Goal: Transaction & Acquisition: Subscribe to service/newsletter

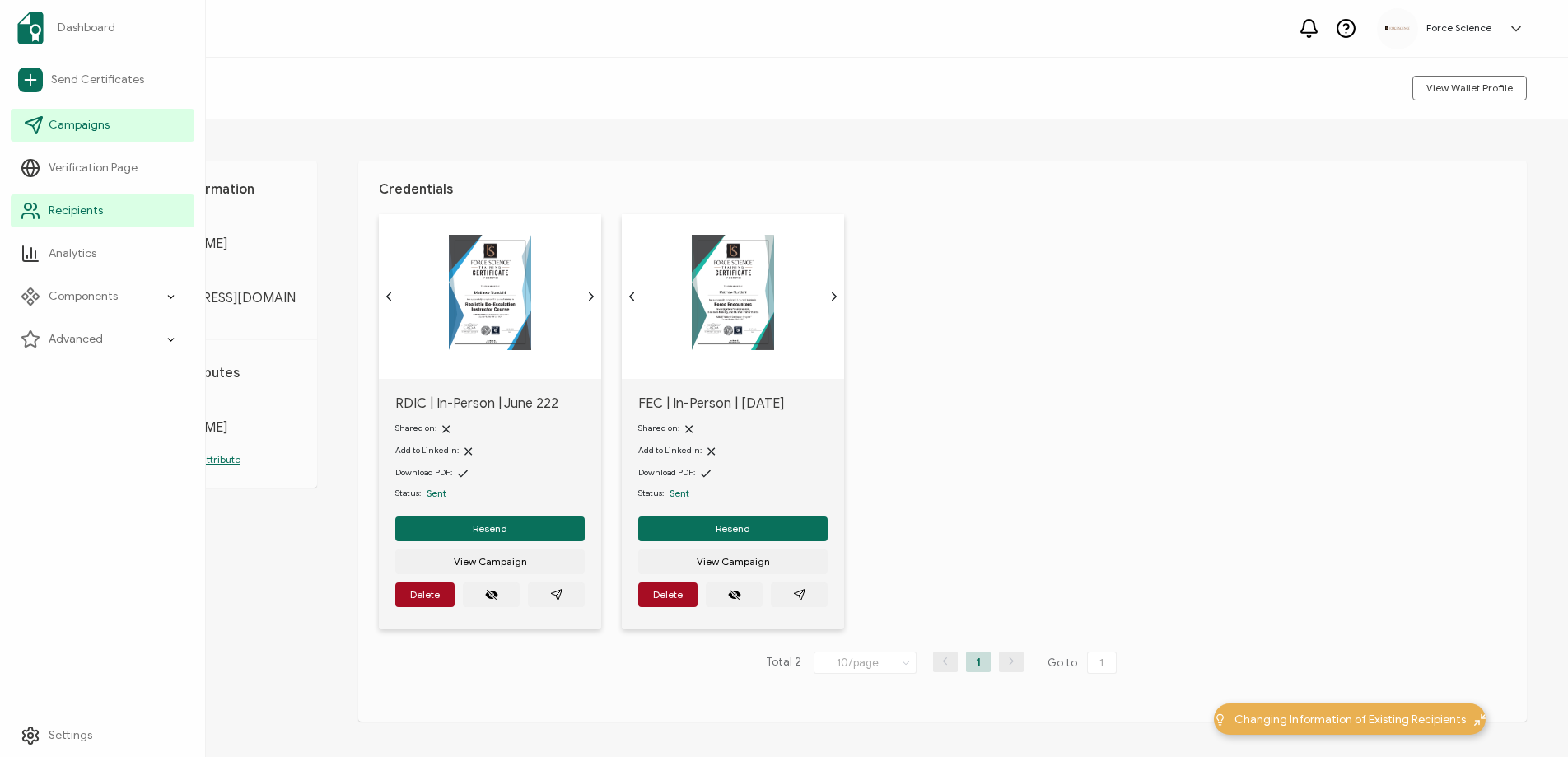
click at [80, 132] on span "Campaigns" at bounding box center [78, 125] width 61 height 17
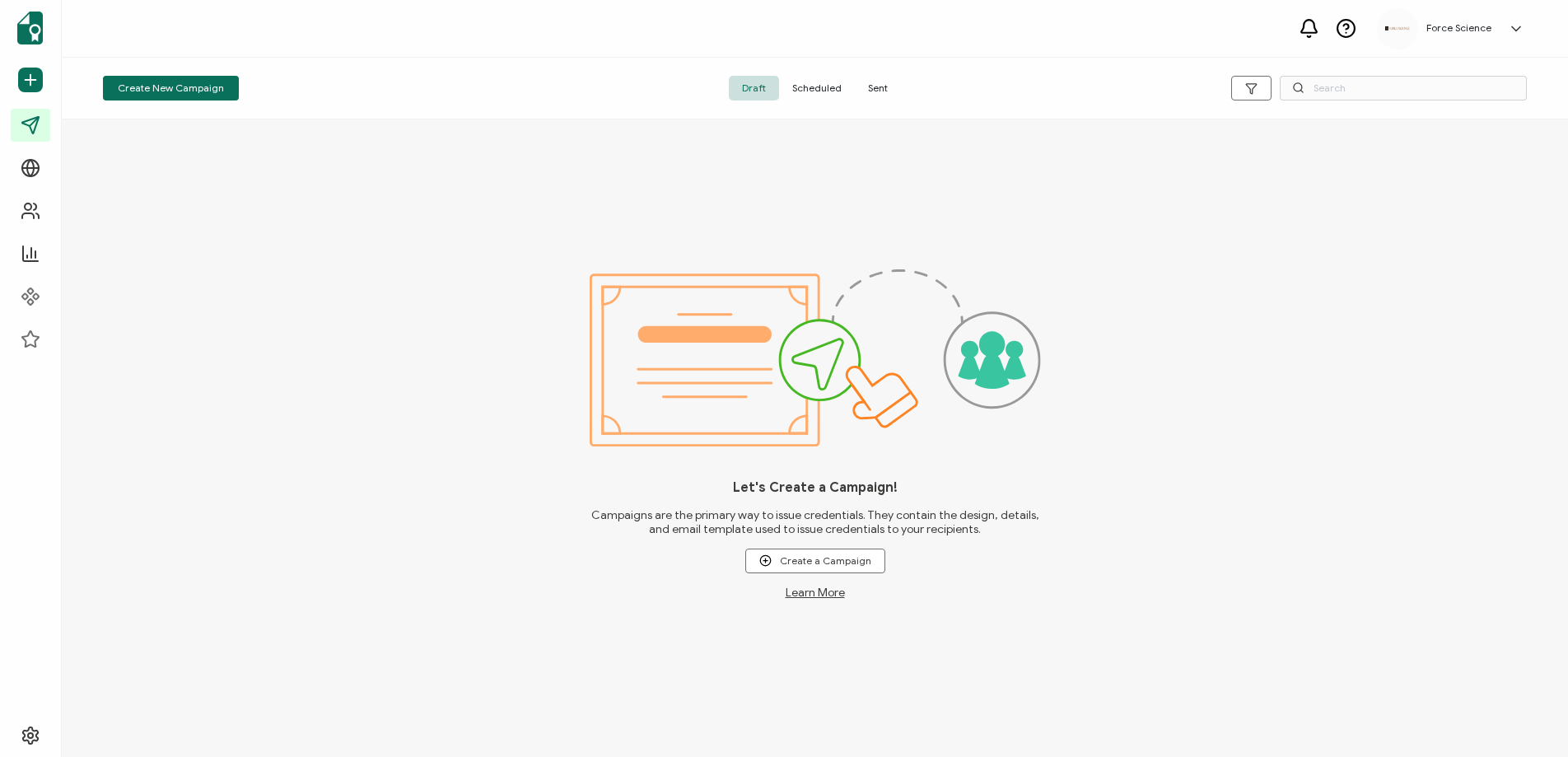
click at [872, 98] on span "Sent" at bounding box center [877, 88] width 46 height 25
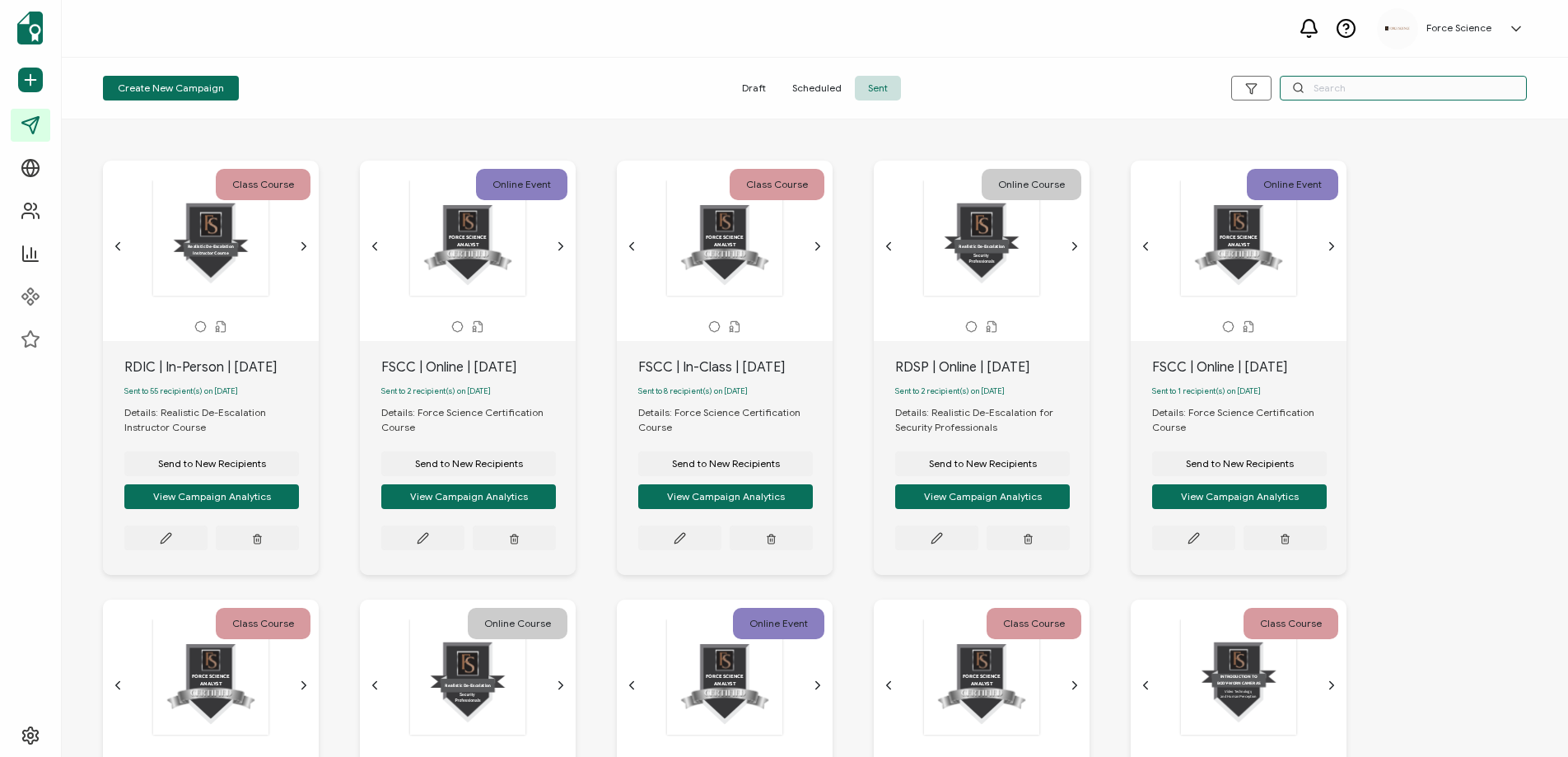
click at [1387, 92] on input "text" at bounding box center [1402, 88] width 247 height 25
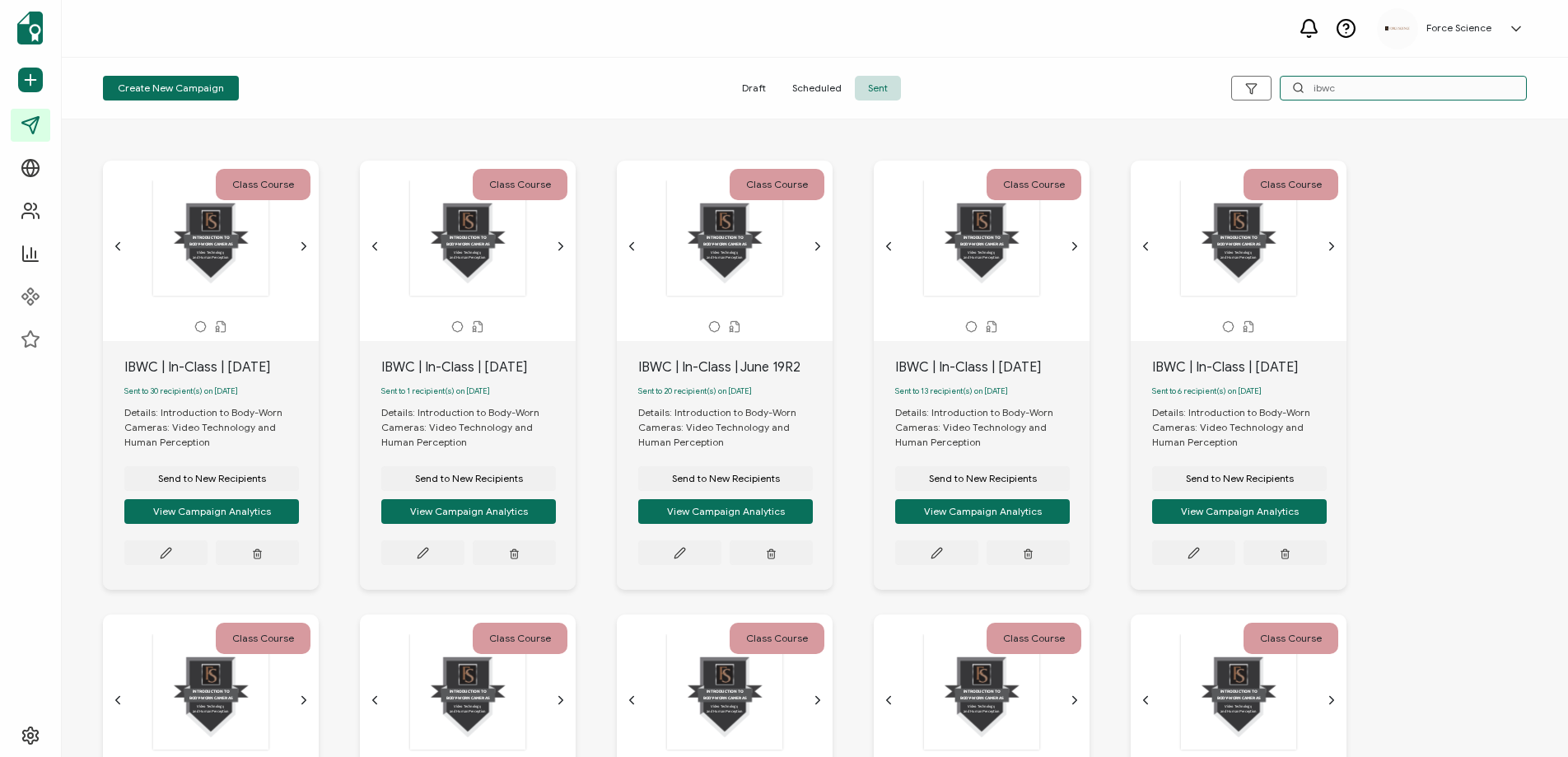
type input "ibwc"
click at [201, 371] on div "IBWC | In-Class | [DATE]" at bounding box center [221, 367] width 194 height 20
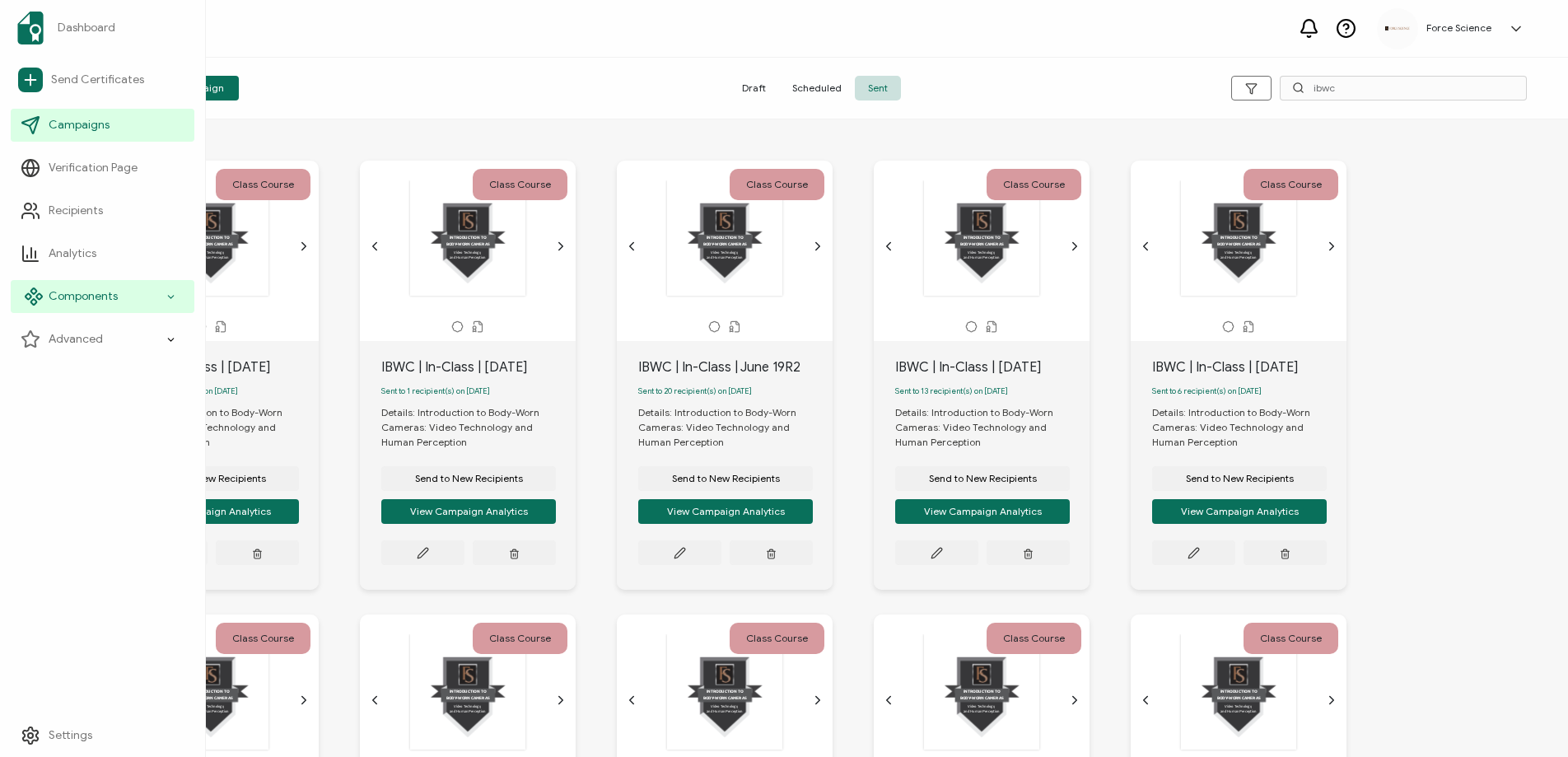
click at [67, 289] on span "Components" at bounding box center [82, 296] width 69 height 17
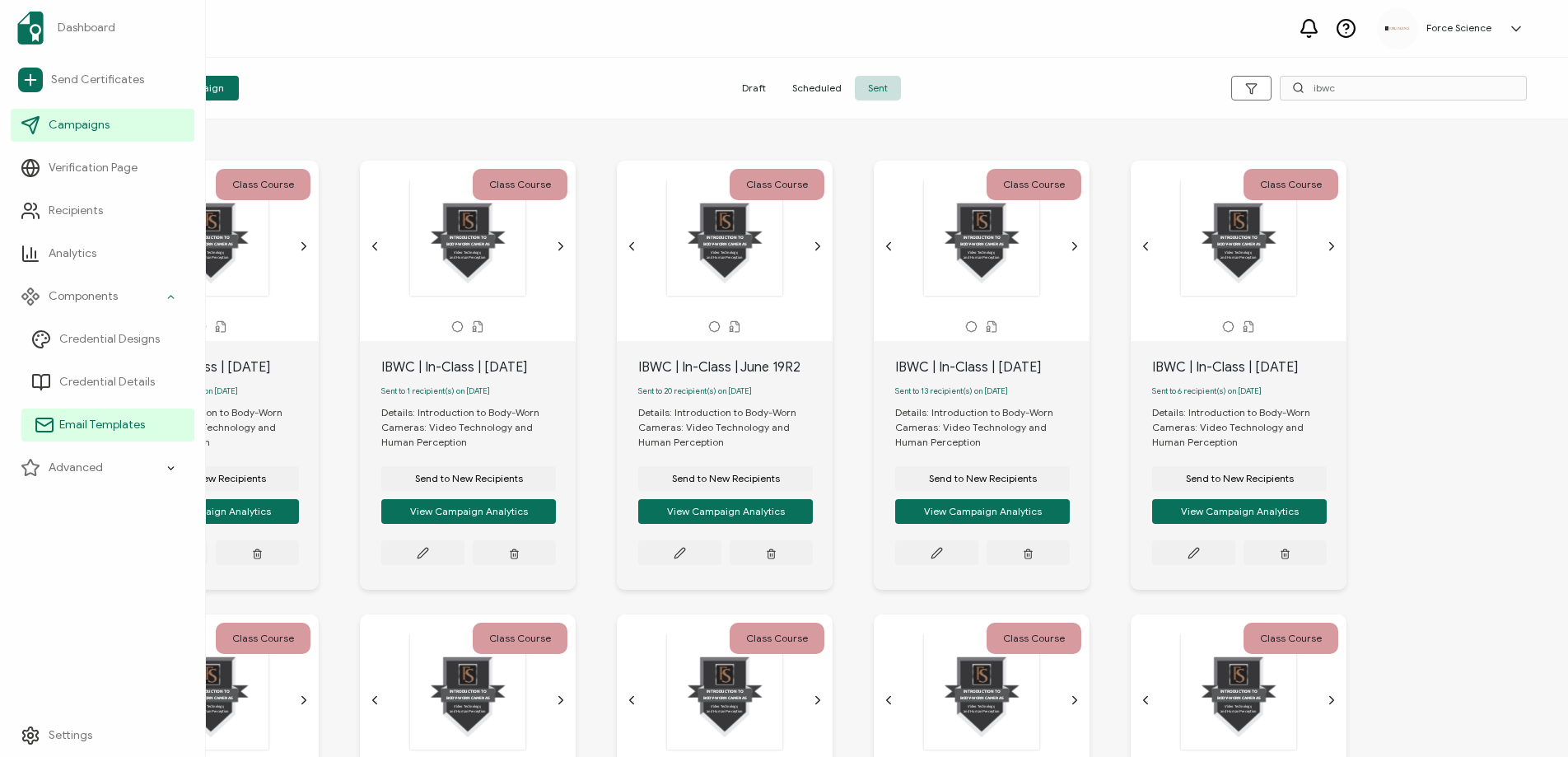
click at [78, 423] on span "Email Templates" at bounding box center [102, 426] width 86 height 17
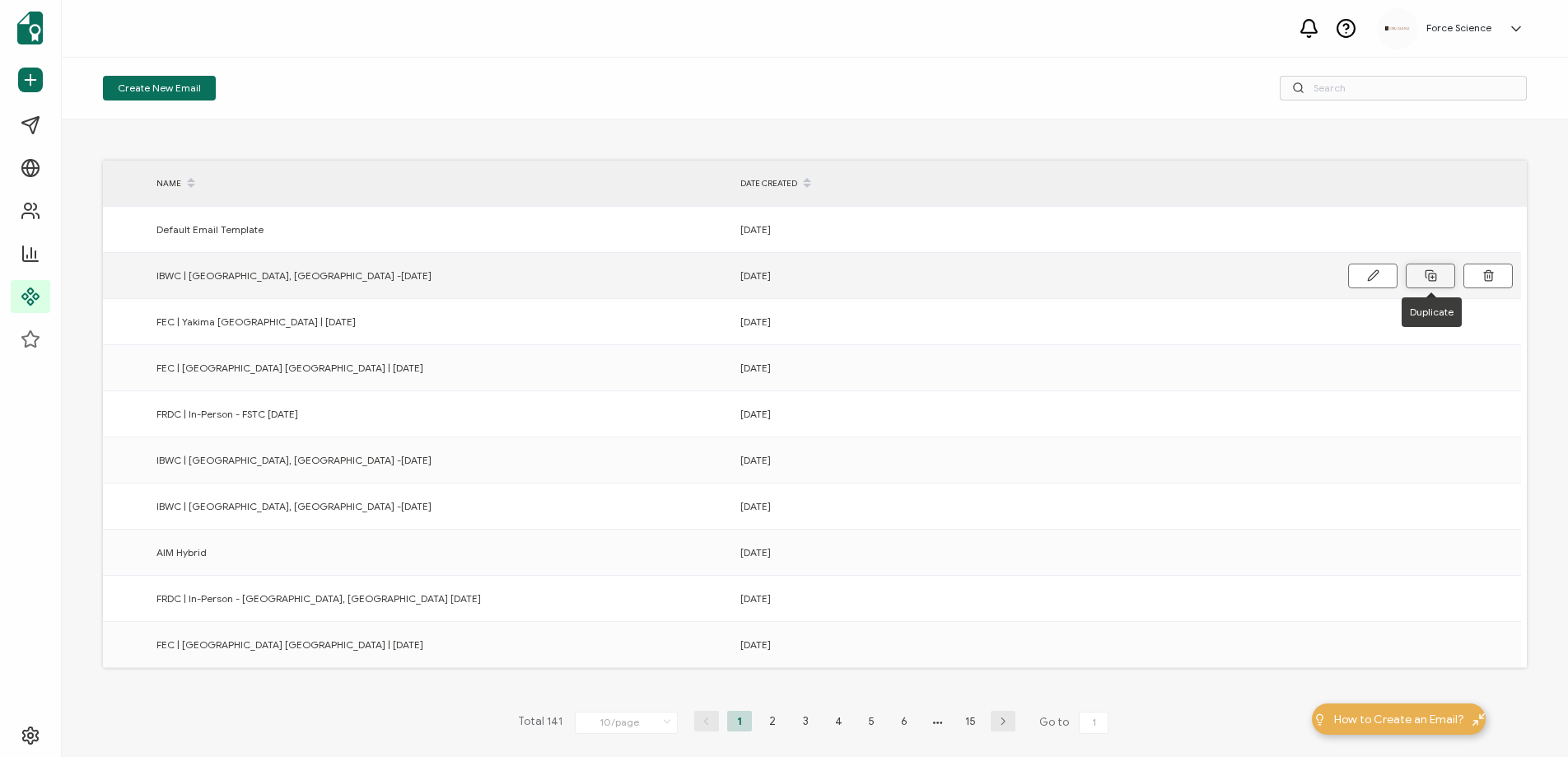
click at [1441, 274] on button at bounding box center [1430, 276] width 49 height 25
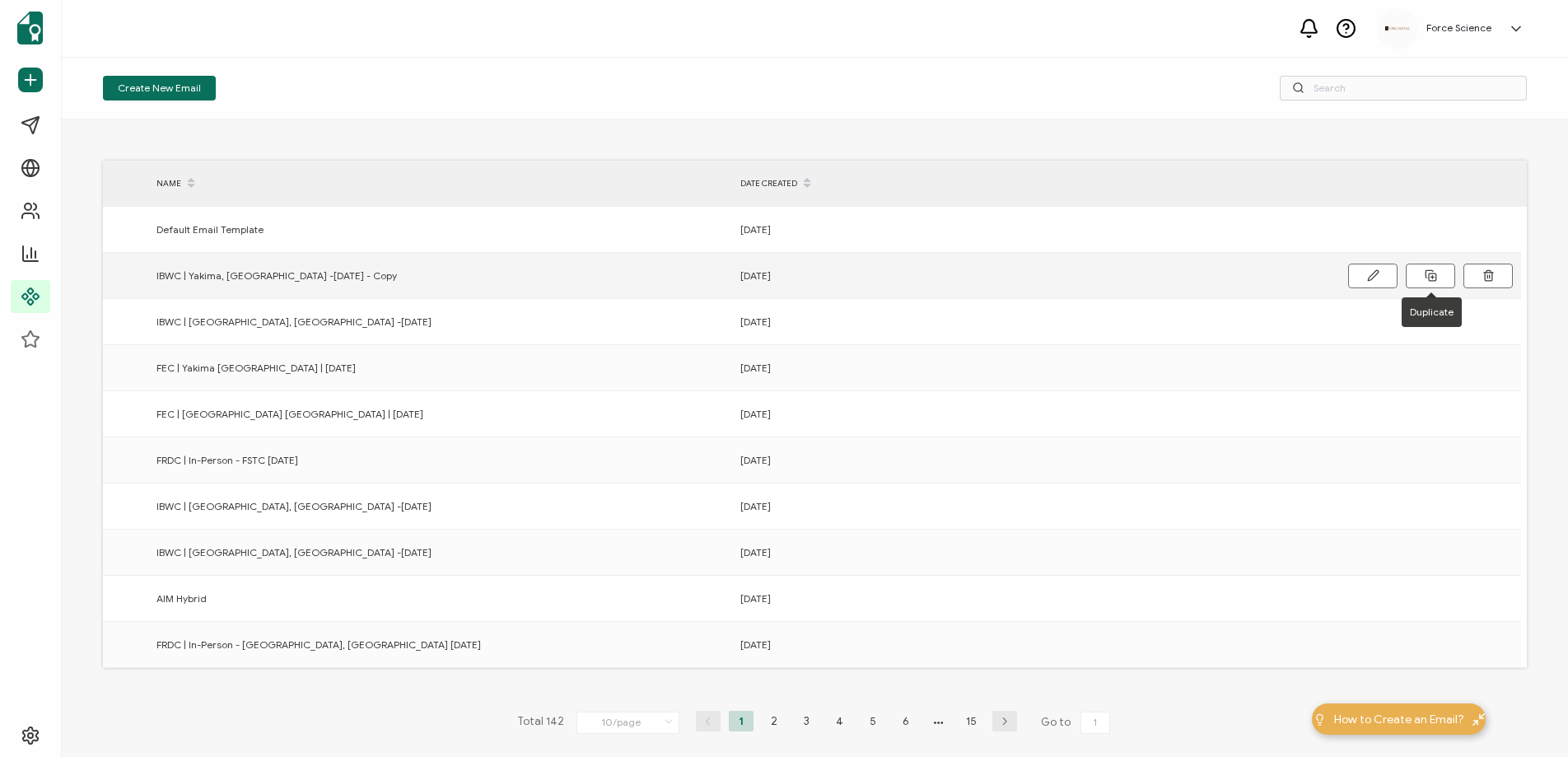
scroll to position [16, 0]
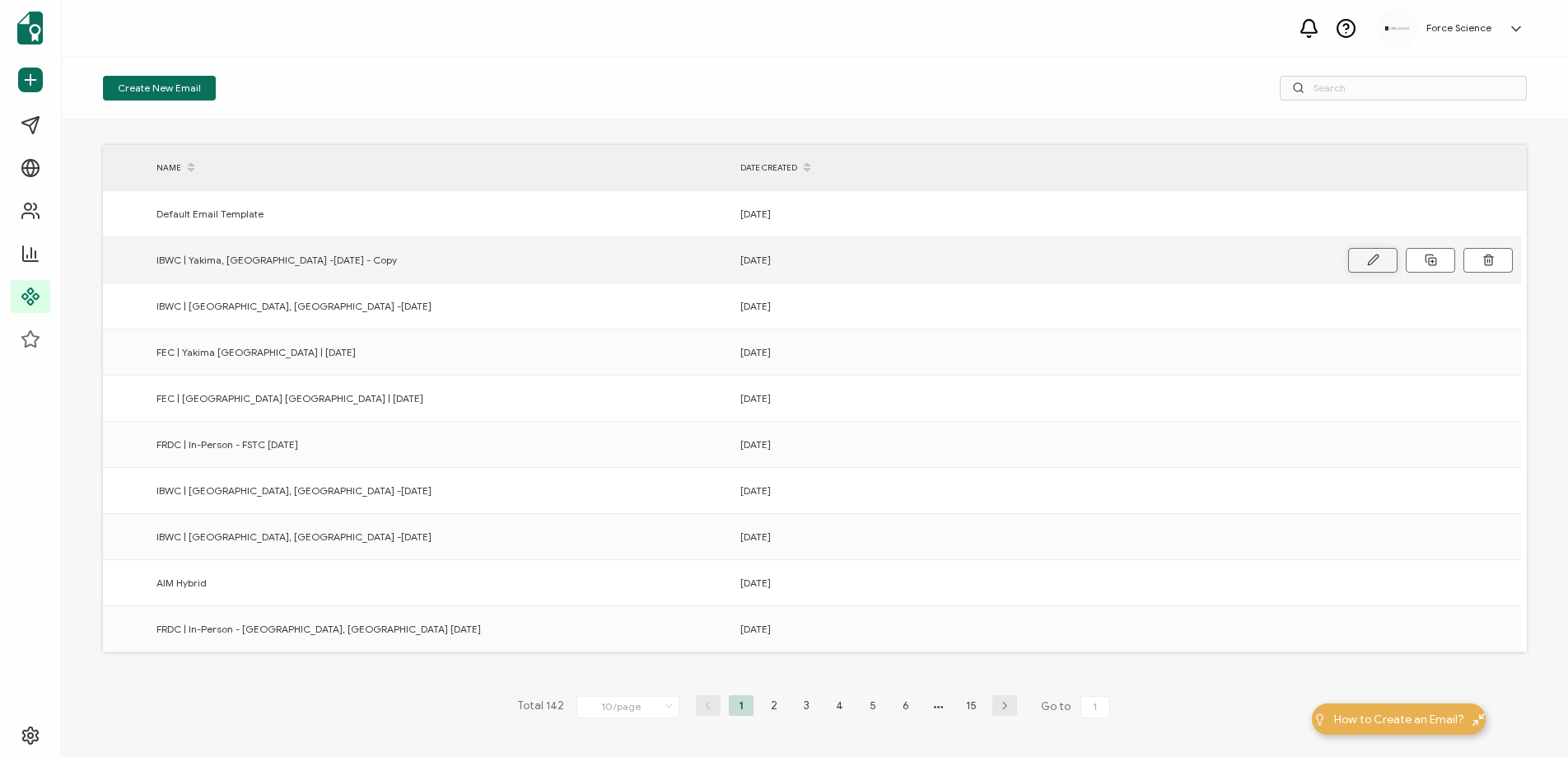
click at [1388, 266] on button at bounding box center [1372, 261] width 49 height 25
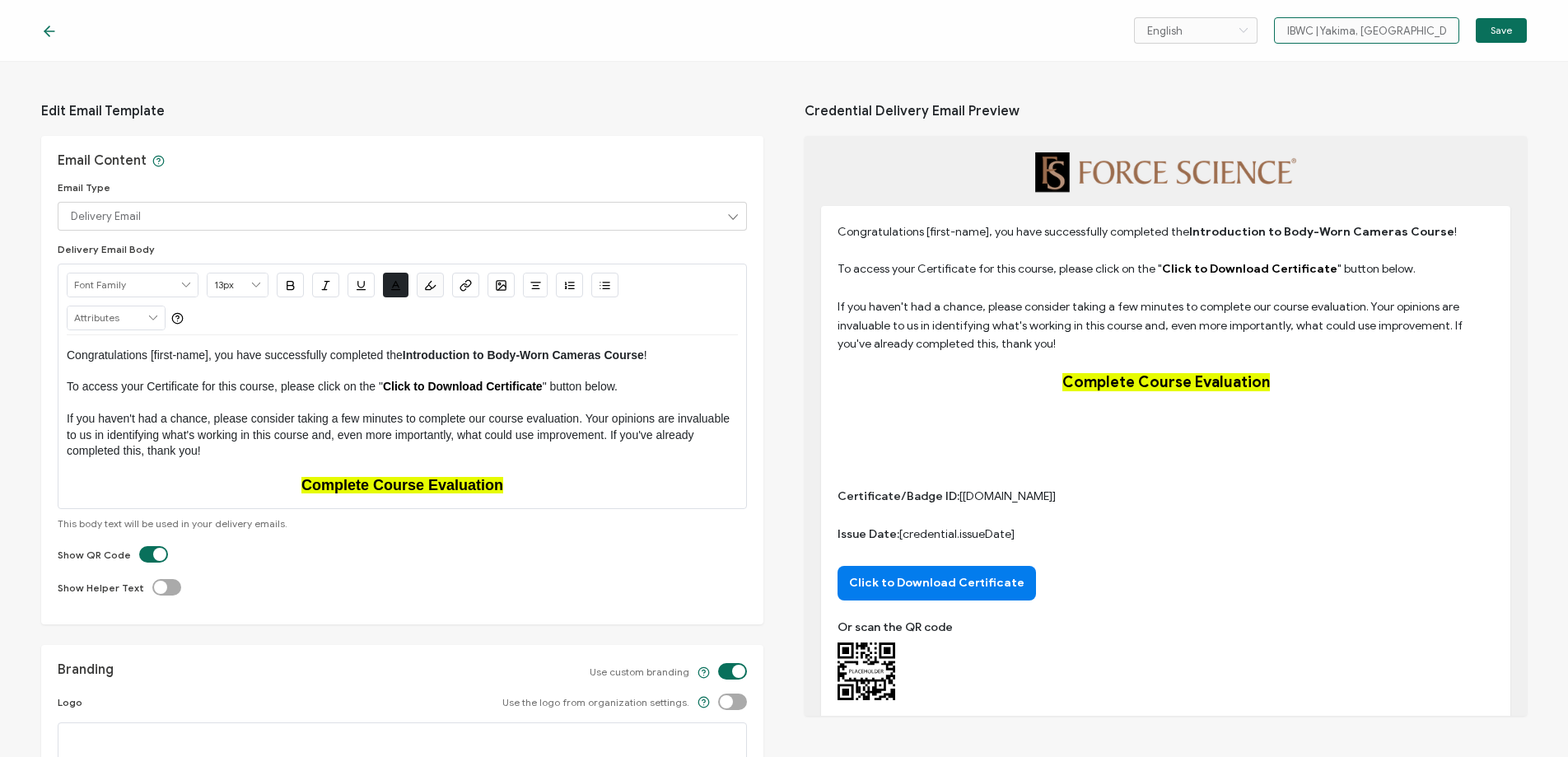
click at [1397, 32] on input "IBWC | Yakima, [GEOGRAPHIC_DATA] -[DATE] - Copy" at bounding box center [1366, 31] width 186 height 27
click at [1369, 28] on input "IBWC | Yakima, [GEOGRAPHIC_DATA] -[DATE] - Copy" at bounding box center [1366, 31] width 186 height 27
type input "IBWC | Holland MI -[DATE] - Copy"
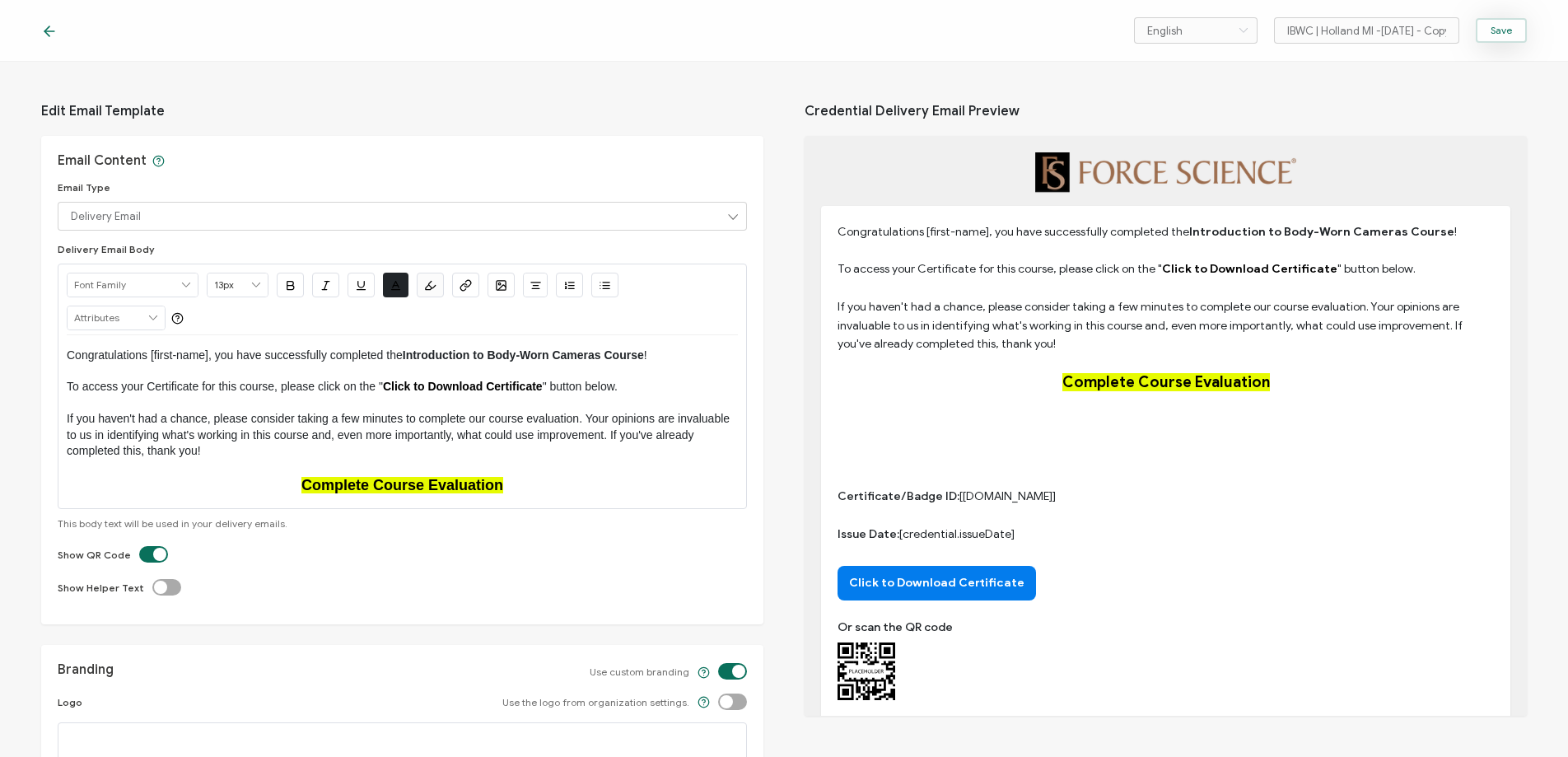
click at [1505, 32] on span "Save" at bounding box center [1501, 31] width 22 height 10
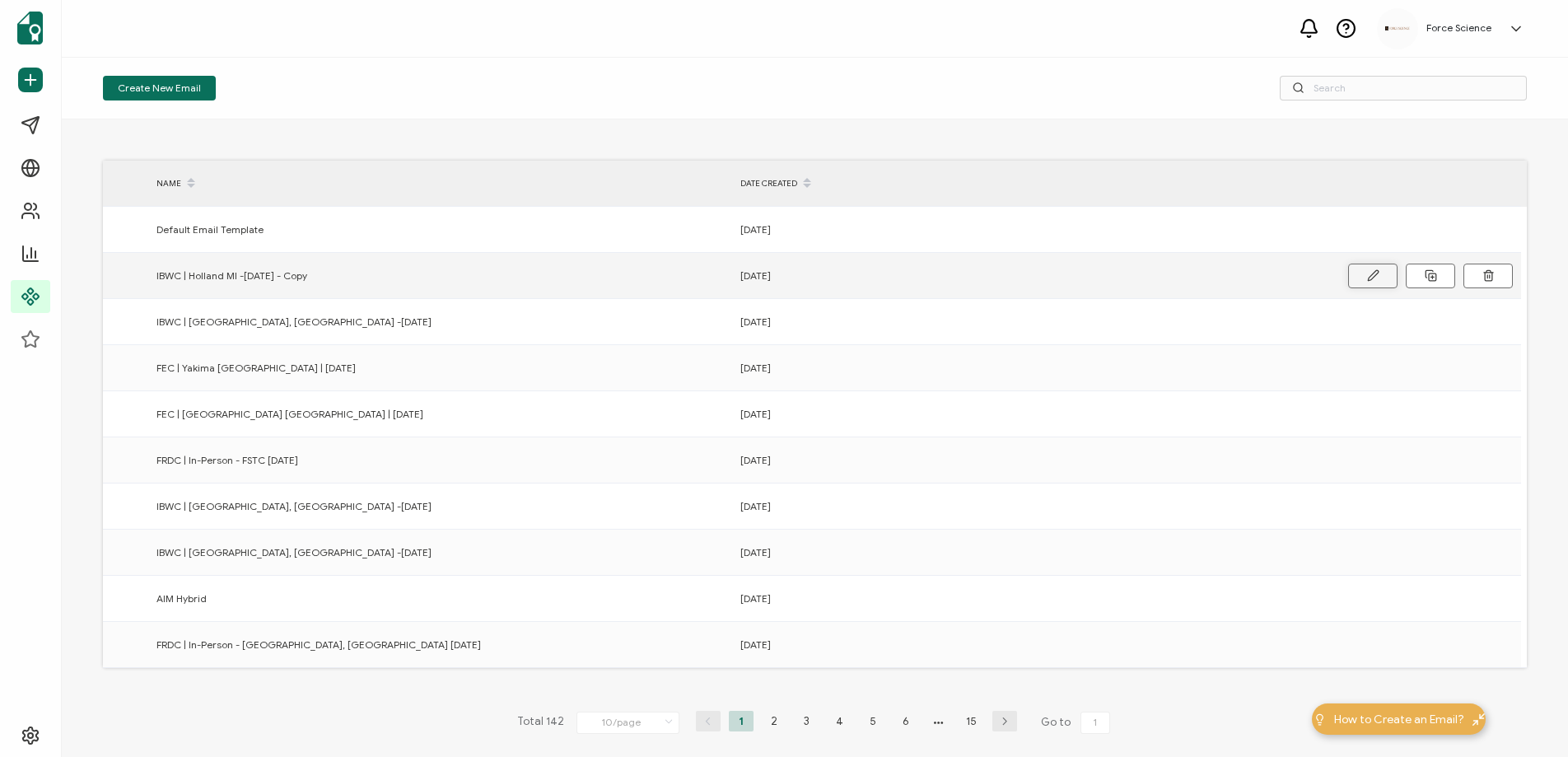
click at [1372, 278] on icon at bounding box center [1372, 275] width 12 height 12
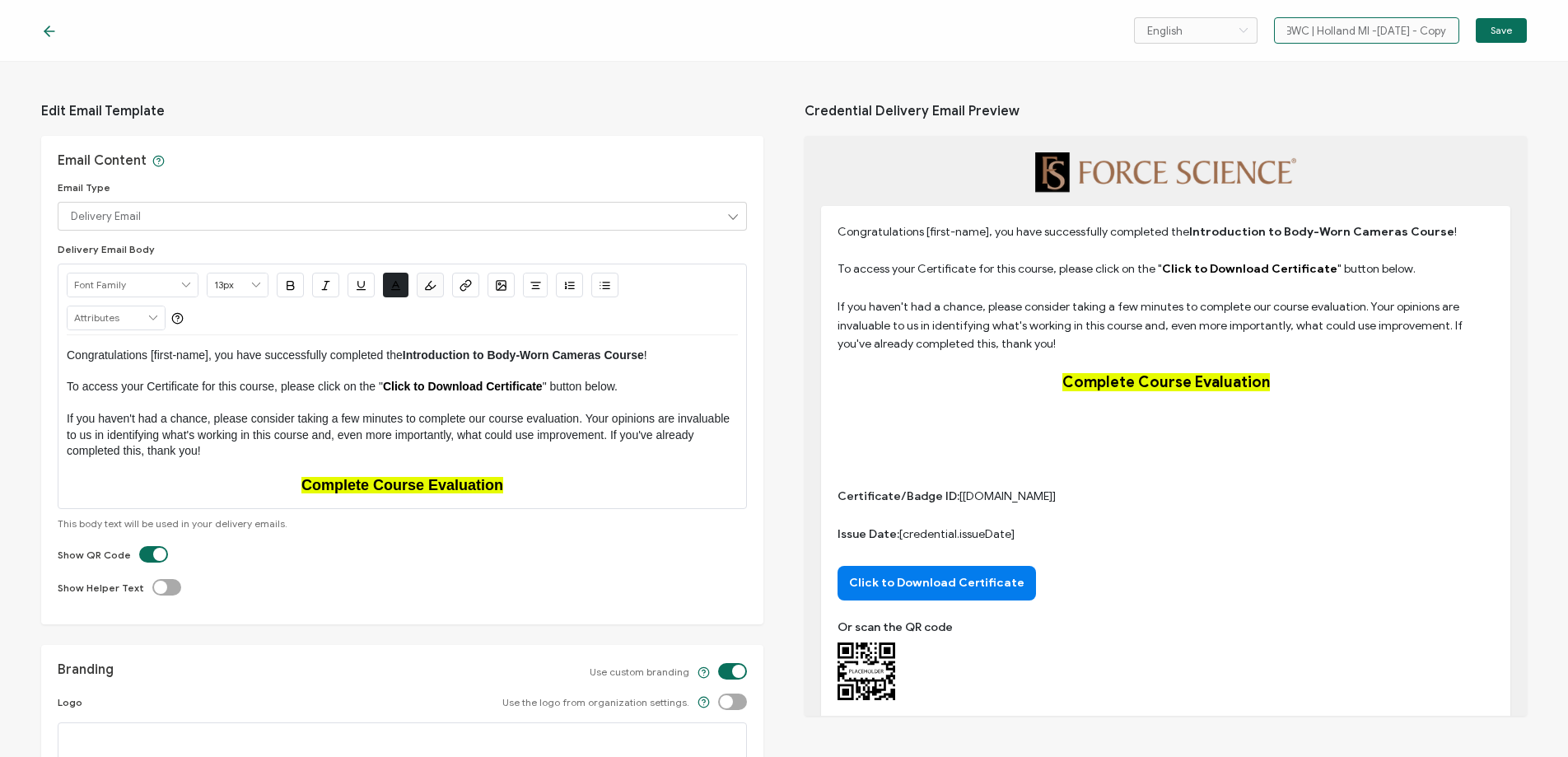
scroll to position [0, 29]
drag, startPoint x: 1409, startPoint y: 27, endPoint x: 1452, endPoint y: 27, distance: 43.0
click at [1452, 27] on input "IBWC | Holland MI -[DATE] - Copy" at bounding box center [1366, 31] width 186 height 27
type input "IBWC | Holland MI -[DATE]"
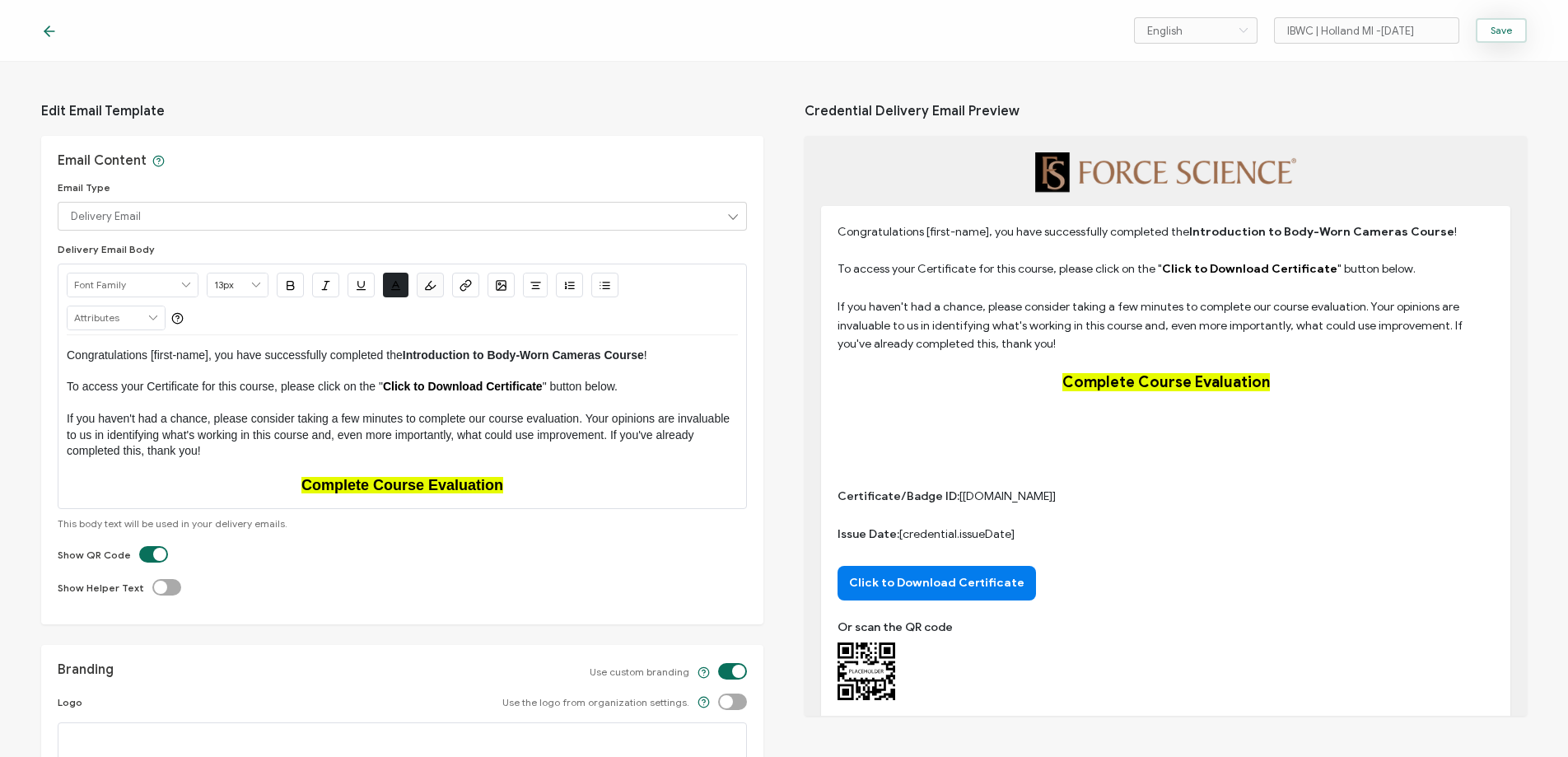
click at [1483, 30] on button "Save" at bounding box center [1501, 31] width 51 height 25
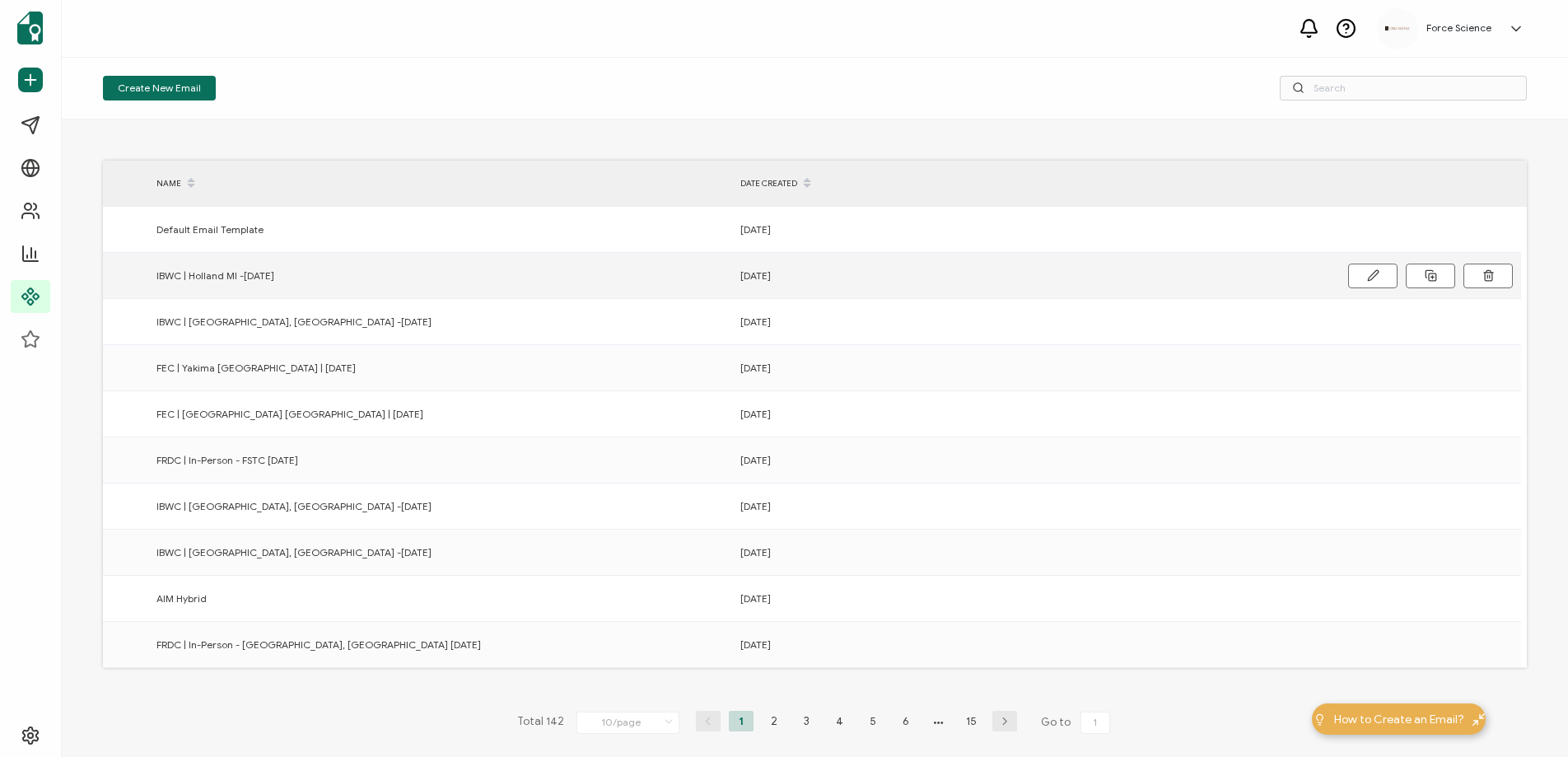
click at [214, 278] on span "IBWC | Holland MI -[DATE]" at bounding box center [215, 276] width 117 height 19
click at [1362, 277] on button at bounding box center [1372, 276] width 49 height 25
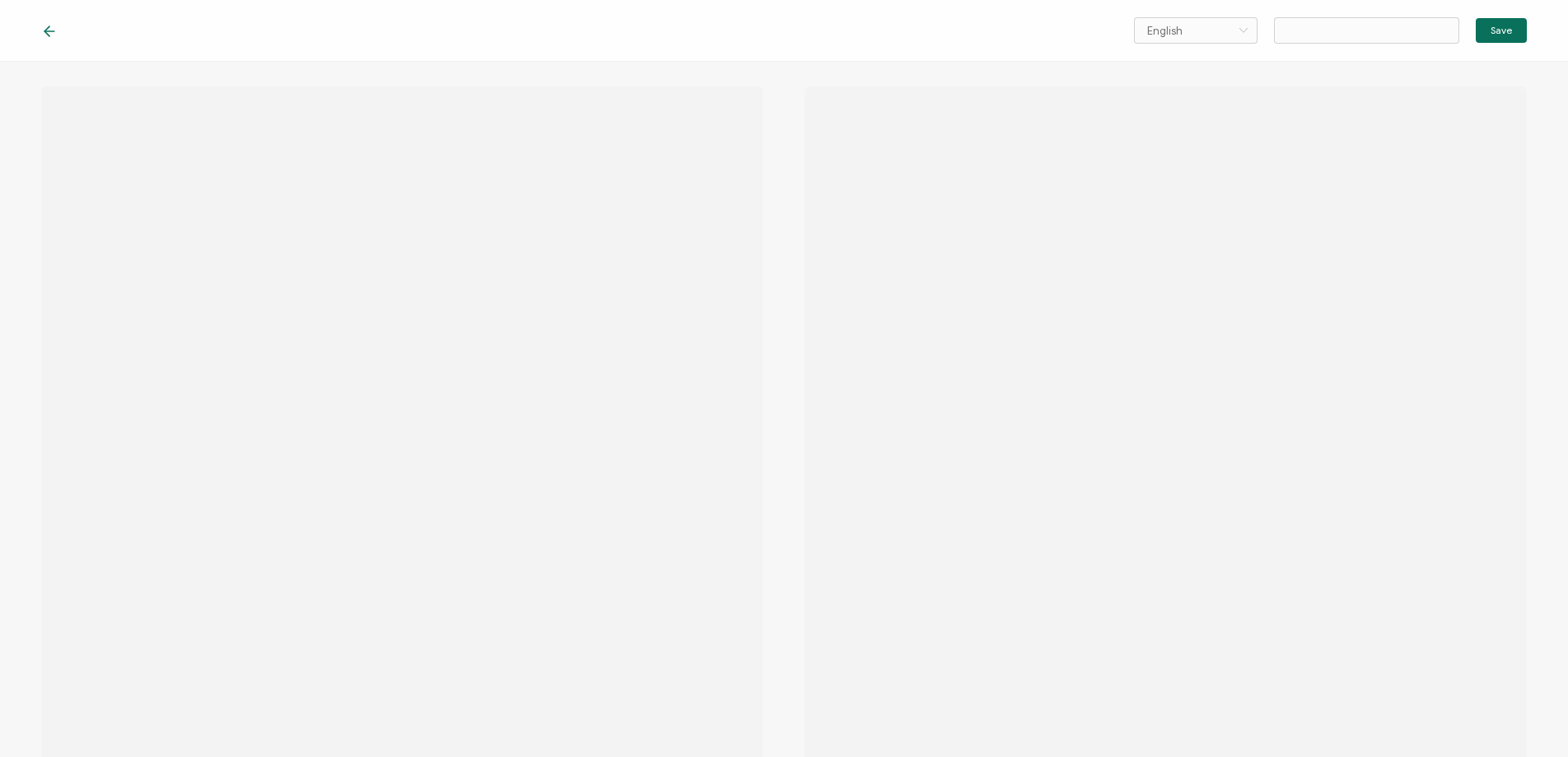
type input "IBWC | Holland MI -[DATE]"
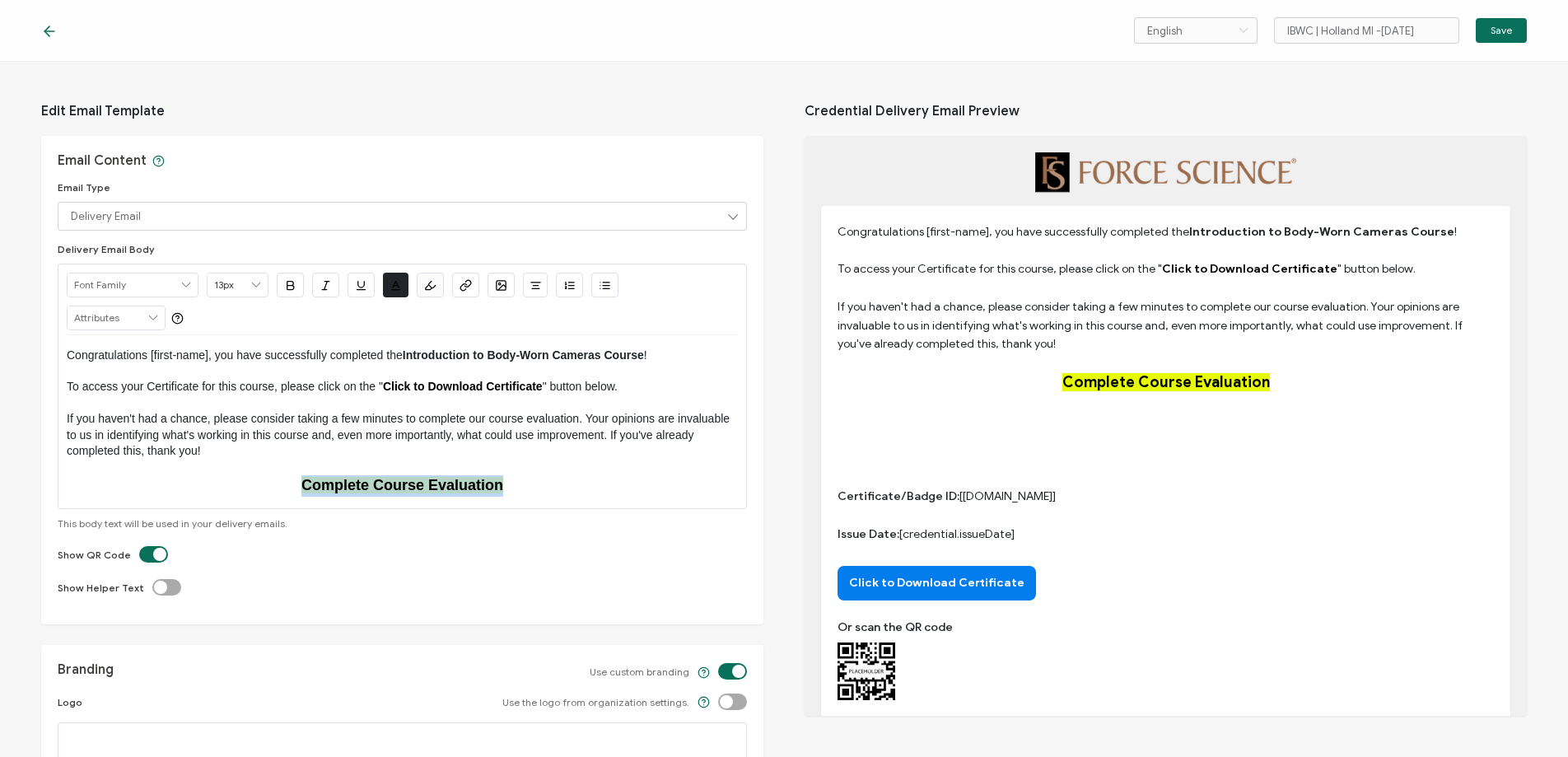
drag, startPoint x: 520, startPoint y: 485, endPoint x: 265, endPoint y: 480, distance: 255.0
click at [265, 480] on p "Complete Course Evaluation" at bounding box center [402, 486] width 671 height 22
type input "18px"
click at [466, 284] on icon "button" at bounding box center [463, 286] width 6 height 7
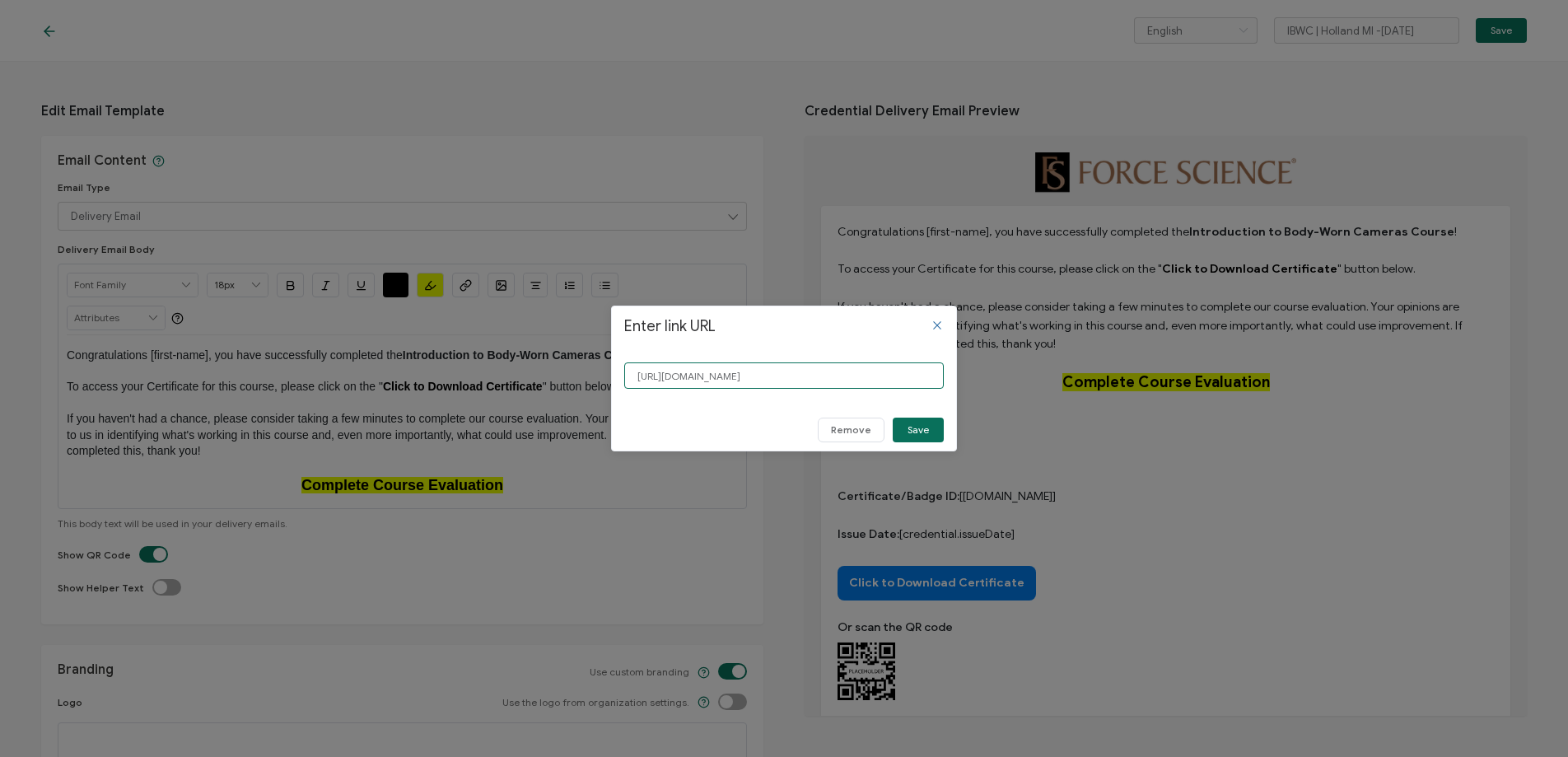
click at [690, 377] on input "[URL][DOMAIN_NAME]" at bounding box center [784, 376] width 320 height 27
paste input "aXCIdE"
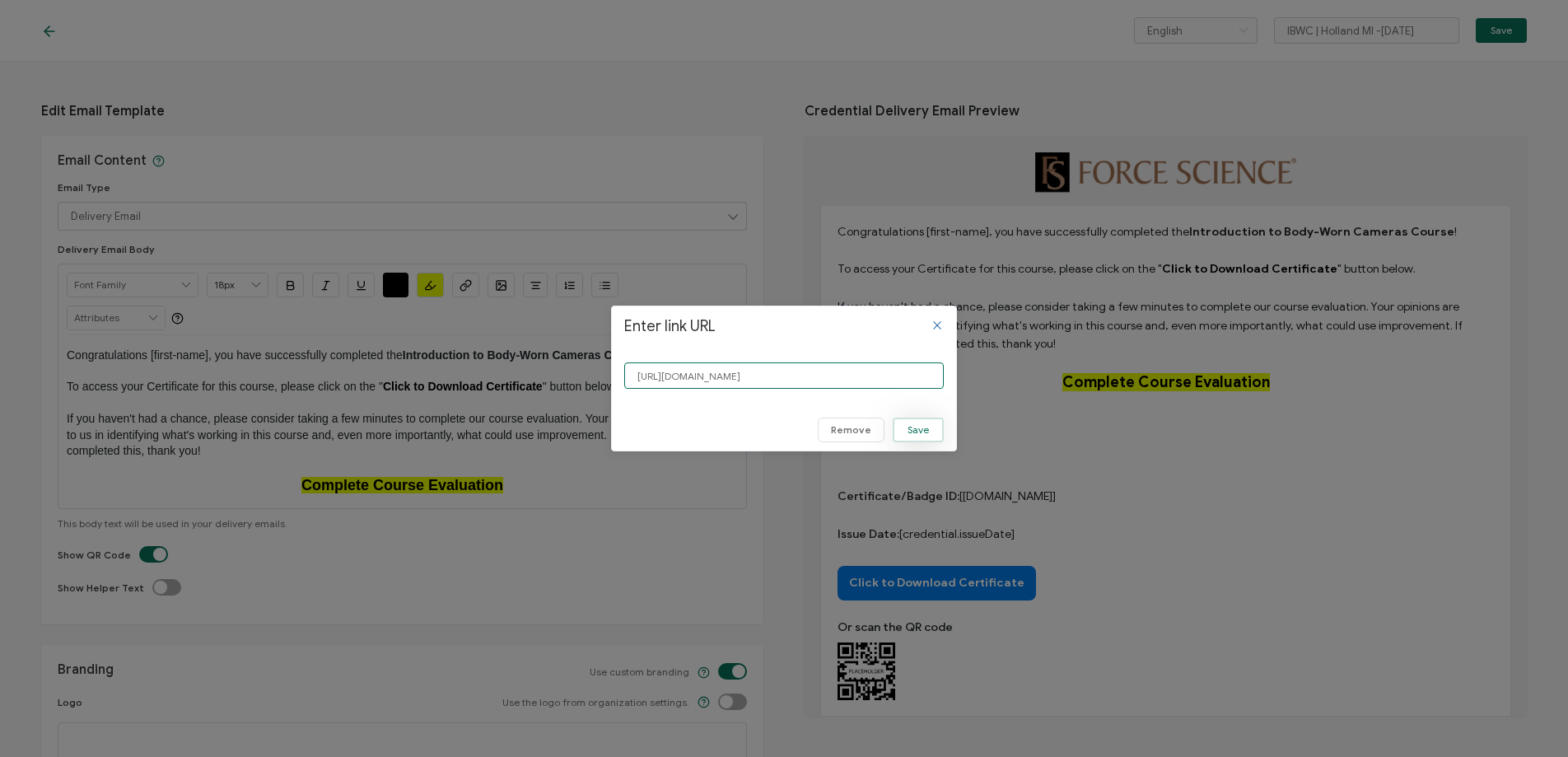
type input "[URL][DOMAIN_NAME]"
click at [931, 434] on button "Save" at bounding box center [917, 431] width 51 height 25
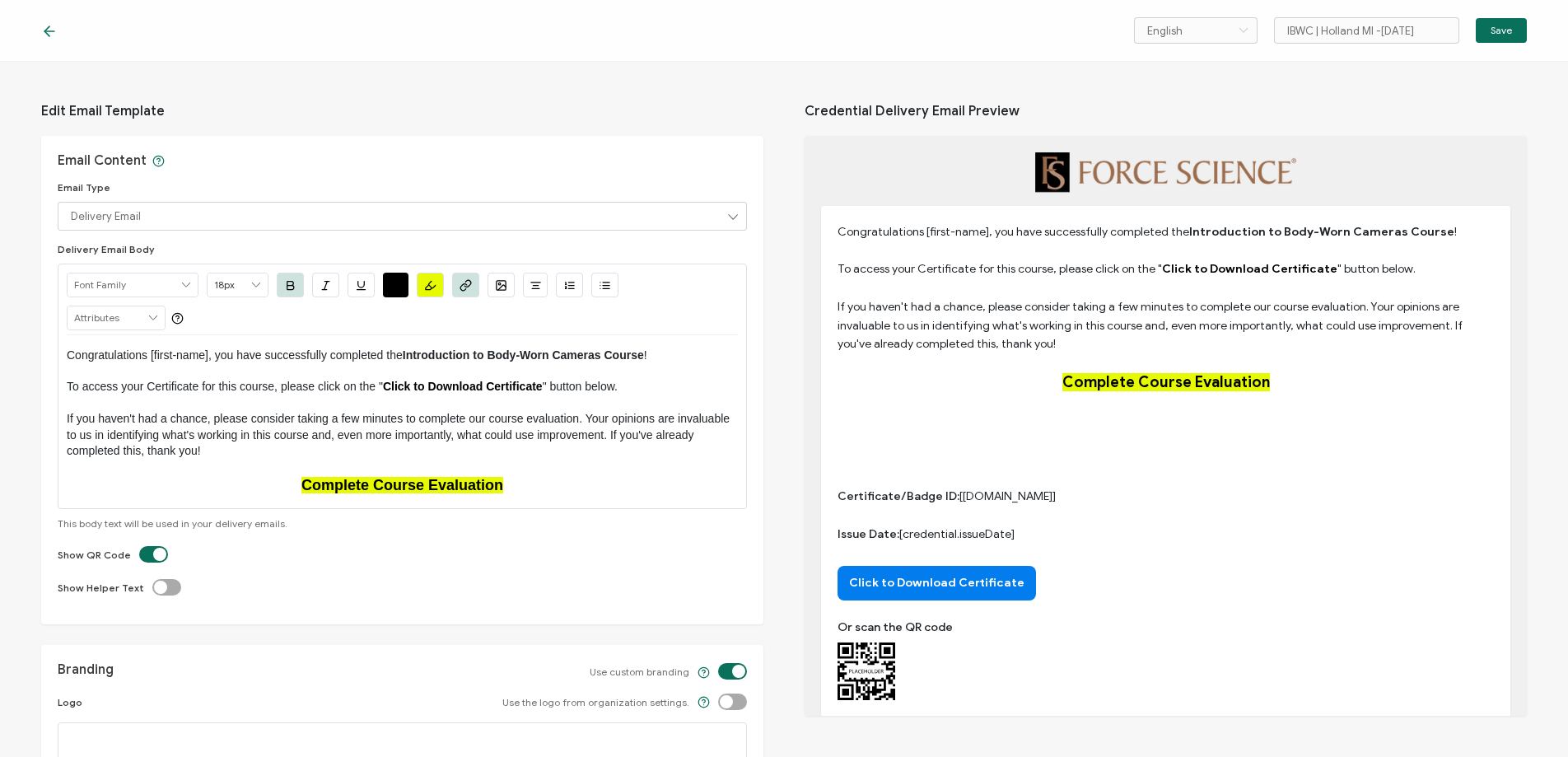
click at [156, 441] on p "If you haven't had a chance, please consider taking a few minutes to complete o…" at bounding box center [402, 436] width 671 height 49
type input "14px"
click at [34, 340] on div "Edit Email Template Email Content Email Type Delivery Email Delivery Email Expi…" at bounding box center [784, 409] width 1568 height 695
click at [1494, 32] on span "Save" at bounding box center [1501, 31] width 22 height 10
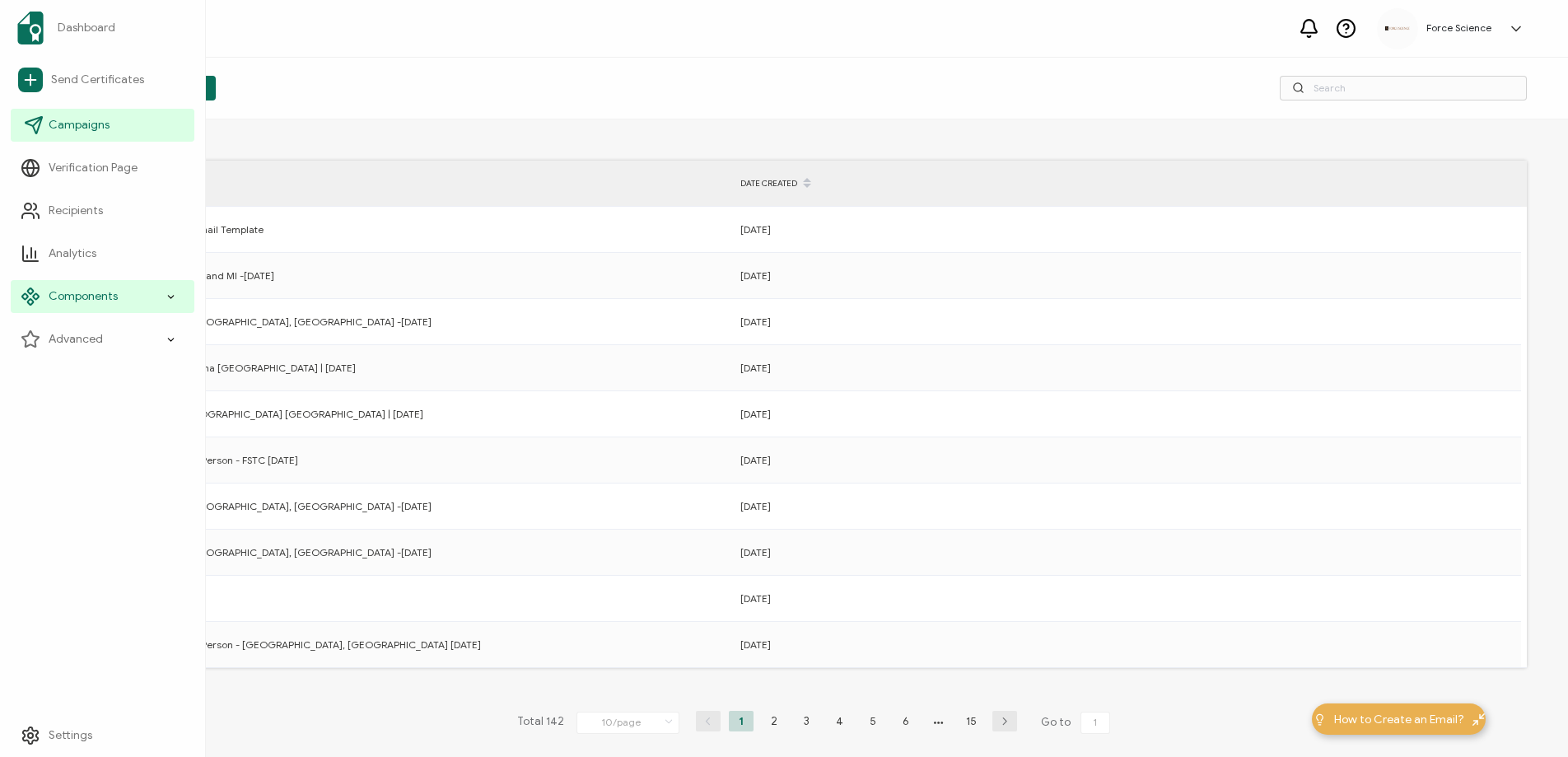
click at [97, 120] on span "Campaigns" at bounding box center [78, 125] width 61 height 17
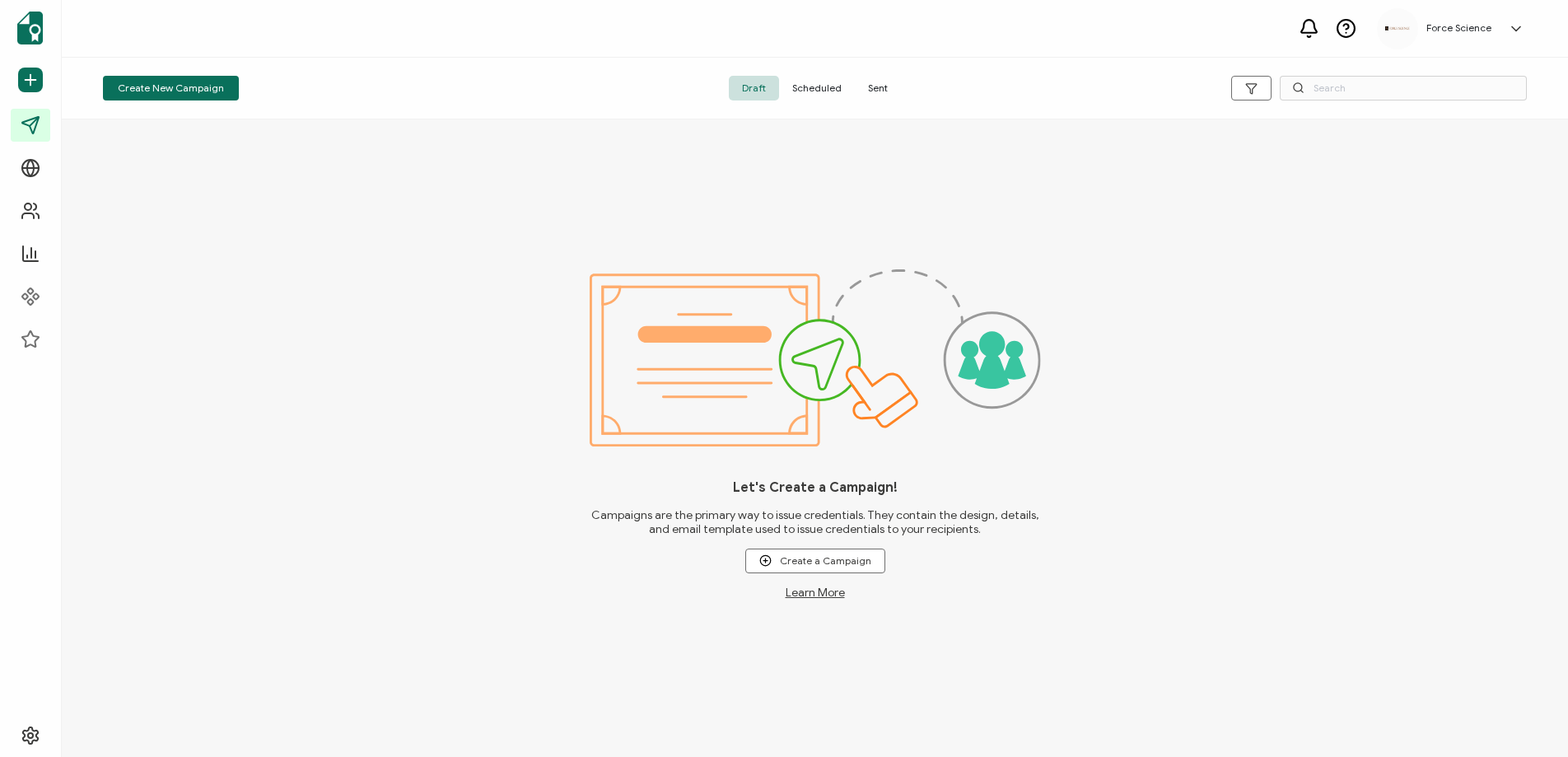
click at [887, 94] on span "Sent" at bounding box center [877, 88] width 46 height 25
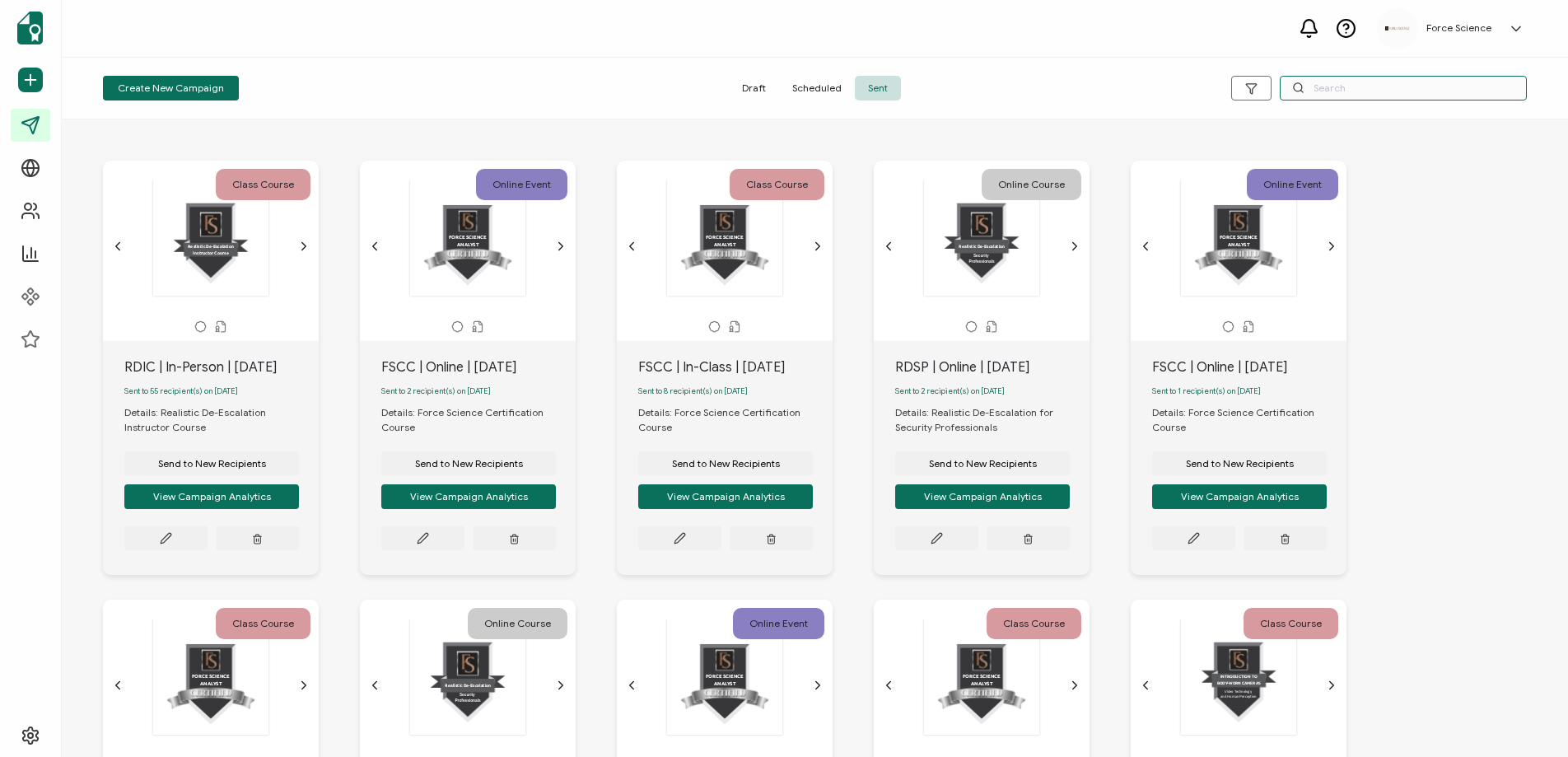
click at [1376, 87] on input "text" at bounding box center [1402, 88] width 247 height 25
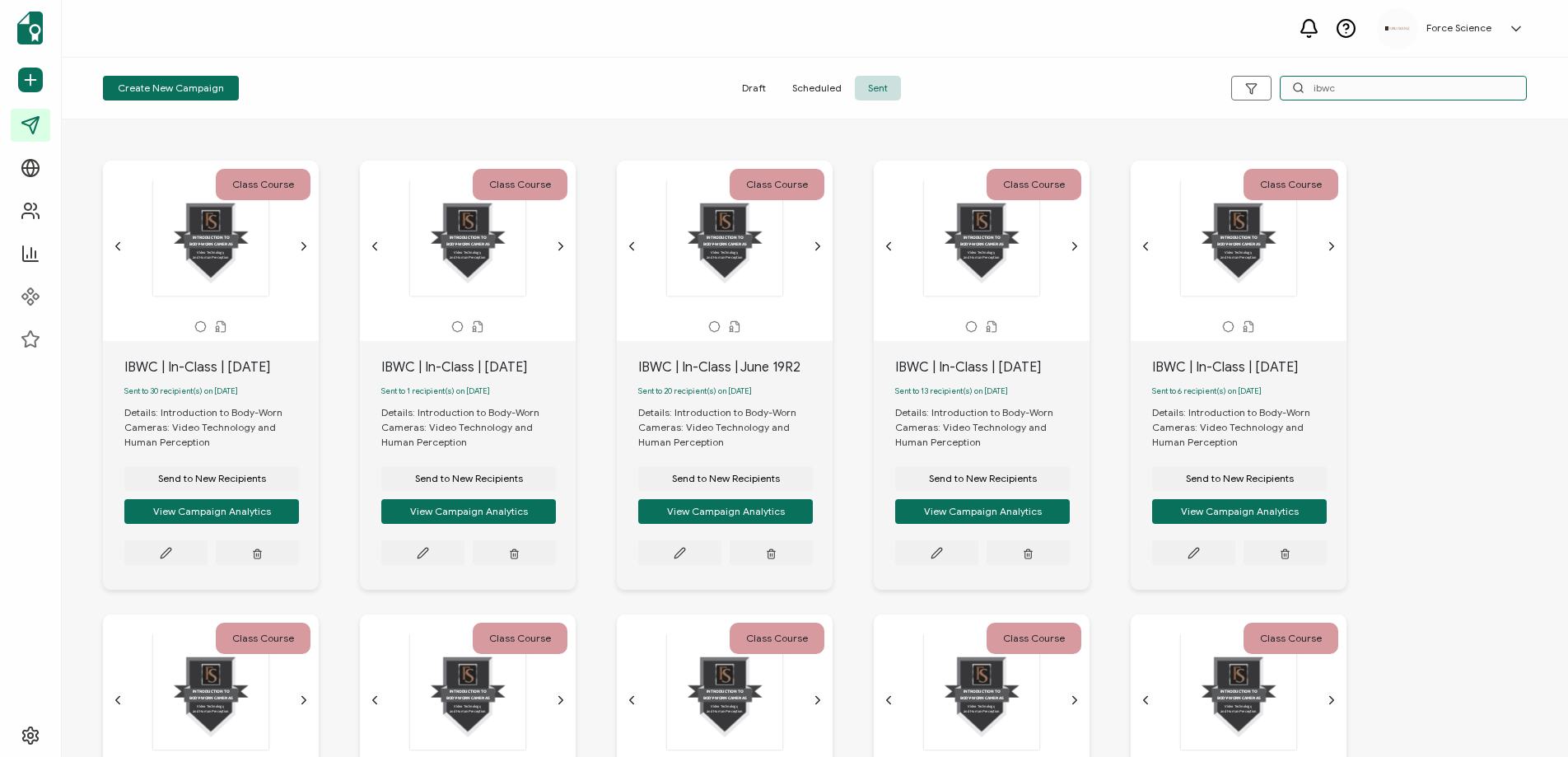
type input "ibwc"
click at [146, 373] on div "IBWC | In-Class | [DATE]" at bounding box center [221, 367] width 194 height 20
copy div "IBWC | In-Class | [DATE]"
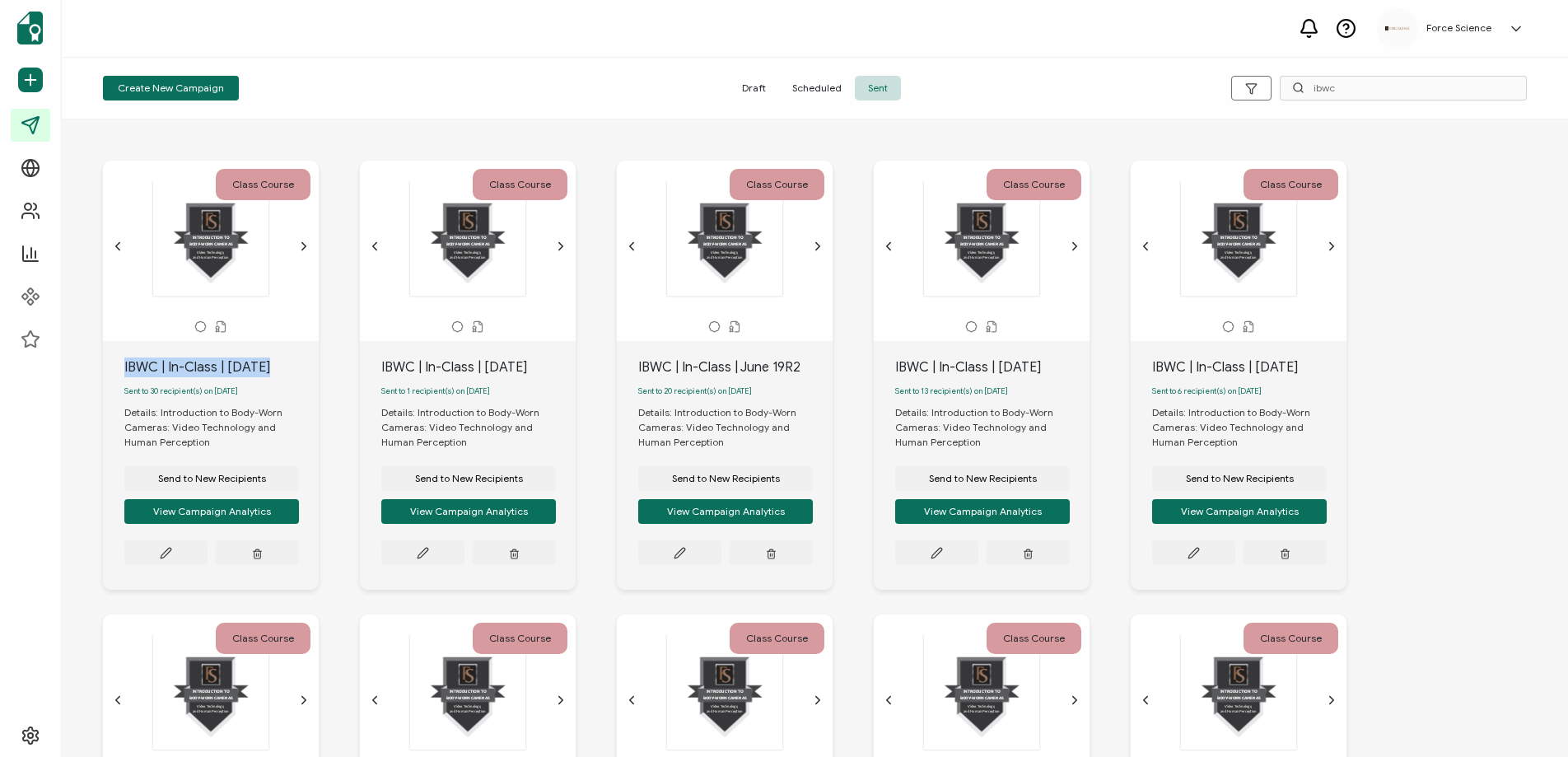
click at [156, 366] on div "IBWC | In-Class | [DATE]" at bounding box center [221, 367] width 194 height 20
click at [157, 363] on div "IBWC | In-Class | [DATE]" at bounding box center [221, 367] width 194 height 20
click at [210, 478] on span "Send to New Recipients" at bounding box center [212, 479] width 108 height 10
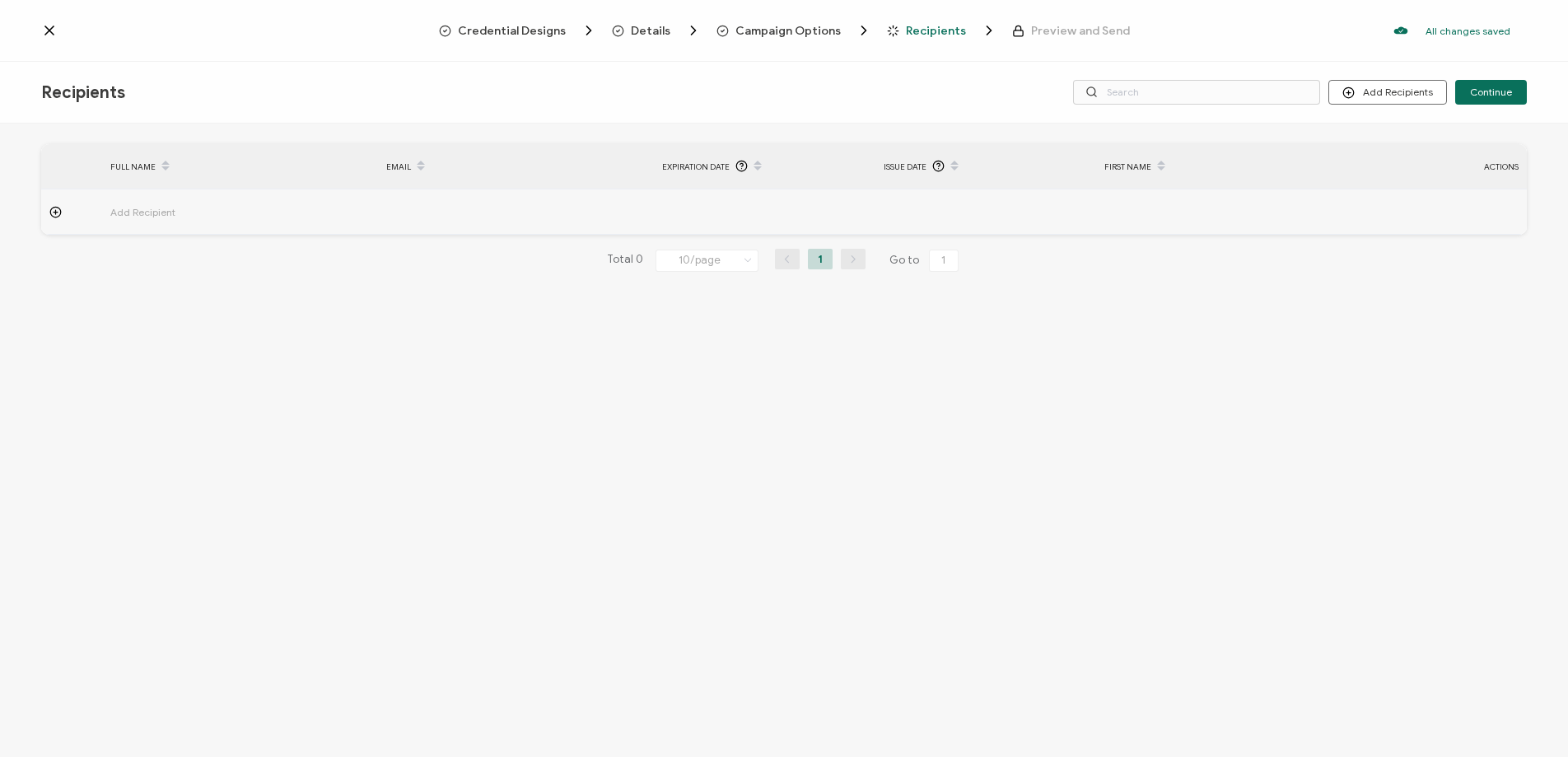
click at [780, 29] on span "Campaign Options" at bounding box center [787, 31] width 106 height 12
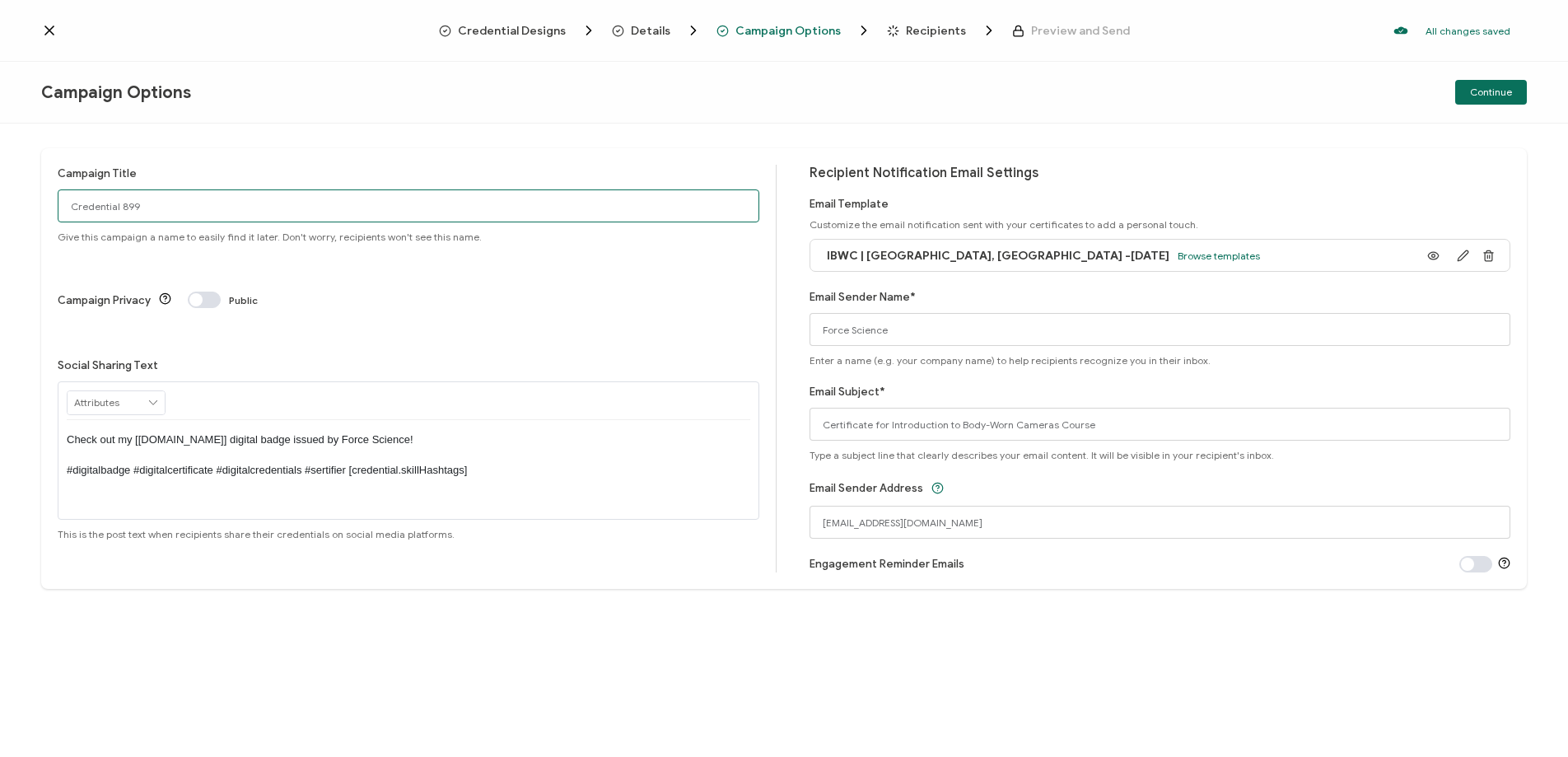
click at [148, 204] on input "Credential 899" at bounding box center [408, 207] width 702 height 33
drag, startPoint x: 148, startPoint y: 204, endPoint x: 163, endPoint y: 202, distance: 15.1
click at [148, 204] on input "Credential 899" at bounding box center [408, 207] width 702 height 33
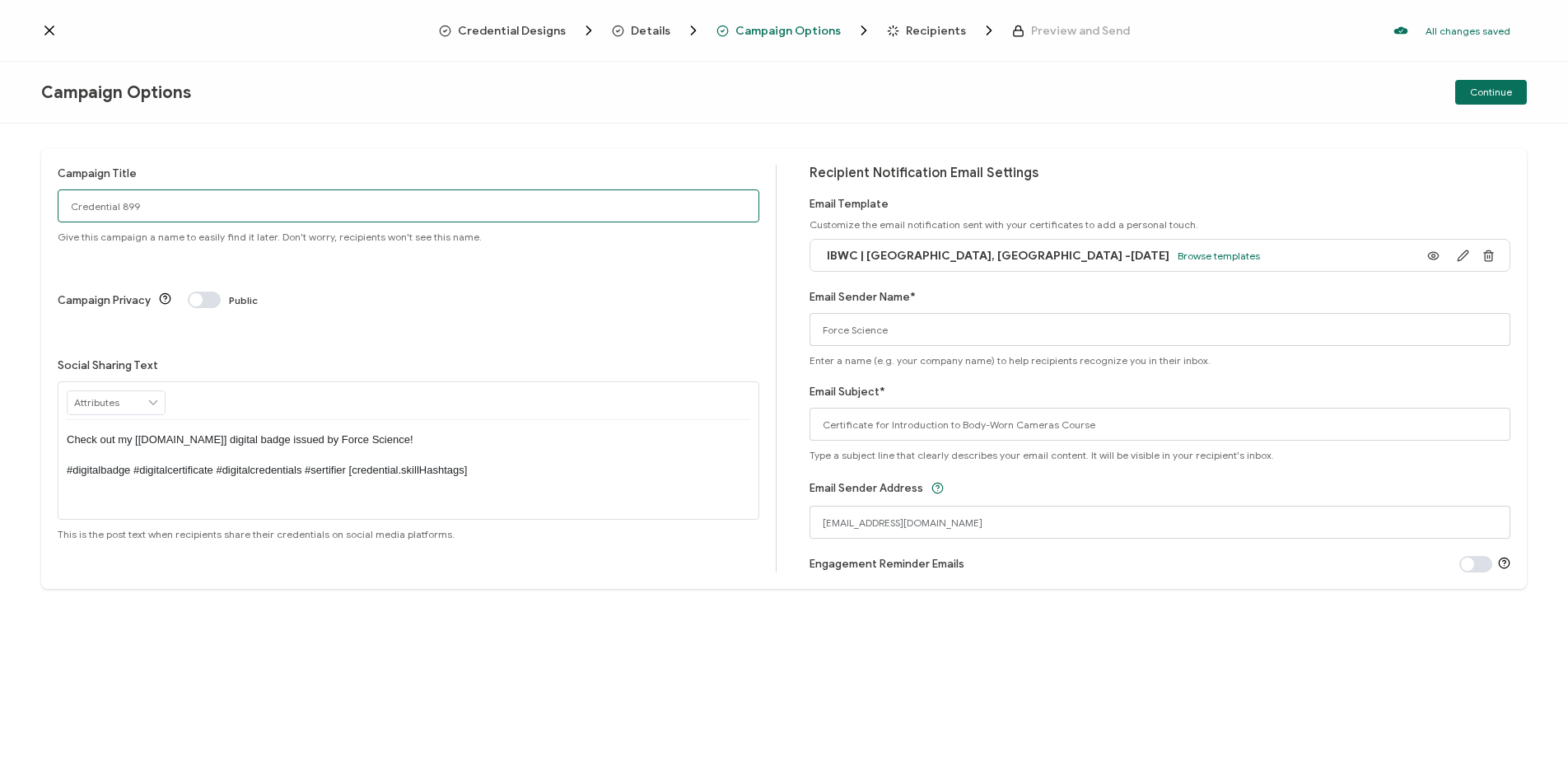
paste input "IBWC | In-Class | [DATE]"
drag, startPoint x: 69, startPoint y: 208, endPoint x: 91, endPoint y: 192, distance: 27.2
click at [71, 207] on input "IBWC | In-Class | [DATE]" at bounding box center [408, 207] width 702 height 33
click at [209, 207] on input "IBWC | In-Class | [DATE]" at bounding box center [408, 207] width 702 height 33
type input "IBWC | In-Class | [DATE]"
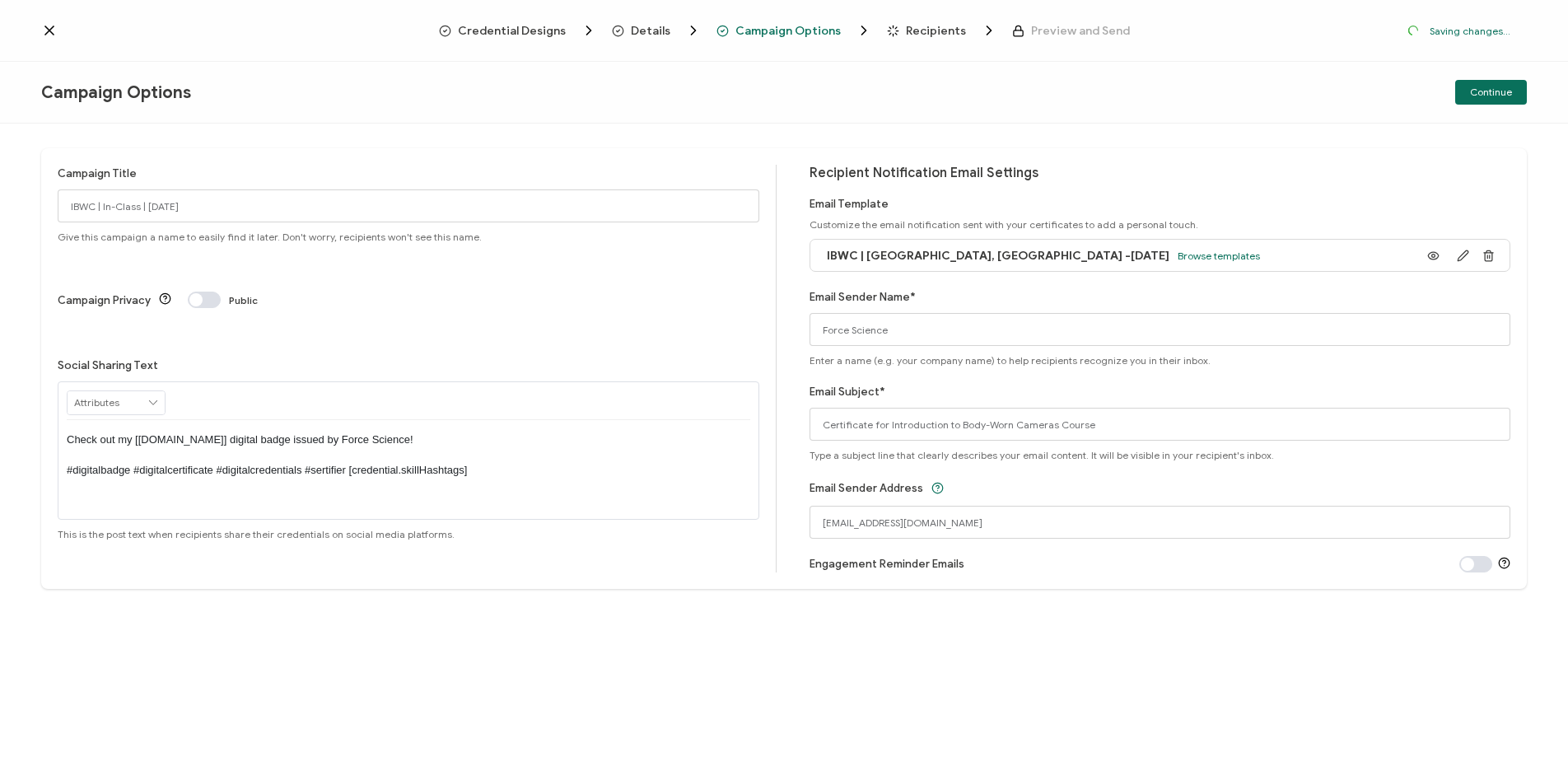
drag, startPoint x: 509, startPoint y: 407, endPoint x: 52, endPoint y: 406, distance: 457.0
click at [52, 406] on div "Campaign Title IBWC | In-Class | [DATE] Give this campaign a name to easily fin…" at bounding box center [783, 368] width 1486 height 441
click at [976, 261] on span "IBWC | [GEOGRAPHIC_DATA], [GEOGRAPHIC_DATA] -[DATE]" at bounding box center [998, 256] width 343 height 14
click at [1457, 256] on icon "button" at bounding box center [1462, 256] width 12 height 12
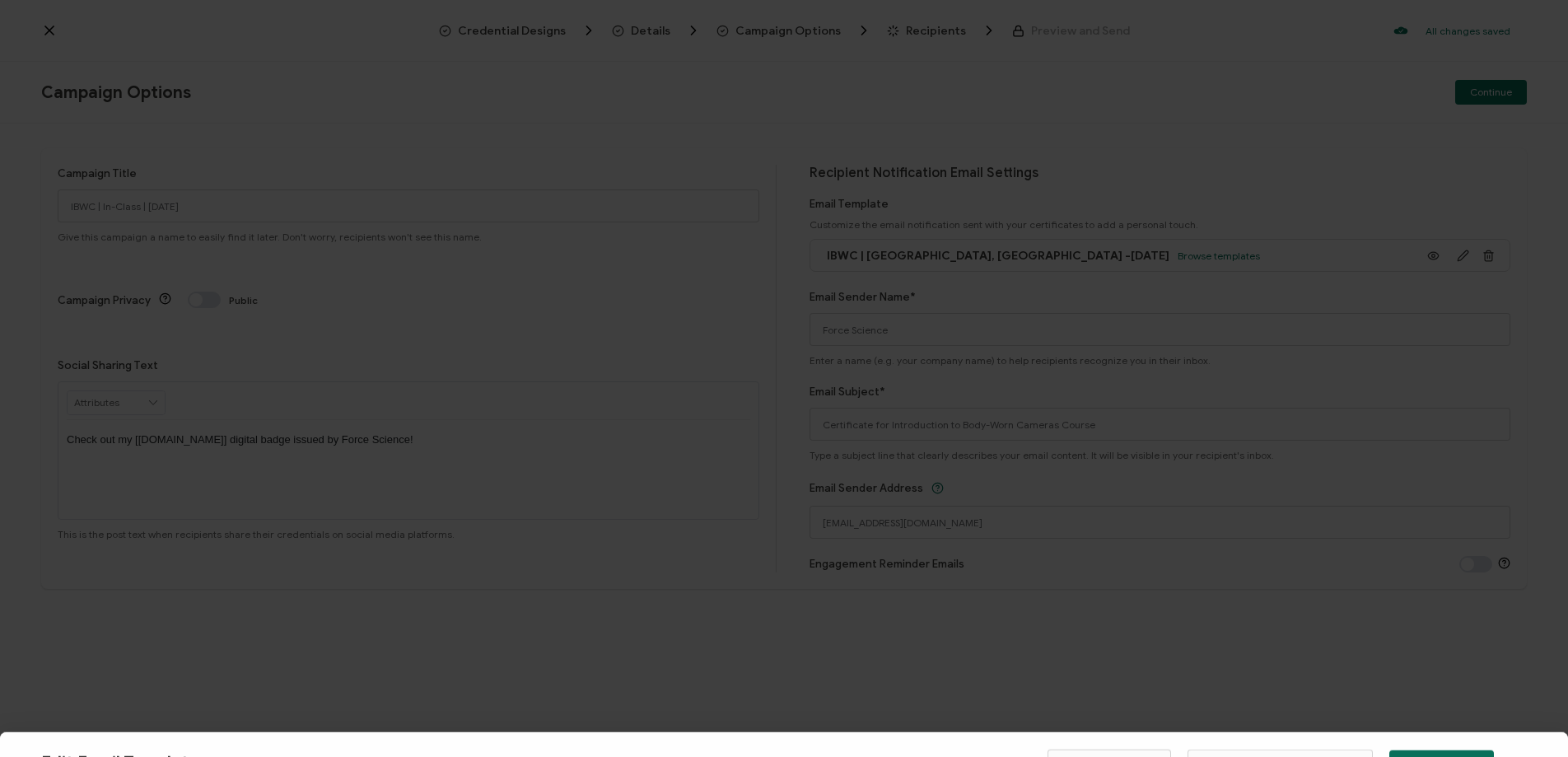
type input "IBWC | [GEOGRAPHIC_DATA], [GEOGRAPHIC_DATA] -[DATE]"
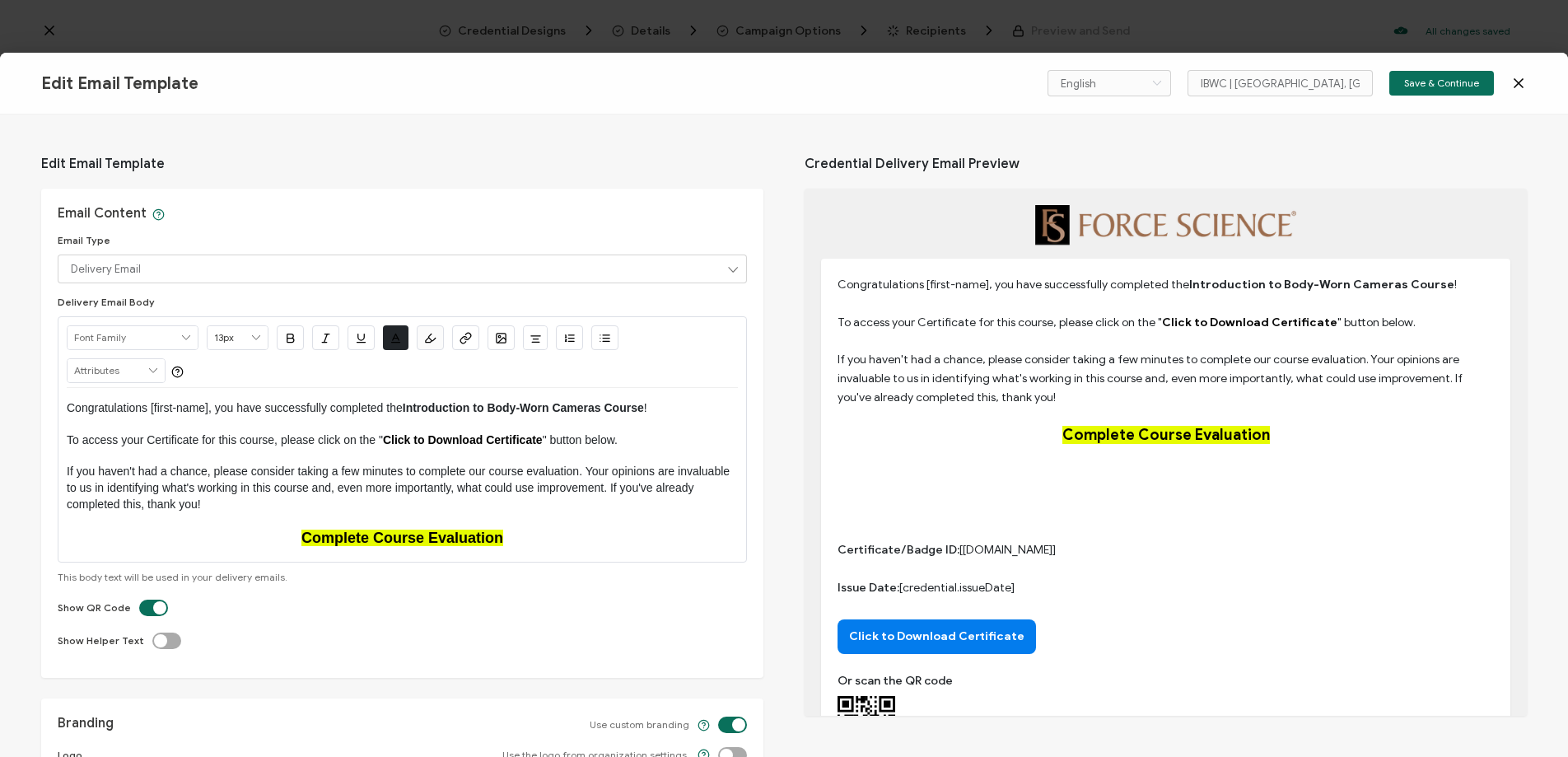
drag, startPoint x: 1522, startPoint y: 80, endPoint x: 1499, endPoint y: 83, distance: 23.2
click at [1520, 80] on icon at bounding box center [1518, 83] width 8 height 8
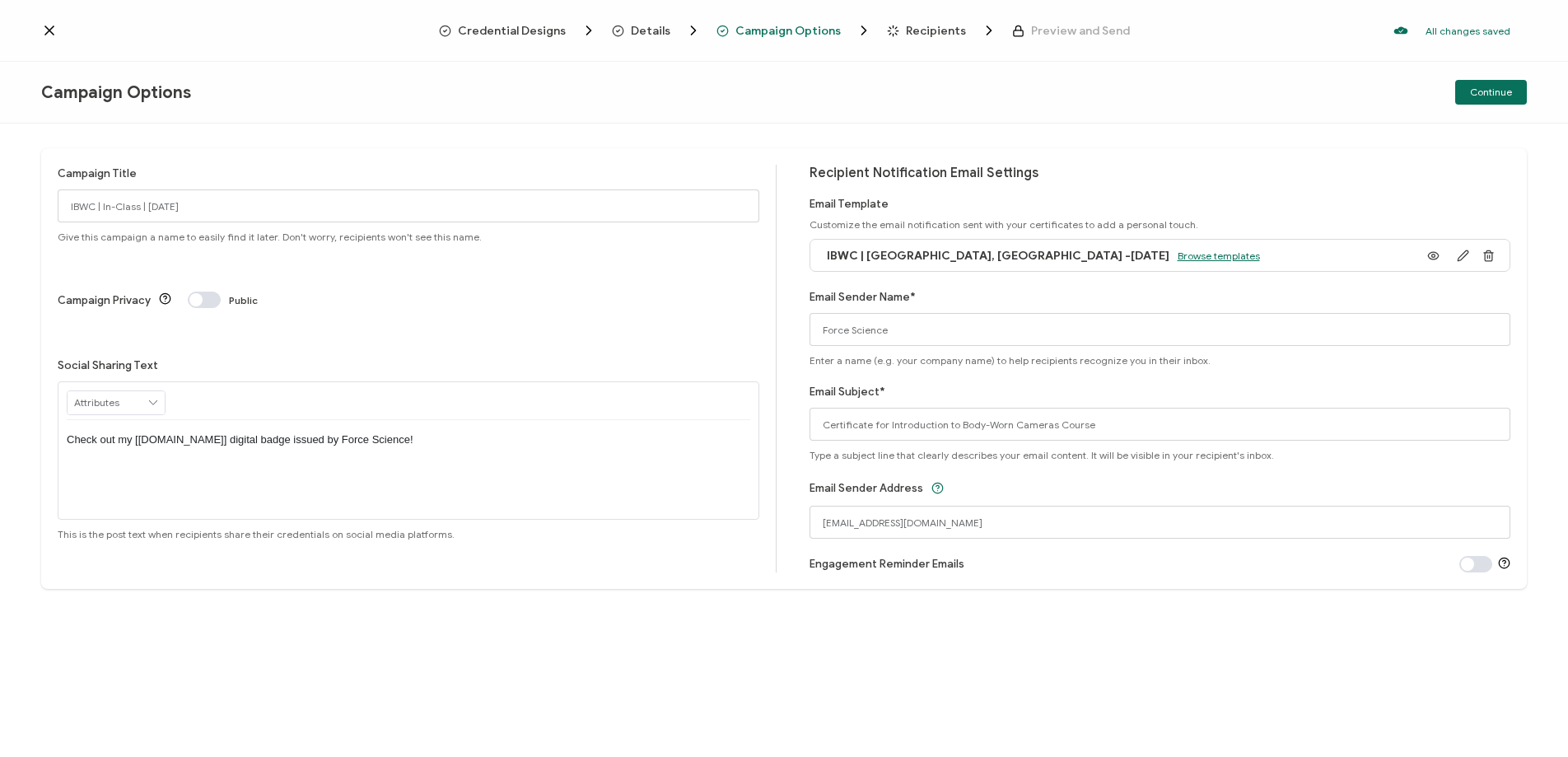
click at [1178, 257] on span "Browse templates" at bounding box center [1218, 256] width 82 height 12
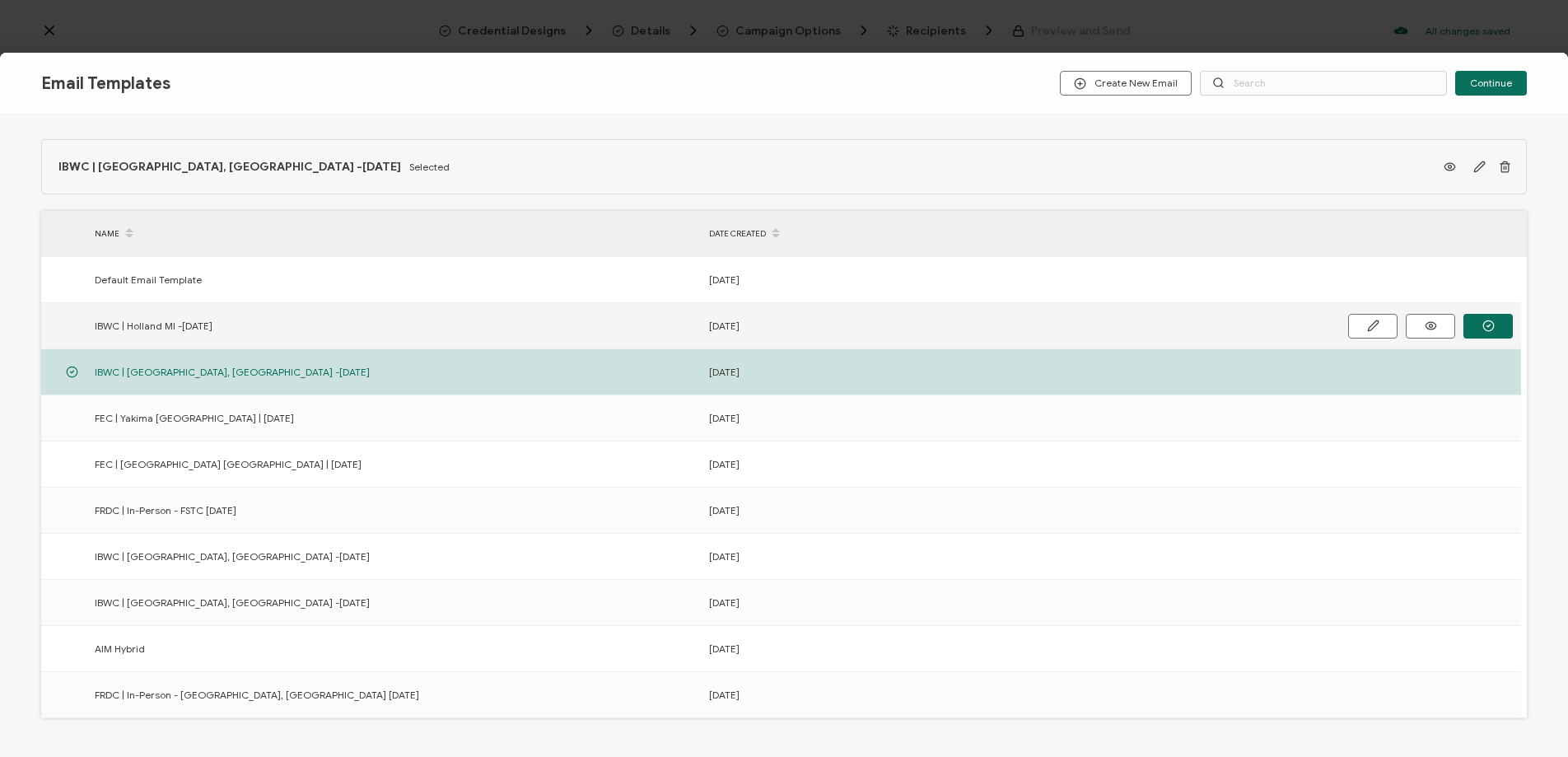
click at [155, 328] on span "IBWC | Holland MI -[DATE]" at bounding box center [153, 326] width 117 height 19
click at [1472, 325] on button "button" at bounding box center [1487, 326] width 49 height 25
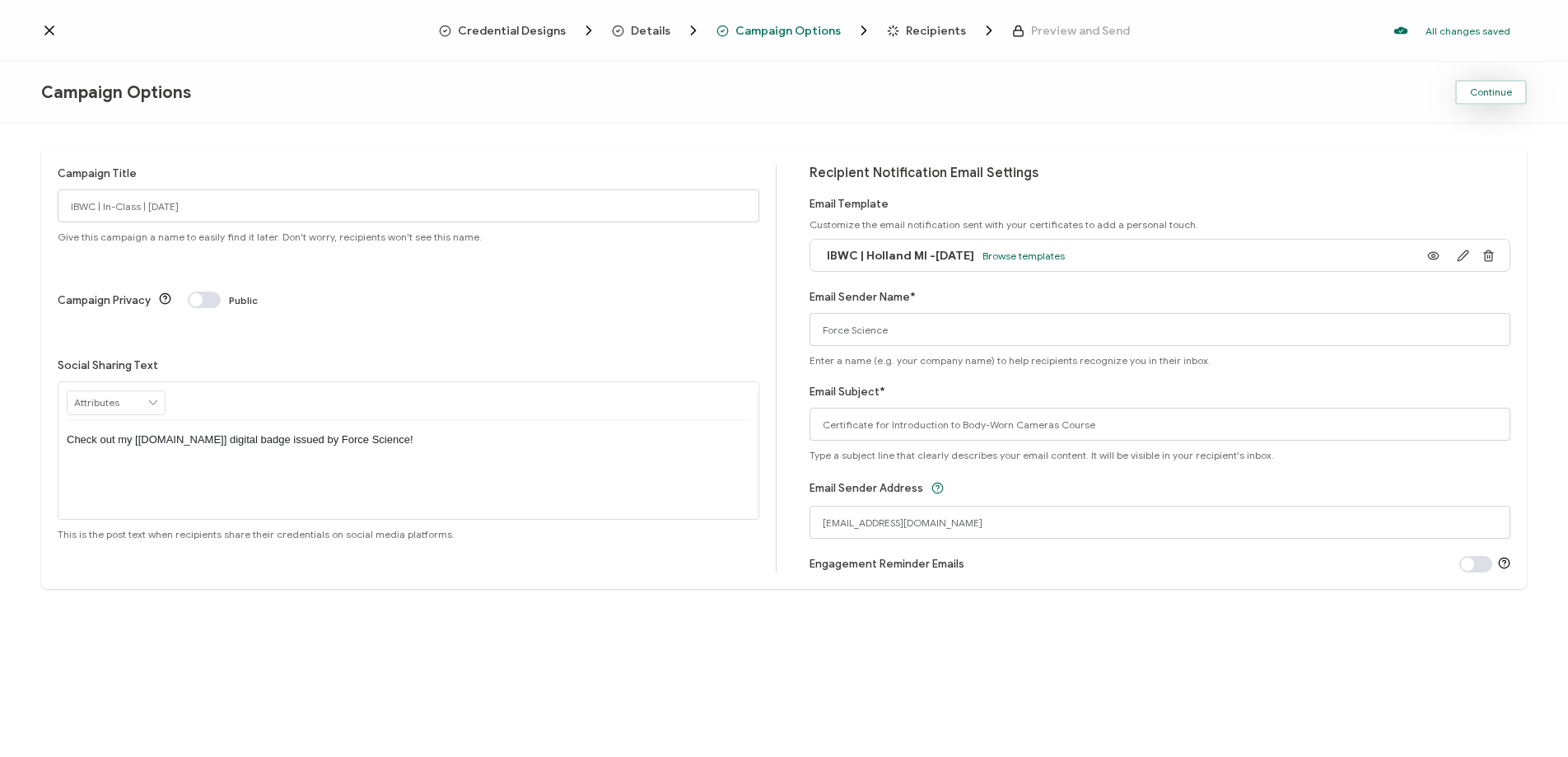
click at [1497, 93] on span "Continue" at bounding box center [1491, 92] width 42 height 10
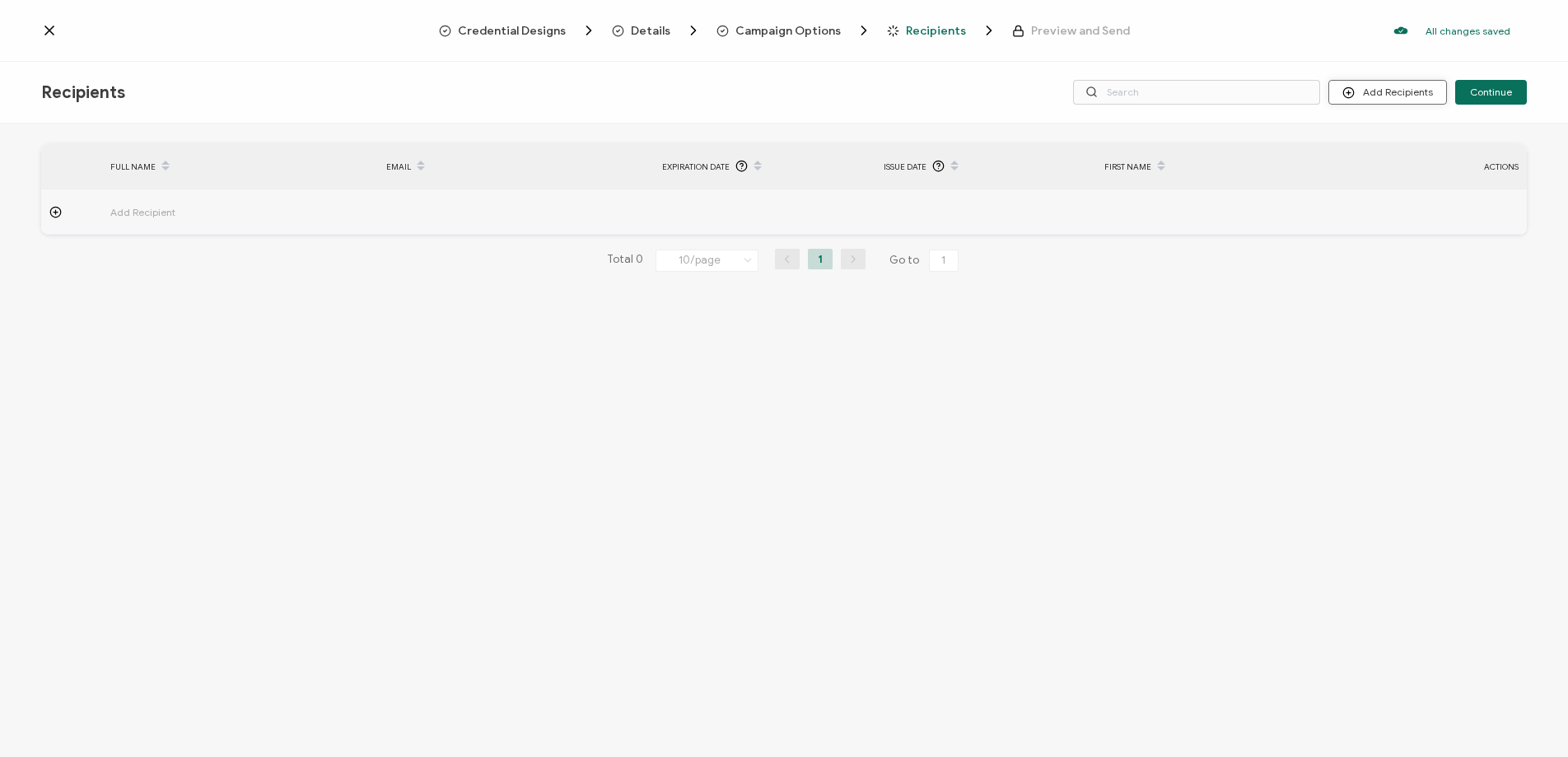
click at [1416, 83] on button "Add Recipients" at bounding box center [1387, 92] width 118 height 25
click at [1398, 137] on span "Upload Recipients" at bounding box center [1408, 136] width 83 height 12
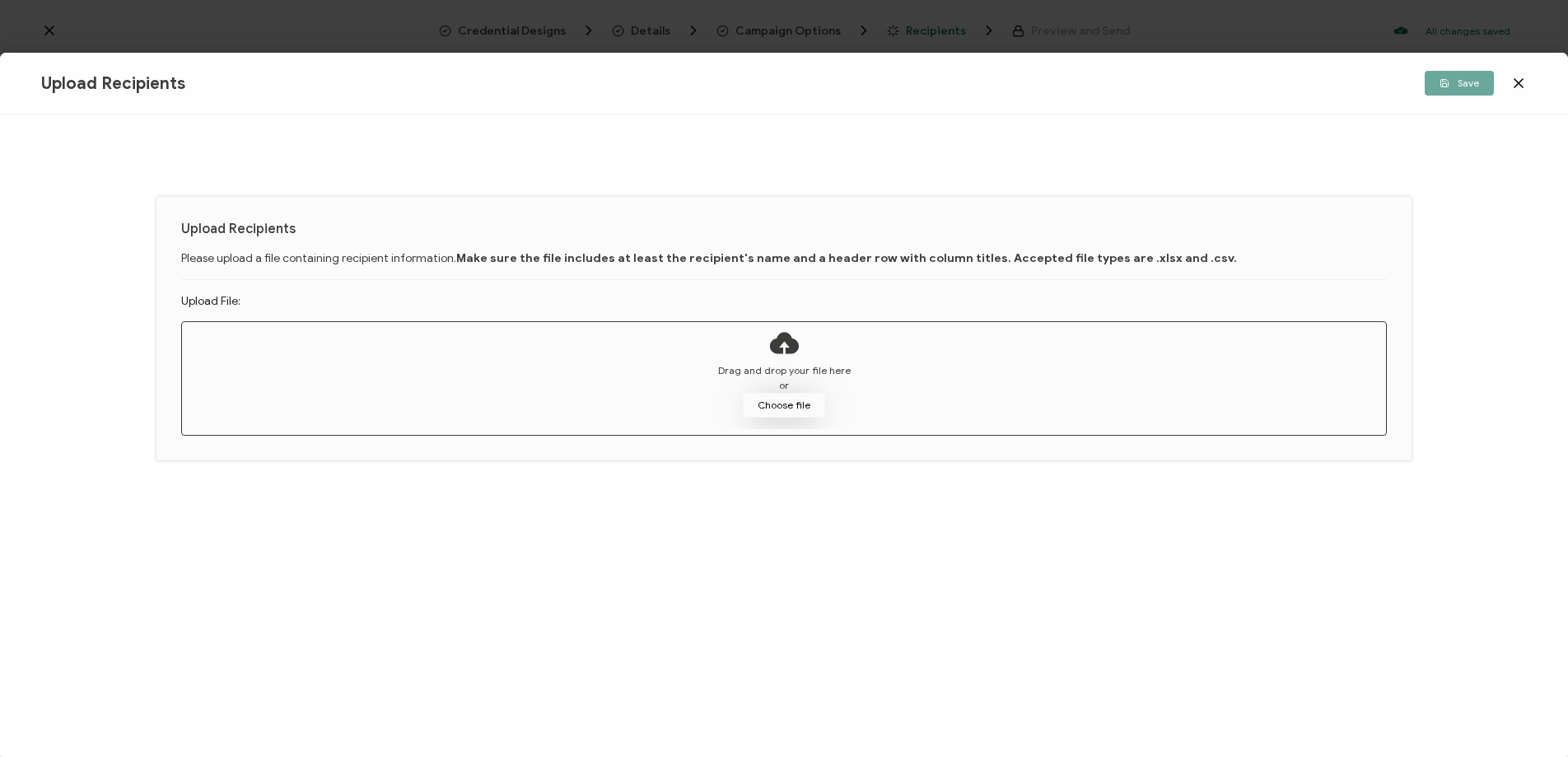
click at [779, 405] on button "Choose file" at bounding box center [783, 406] width 82 height 25
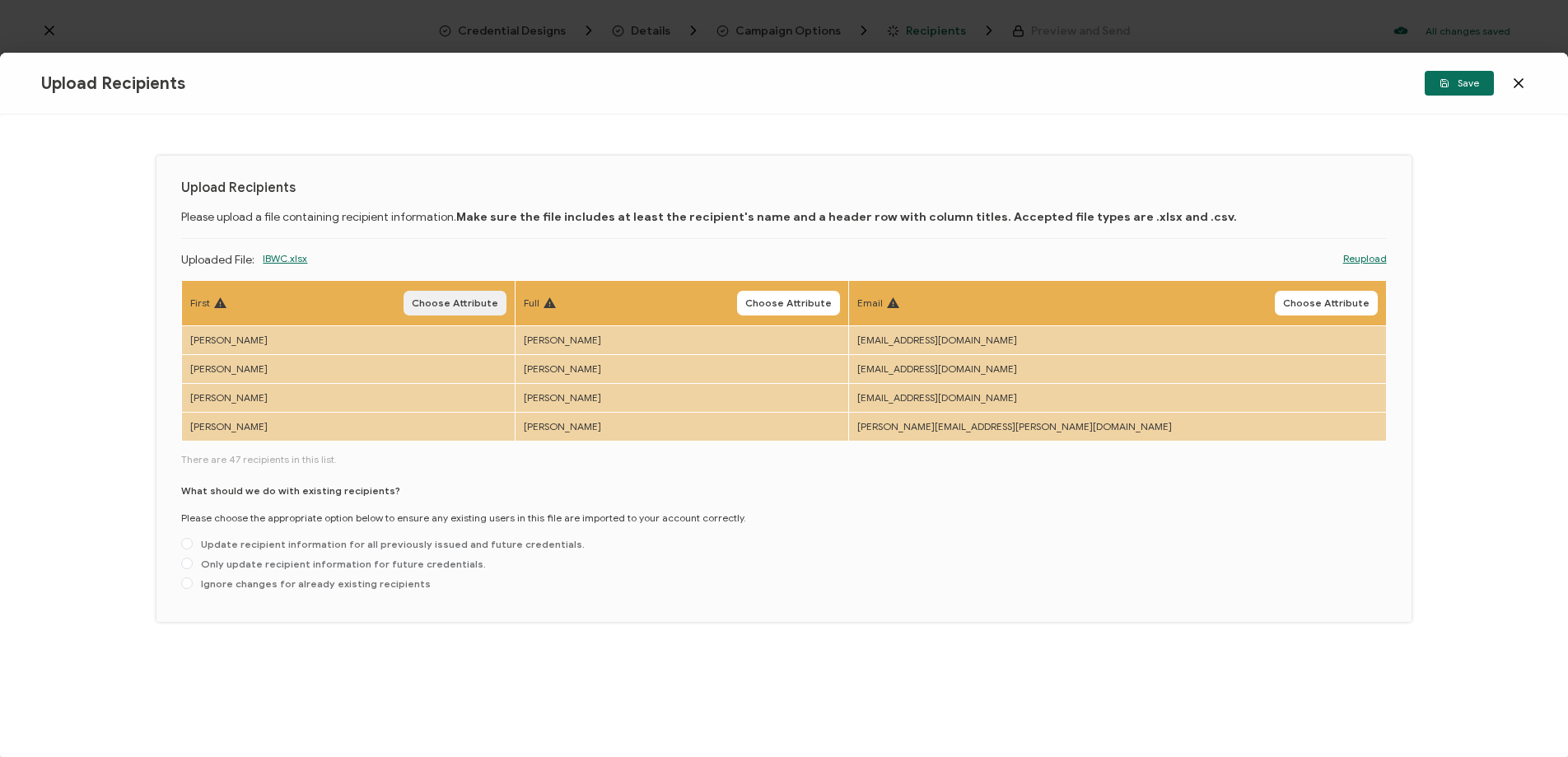
click at [499, 298] on span "Choose Attribute" at bounding box center [455, 303] width 87 height 10
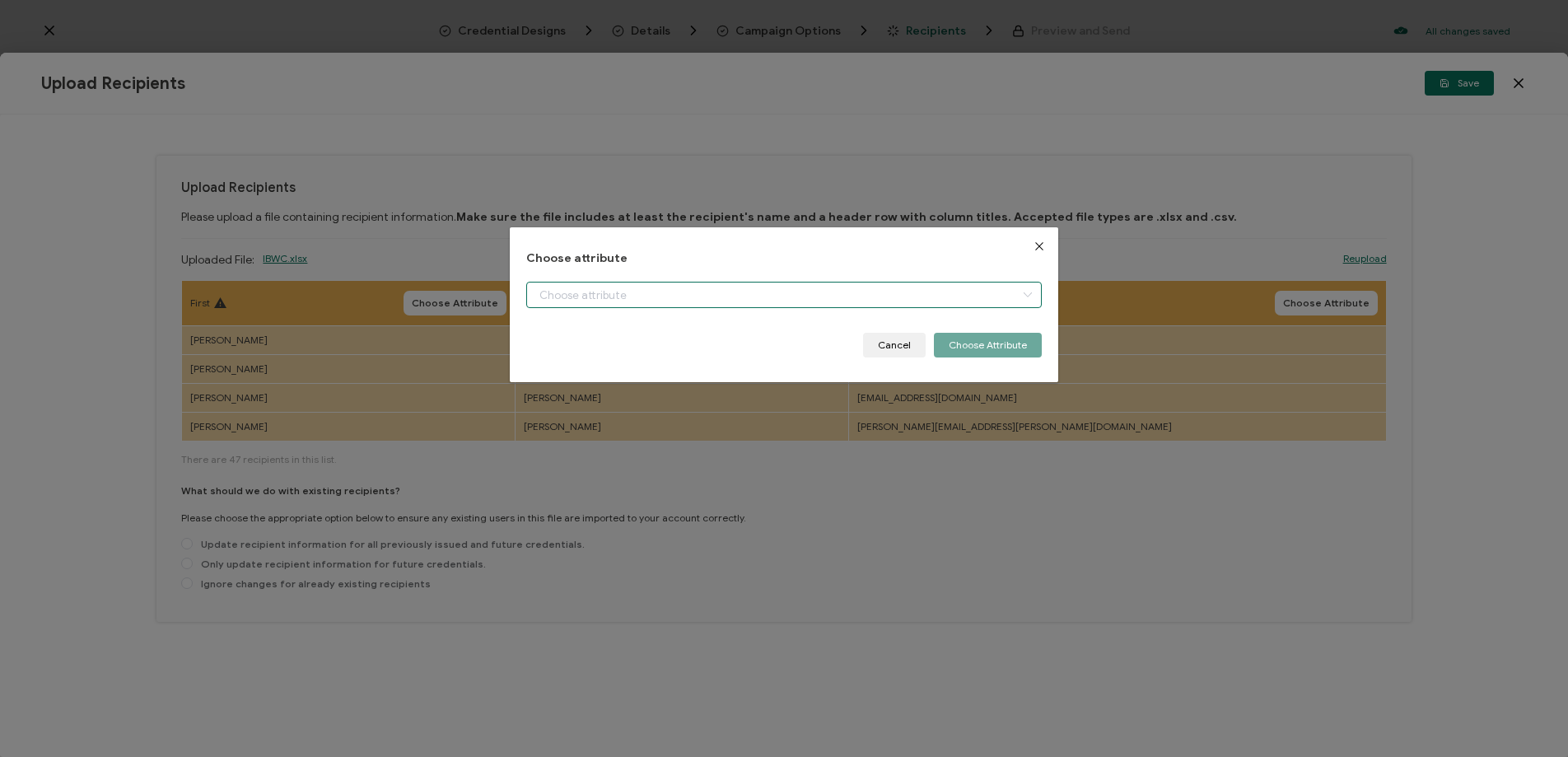
click at [573, 289] on input "dialog" at bounding box center [783, 295] width 515 height 27
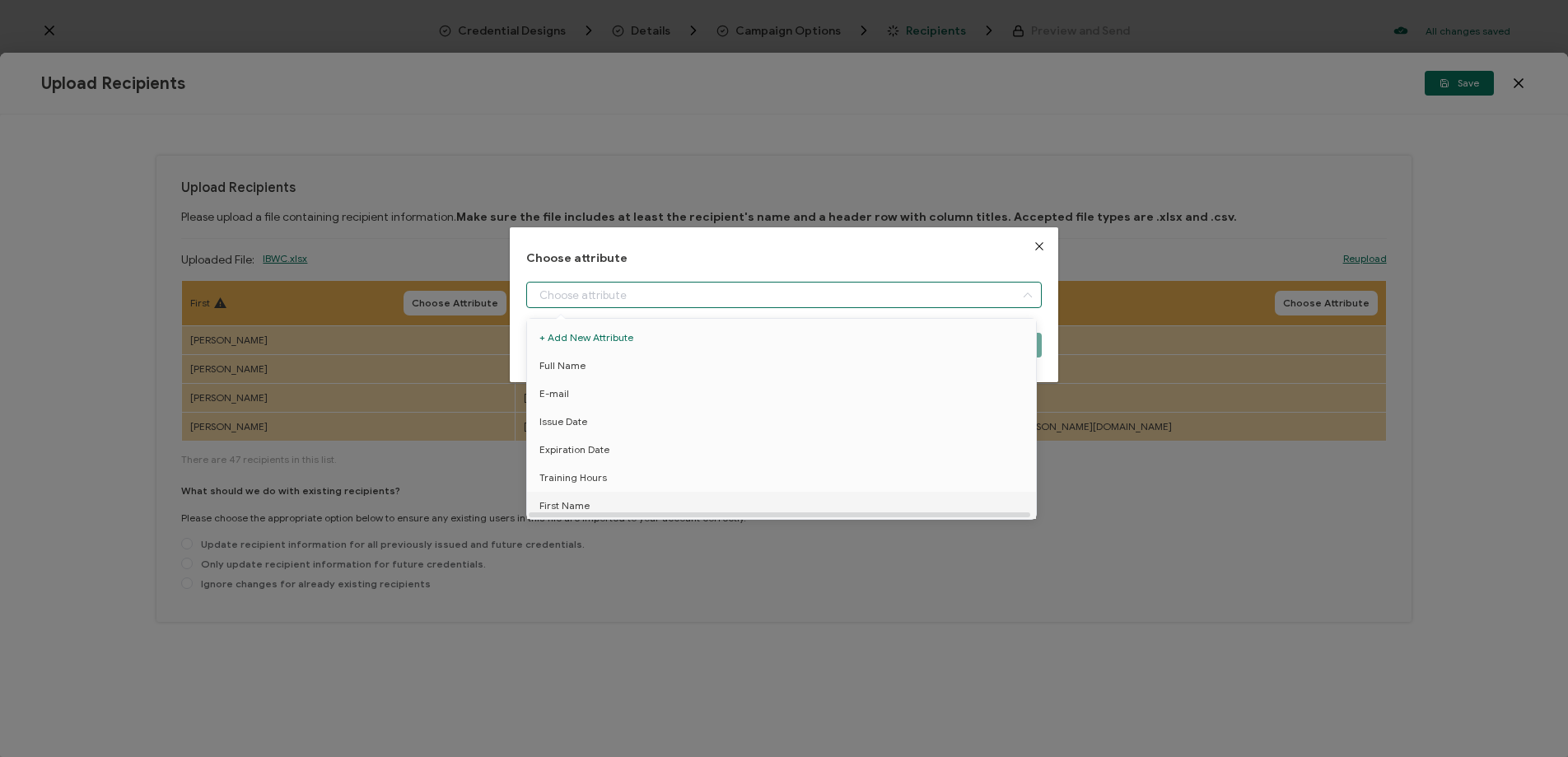
click at [563, 505] on span "First Name" at bounding box center [564, 506] width 50 height 28
type input "First Name"
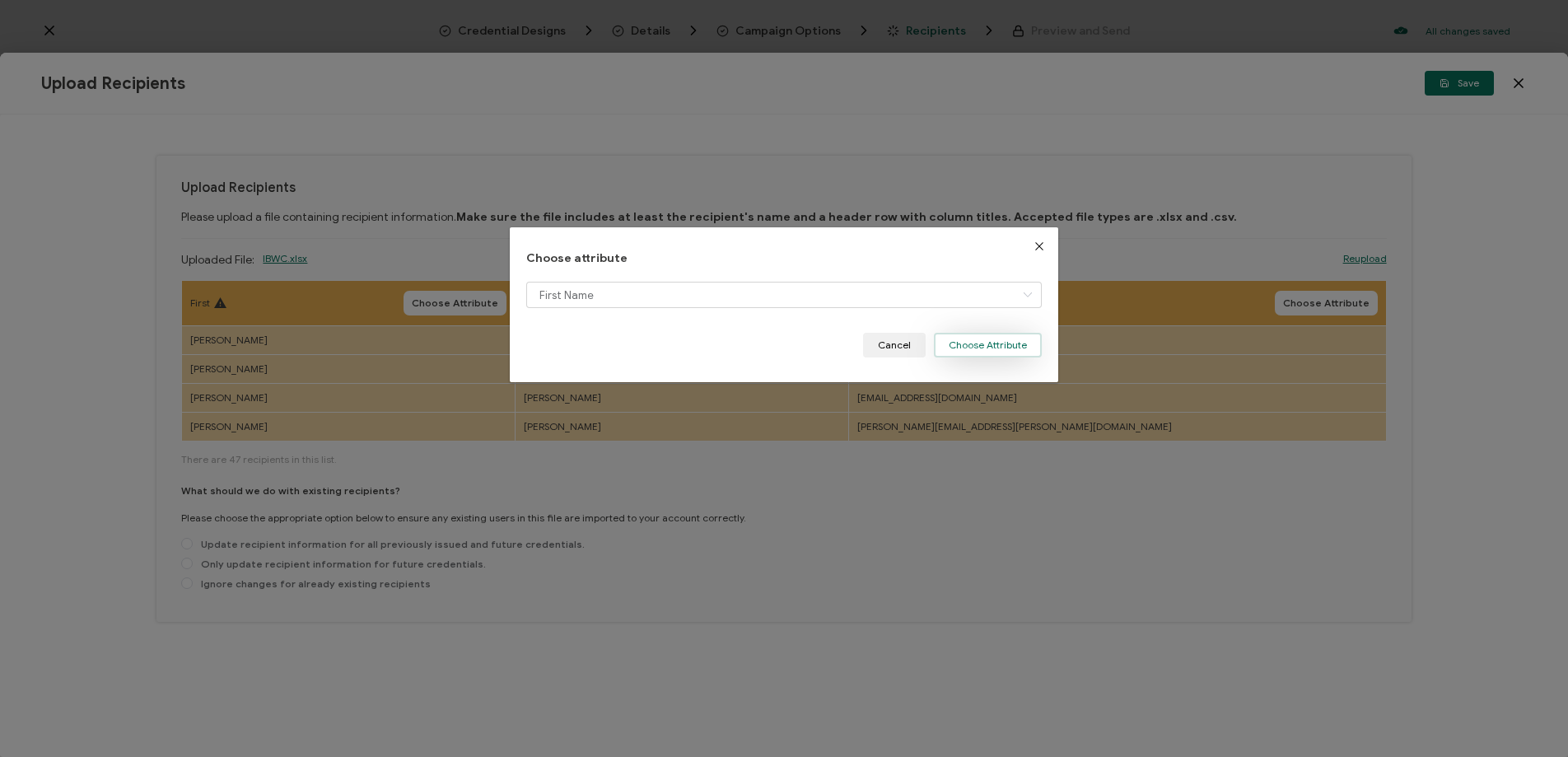
click at [989, 342] on button "Choose Attribute" at bounding box center [988, 346] width 108 height 25
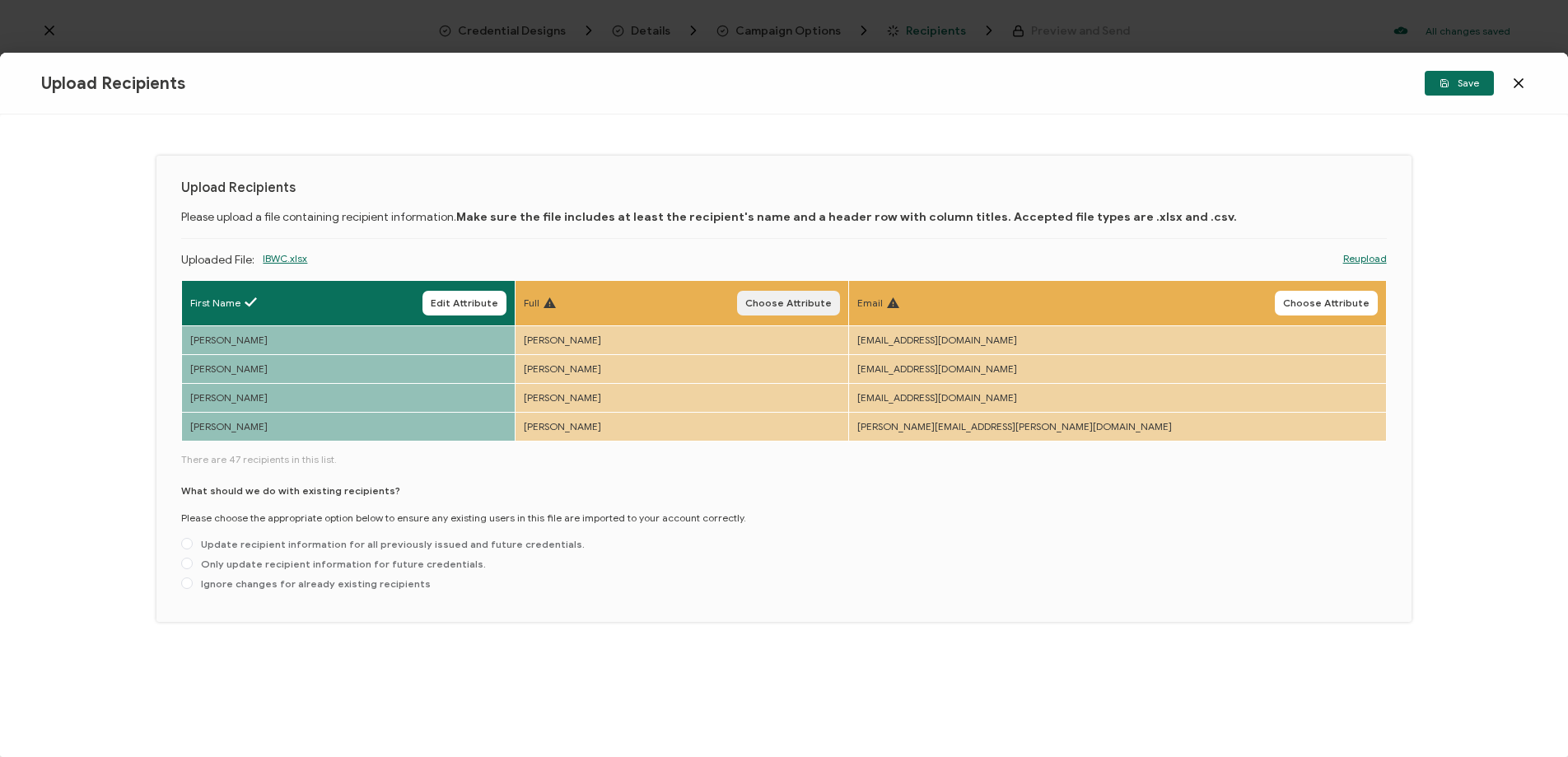
click at [831, 301] on span "Choose Attribute" at bounding box center [788, 303] width 87 height 10
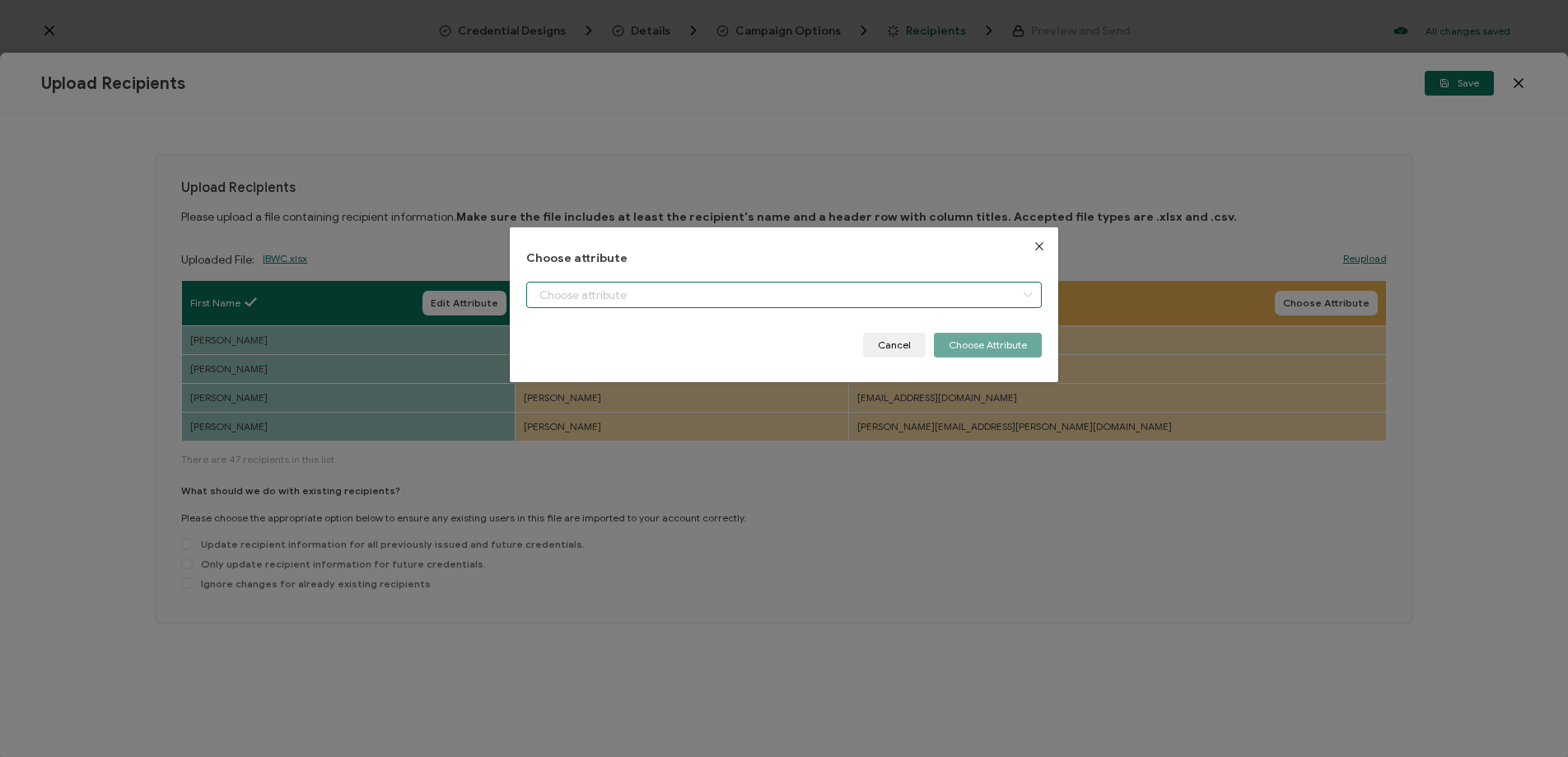
click at [588, 299] on input "dialog" at bounding box center [783, 295] width 515 height 27
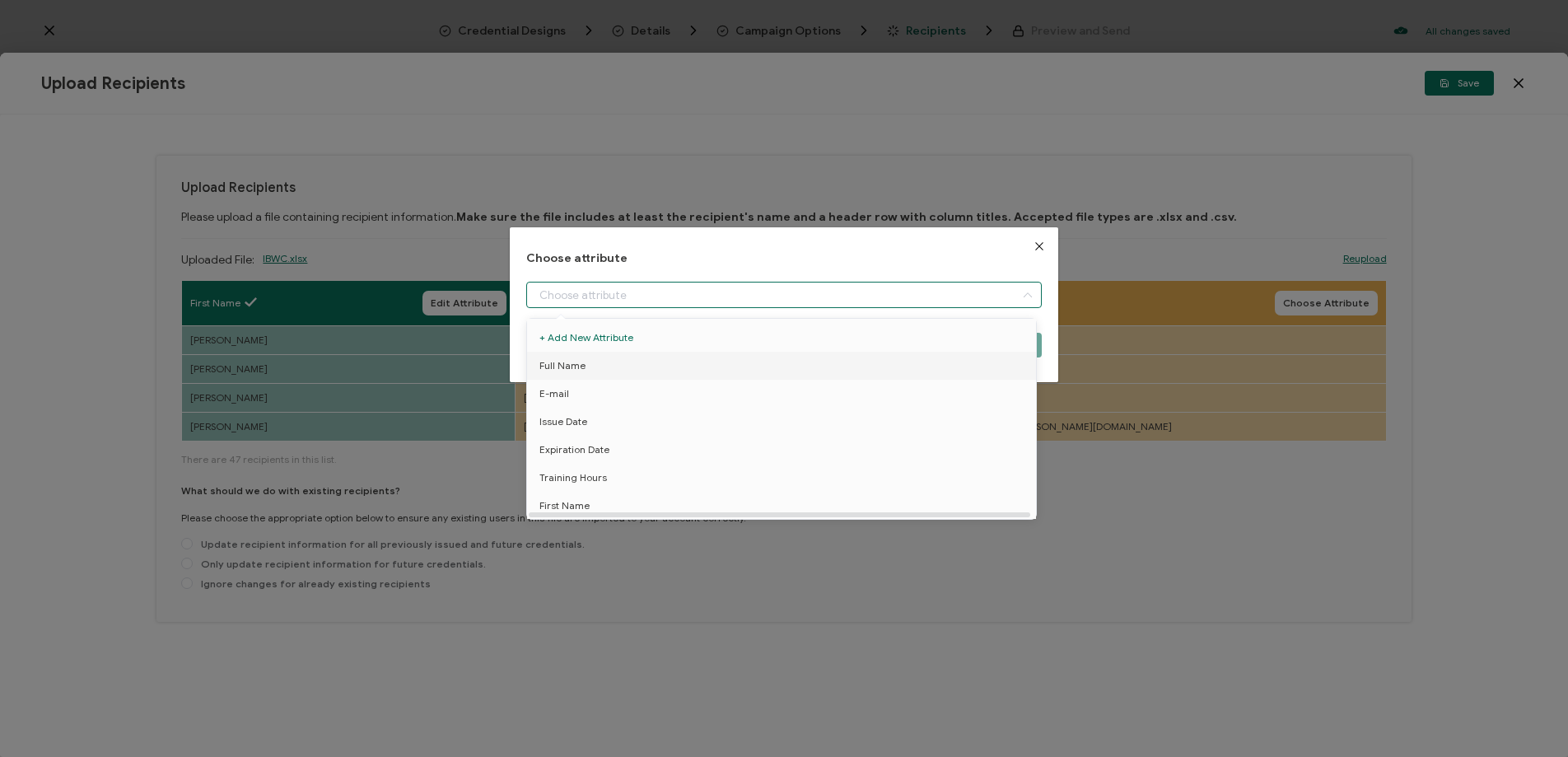
click at [589, 367] on li "Full Name" at bounding box center [784, 366] width 523 height 28
type input "Full Name"
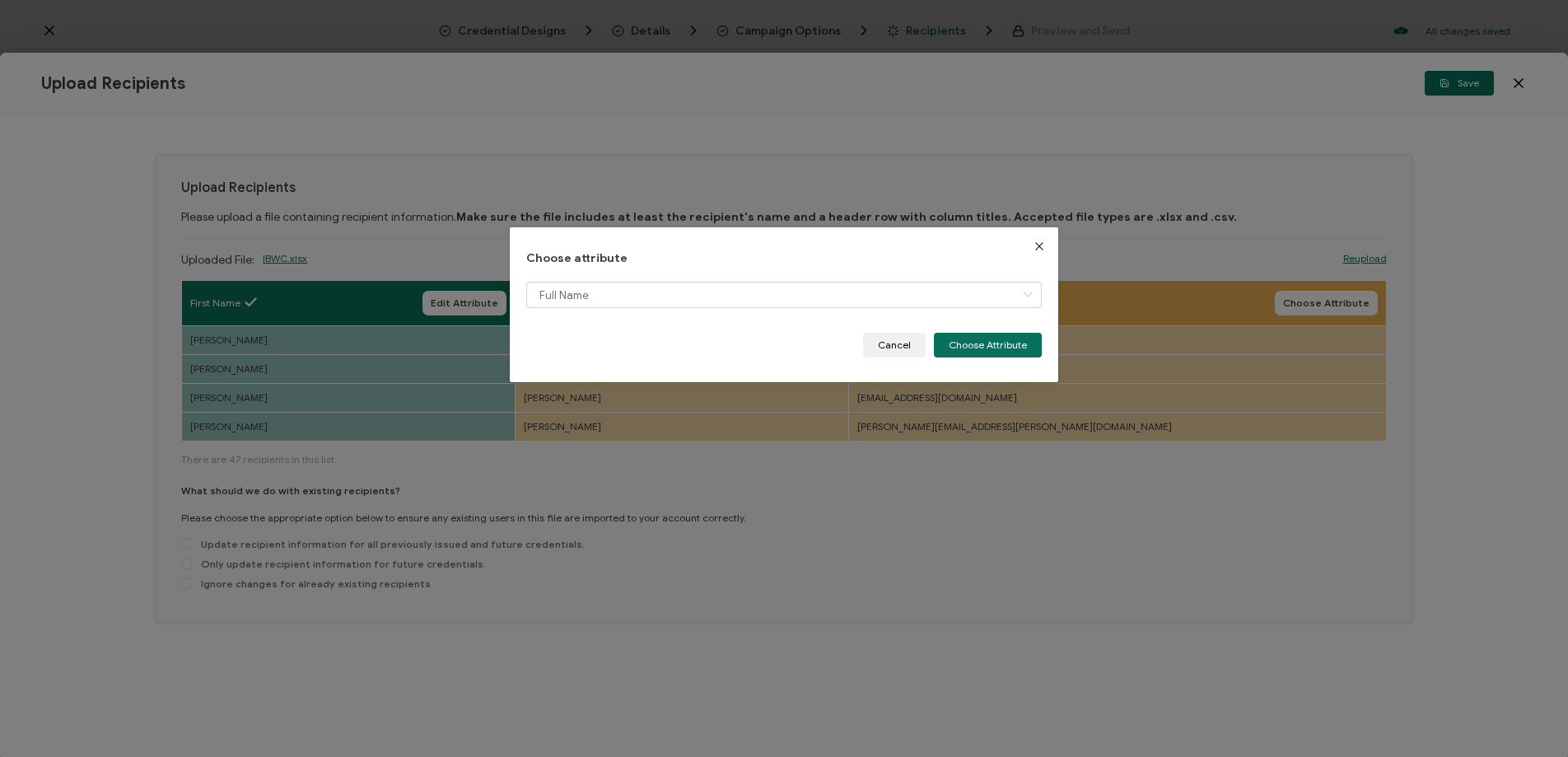
click at [991, 356] on button "Choose Attribute" at bounding box center [988, 346] width 108 height 25
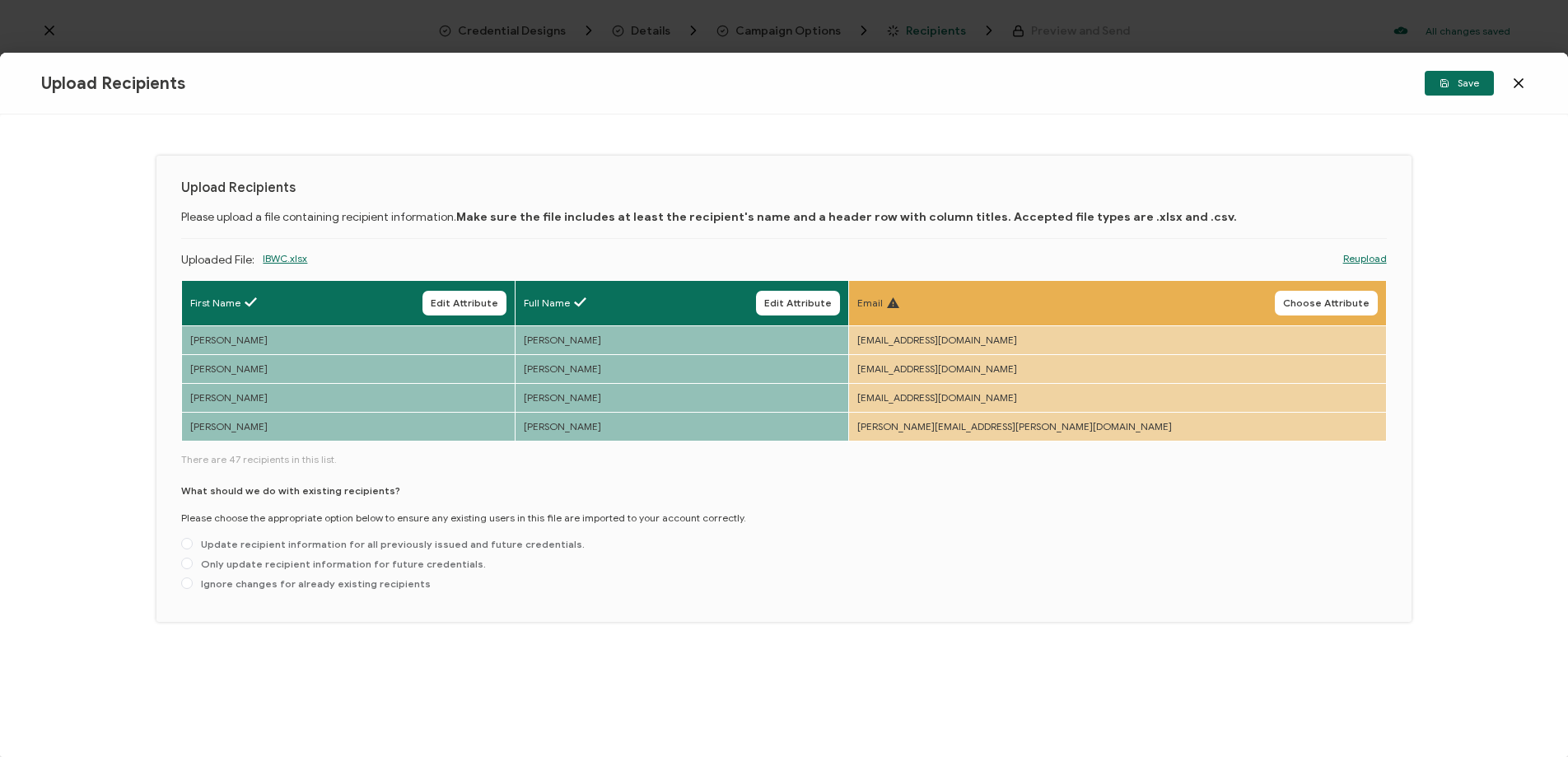
drag, startPoint x: 1318, startPoint y: 296, endPoint x: 1304, endPoint y: 296, distance: 14.0
click at [1318, 296] on button "Choose Attribute" at bounding box center [1326, 303] width 103 height 25
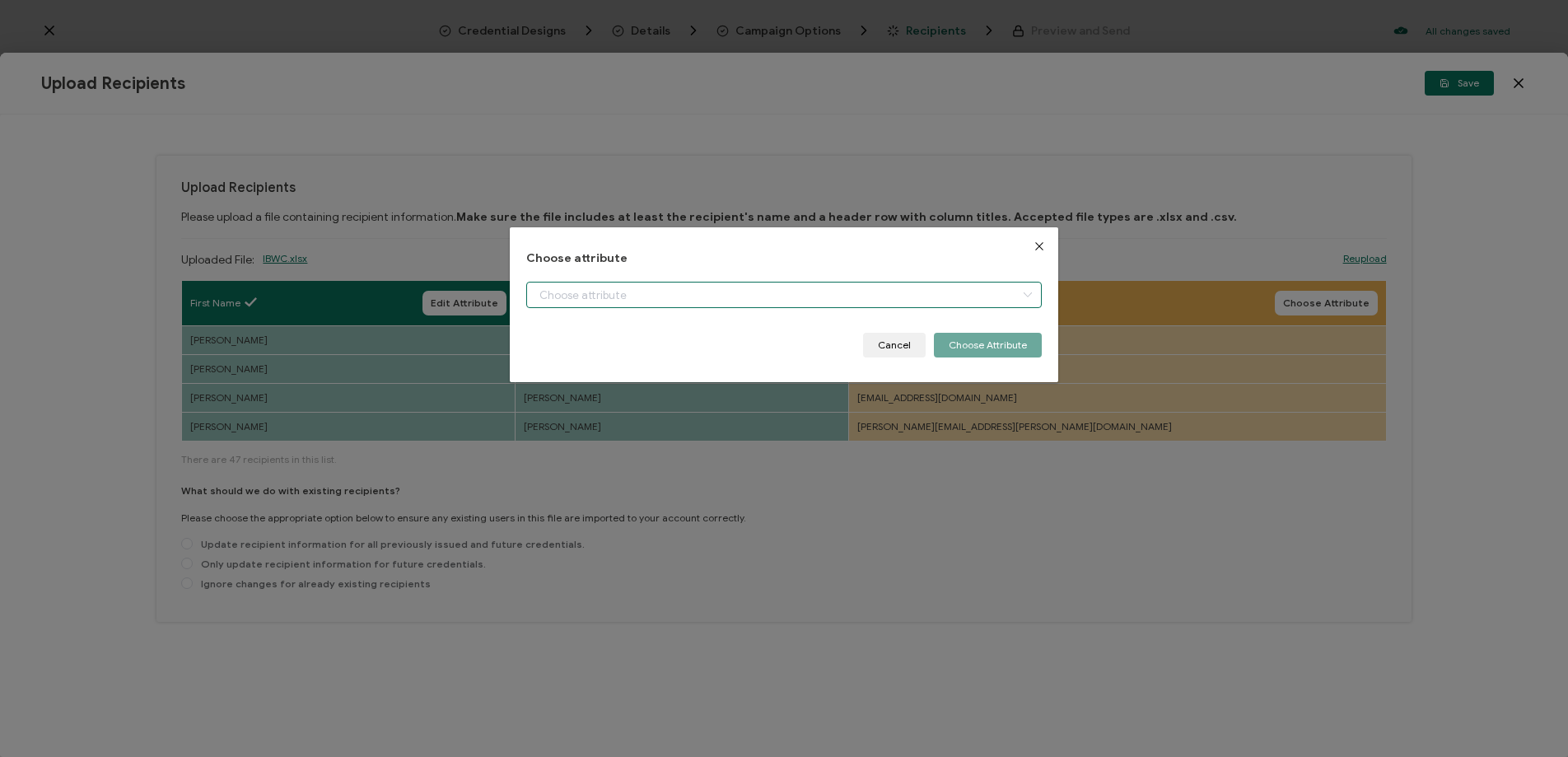
drag, startPoint x: 642, startPoint y: 298, endPoint x: 638, endPoint y: 311, distance: 13.6
click at [642, 298] on input "dialog" at bounding box center [783, 295] width 515 height 27
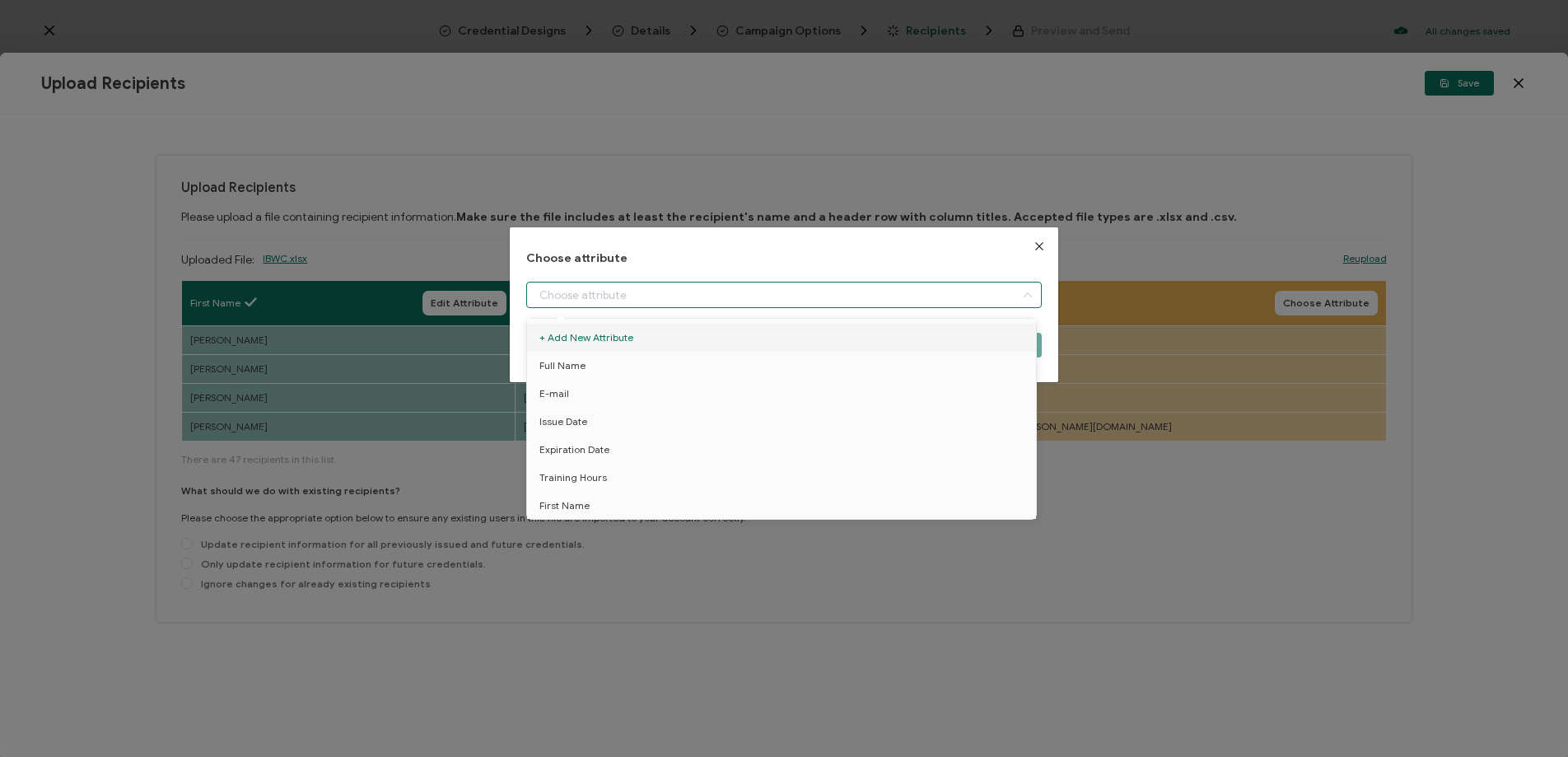
click at [1033, 242] on icon "Close" at bounding box center [1040, 247] width 13 height 13
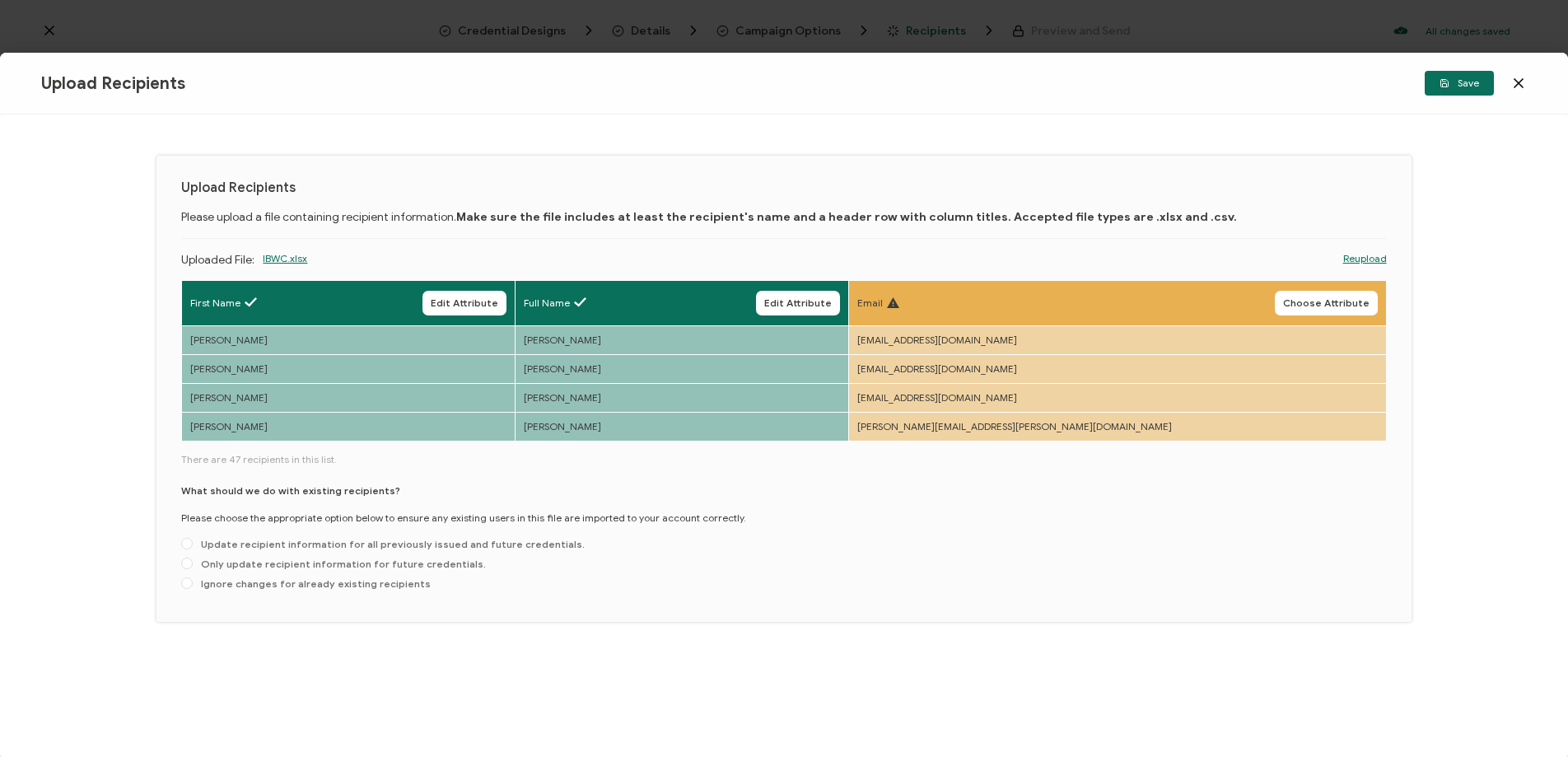
drag, startPoint x: 1330, startPoint y: 308, endPoint x: 1315, endPoint y: 303, distance: 15.8
click at [1327, 306] on span "Choose Attribute" at bounding box center [1326, 303] width 87 height 10
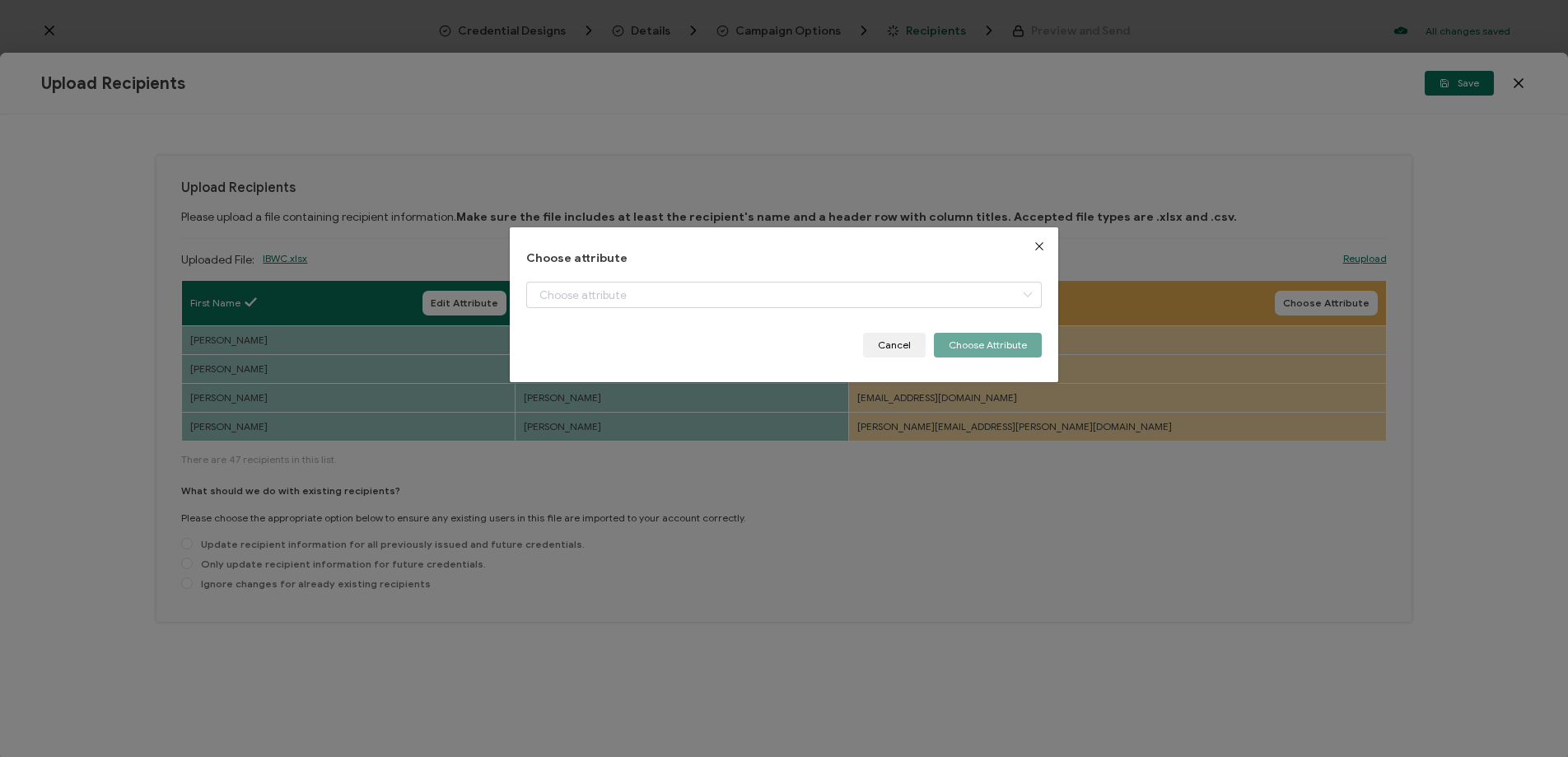
click at [575, 273] on div "Choose attribute Cancel Choose Attribute" at bounding box center [783, 306] width 515 height 107
click at [578, 290] on input "dialog" at bounding box center [783, 295] width 515 height 27
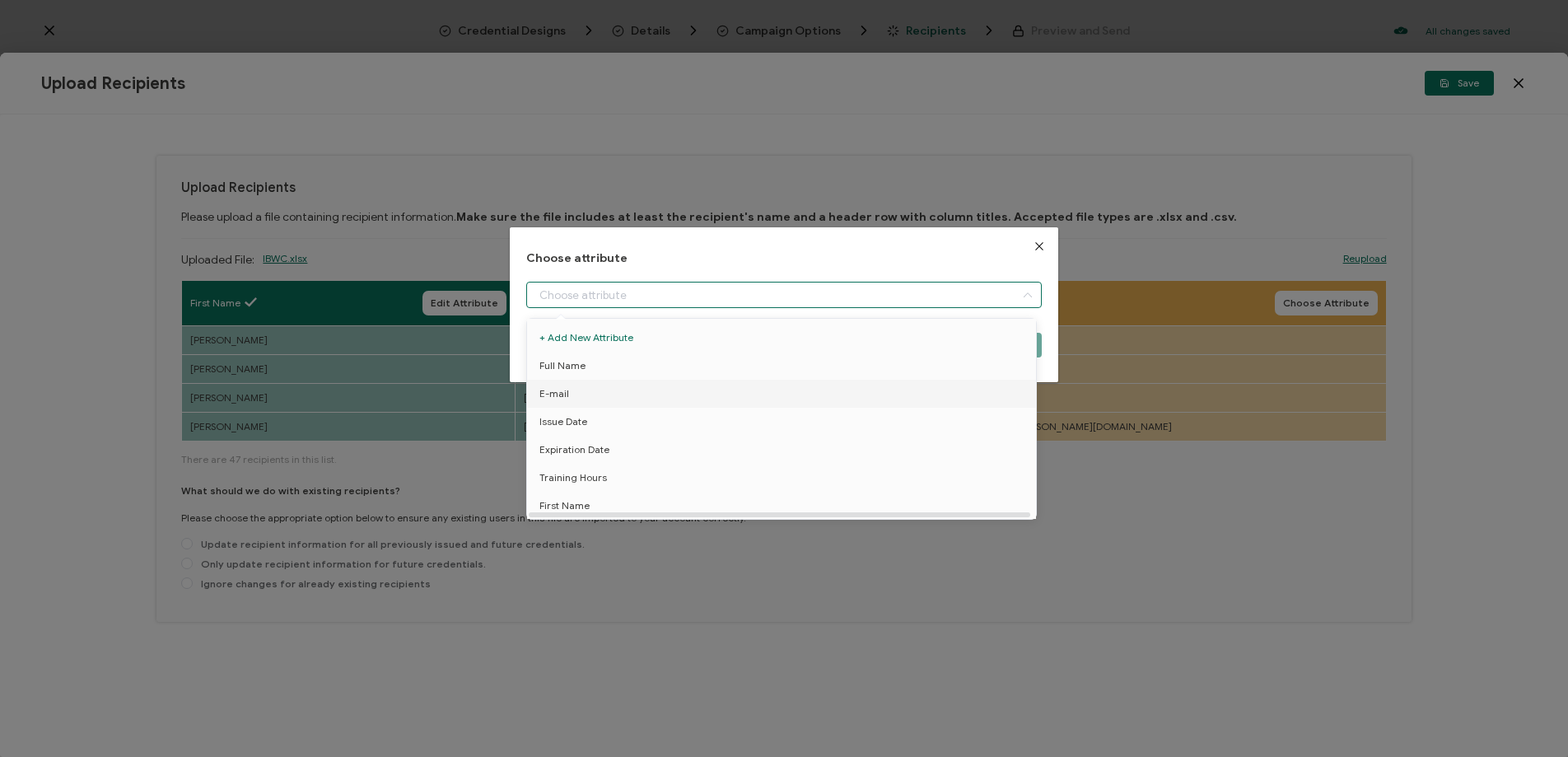
click at [560, 394] on span "E-mail" at bounding box center [554, 394] width 30 height 28
type input "E-mail"
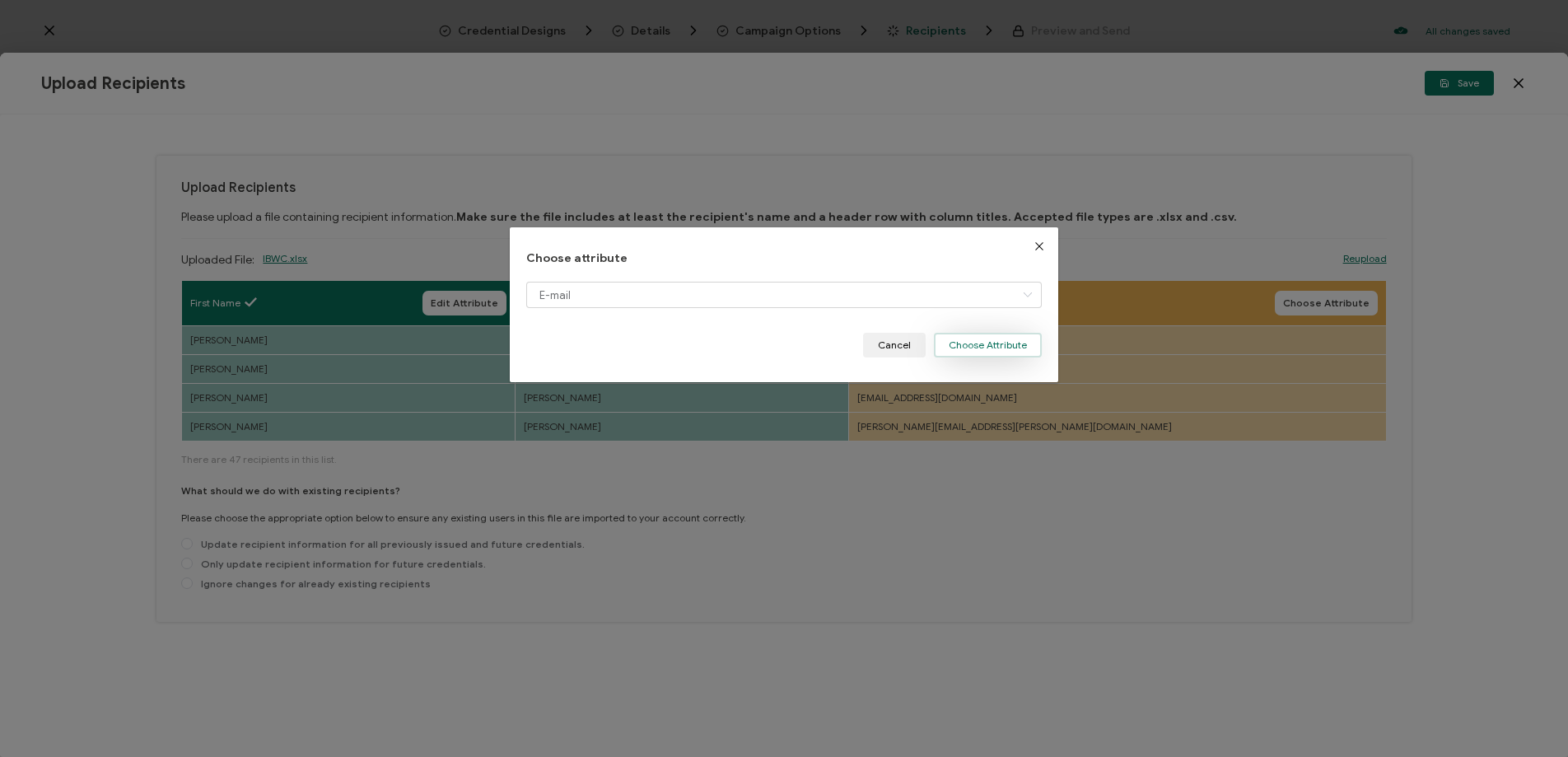
click at [965, 350] on button "Choose Attribute" at bounding box center [988, 346] width 108 height 25
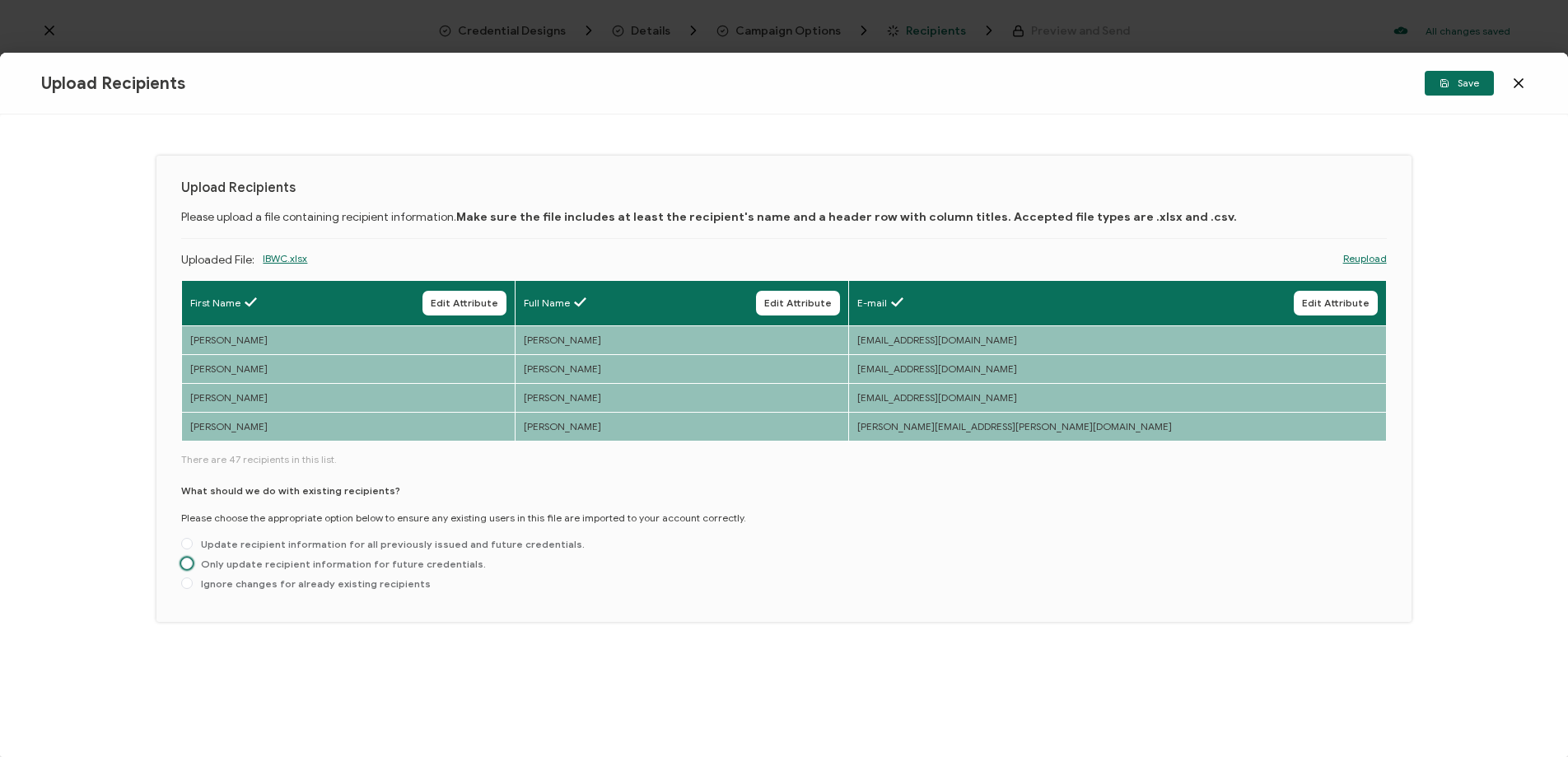
click at [241, 565] on span "Only update recipient information for future credentials." at bounding box center [339, 564] width 293 height 12
click at [192, 565] on input "Only update recipient information for future credentials." at bounding box center [187, 565] width 12 height 13
radio input "true"
click at [1462, 84] on span "Save" at bounding box center [1458, 83] width 39 height 10
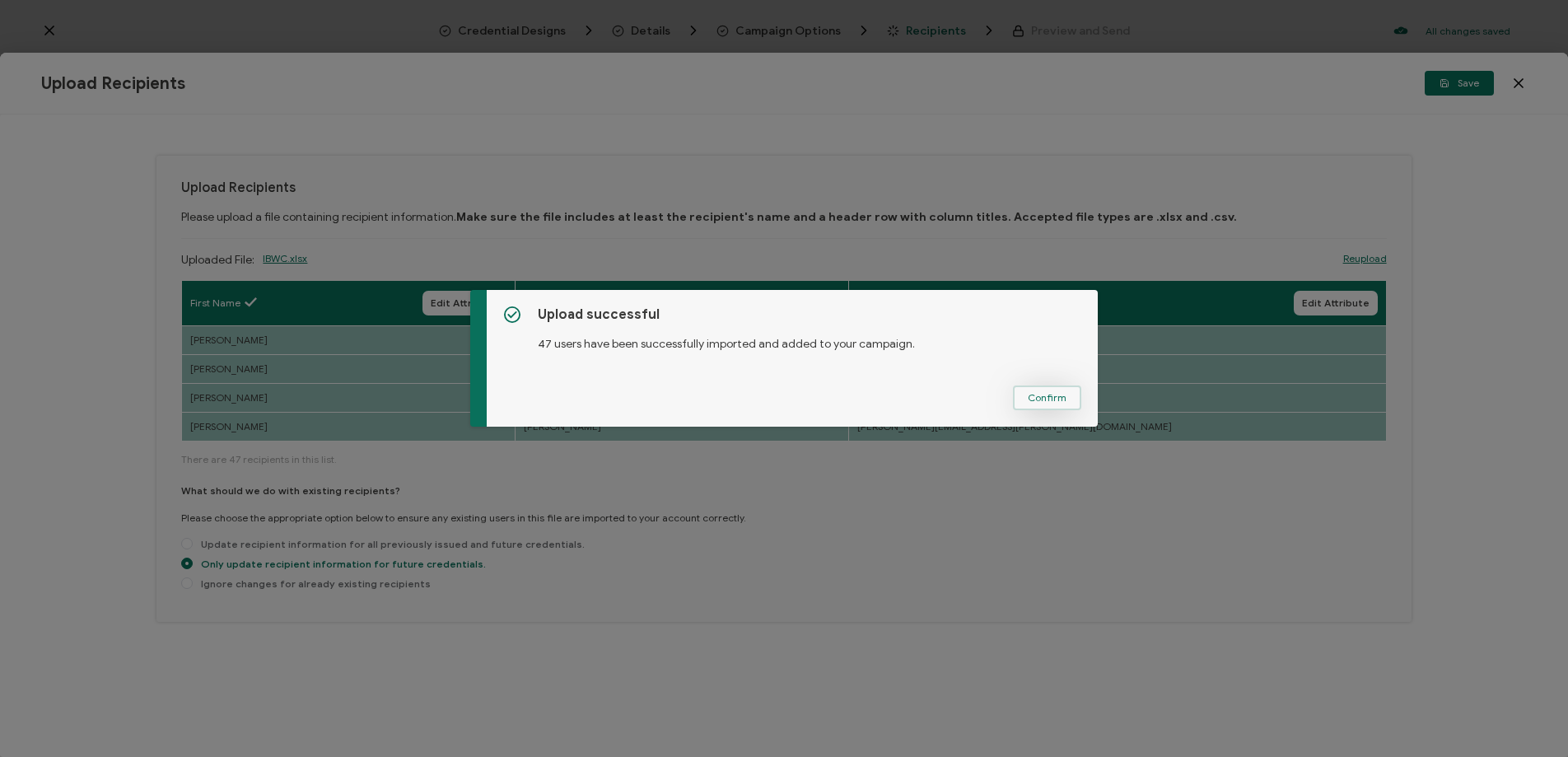
click at [1064, 392] on button "Confirm" at bounding box center [1047, 398] width 68 height 25
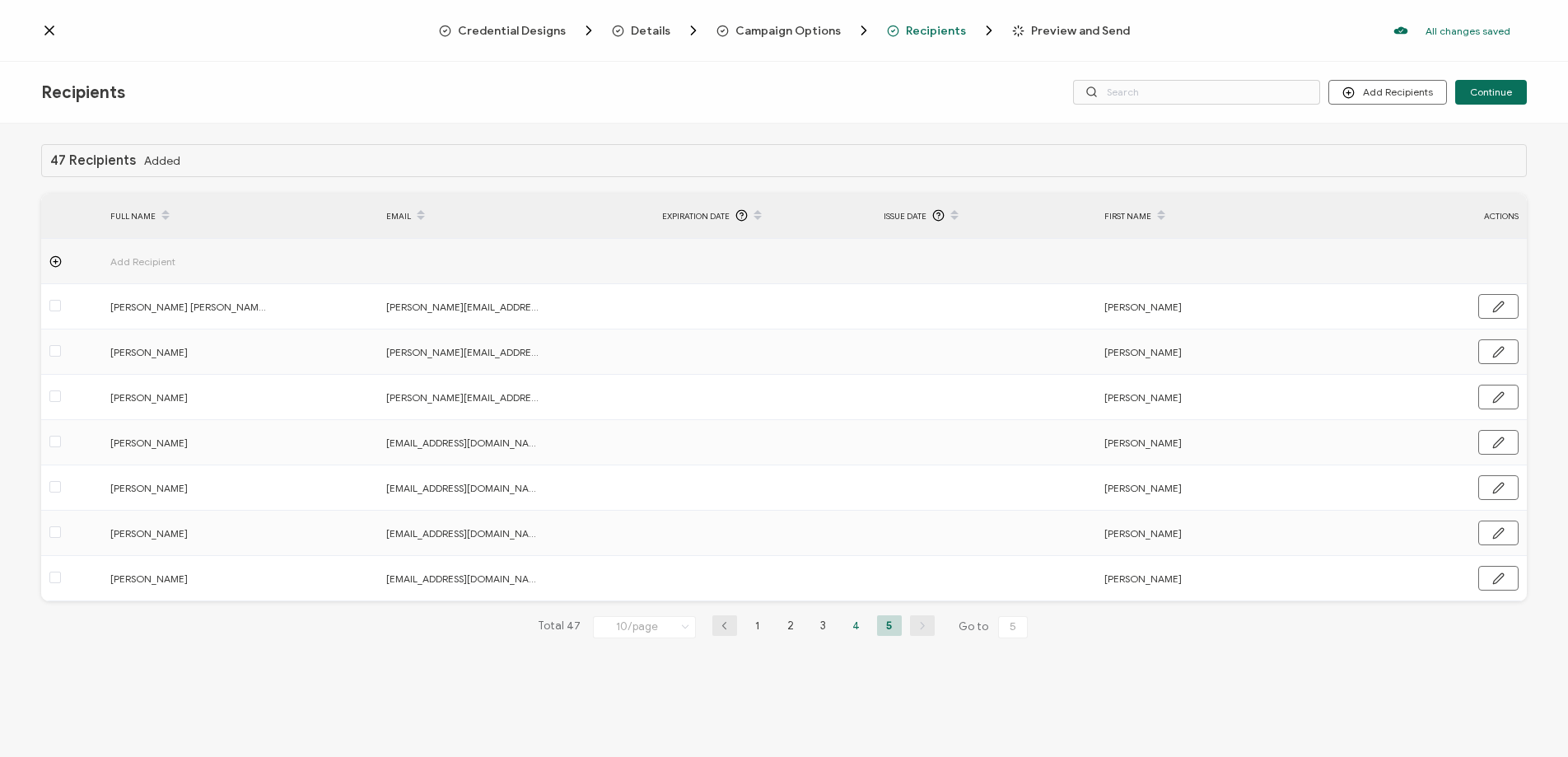
click at [852, 625] on li "4" at bounding box center [856, 625] width 25 height 21
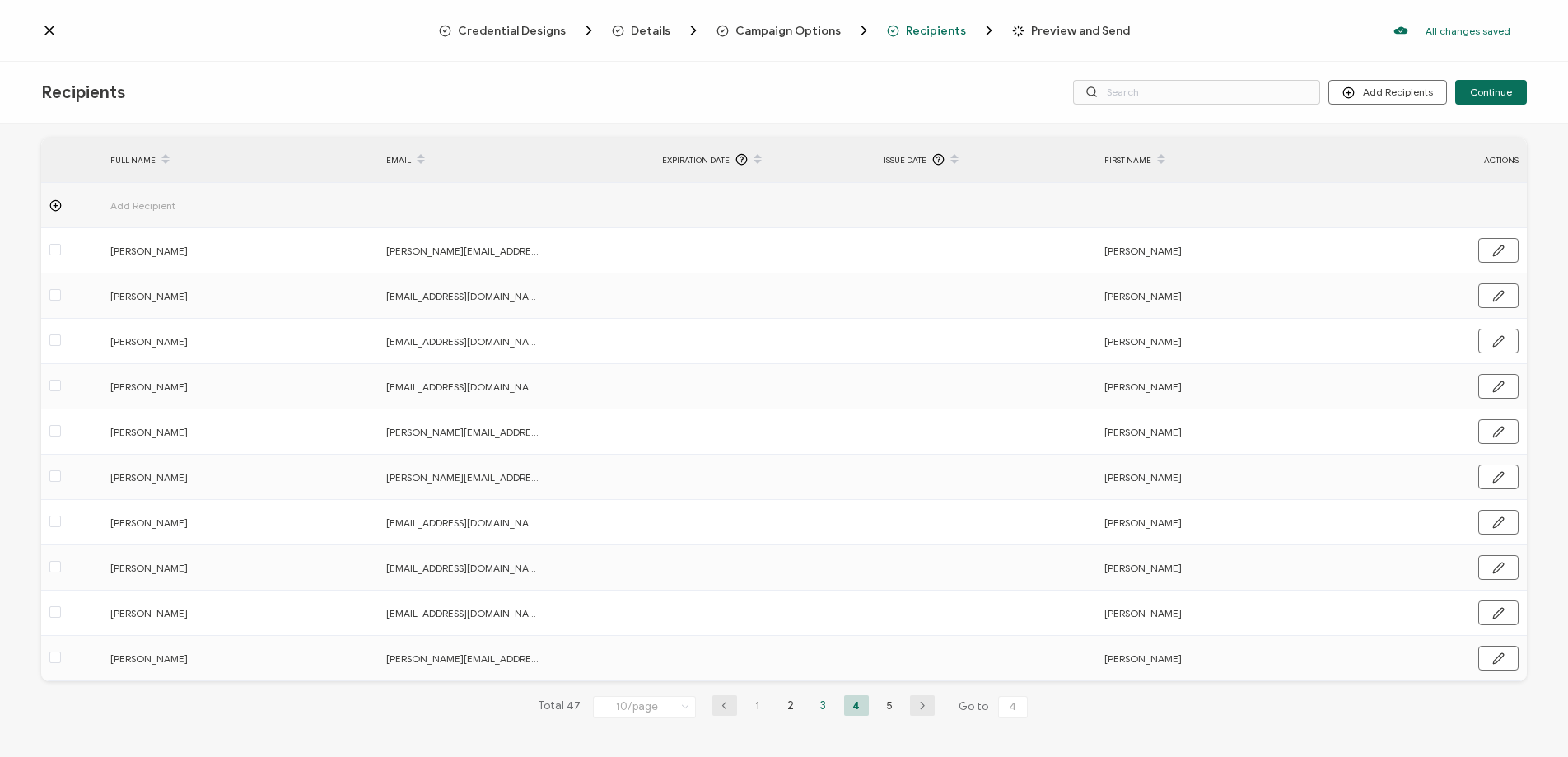
click at [816, 706] on li "3" at bounding box center [823, 705] width 25 height 21
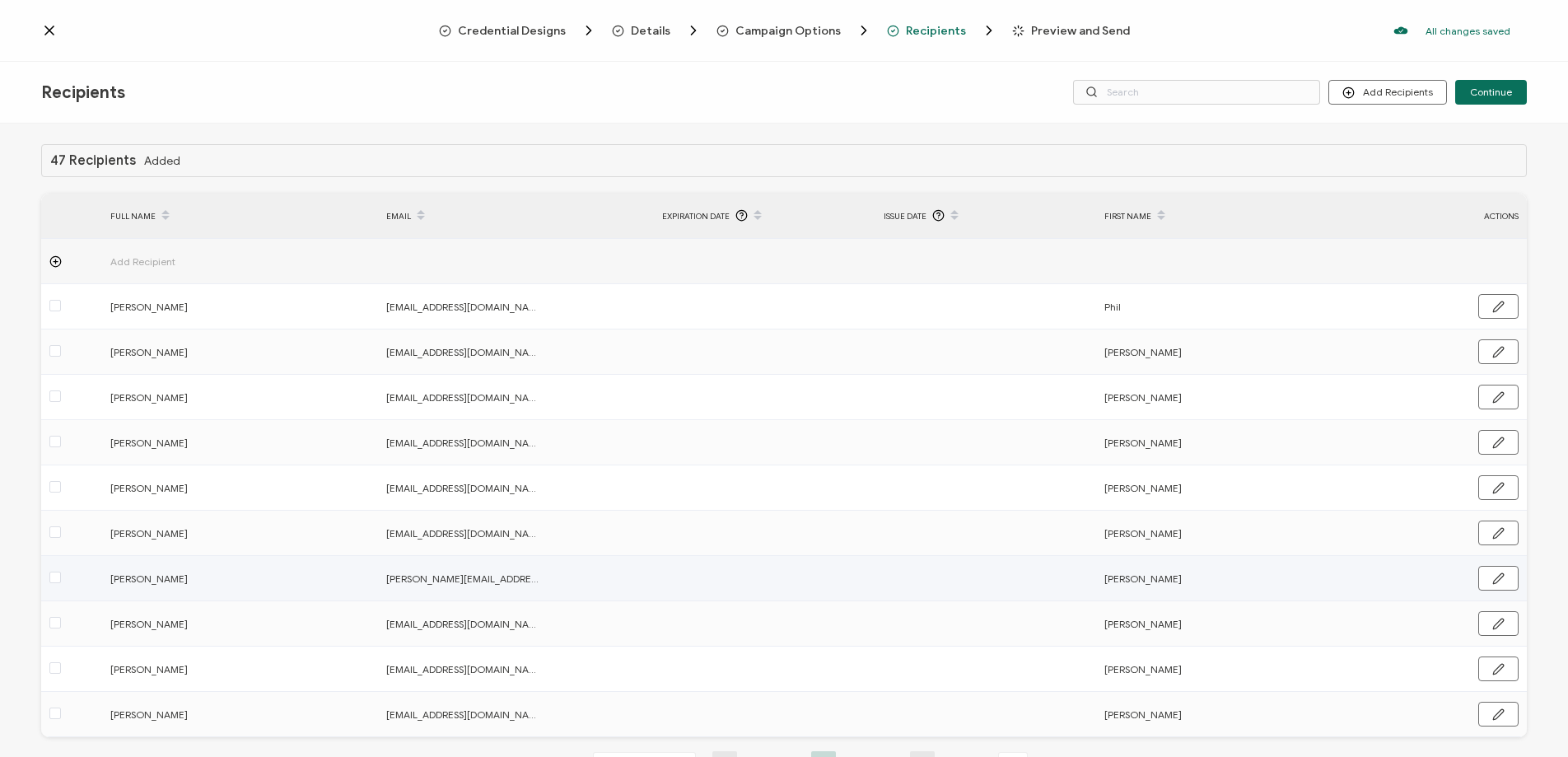
scroll to position [62, 0]
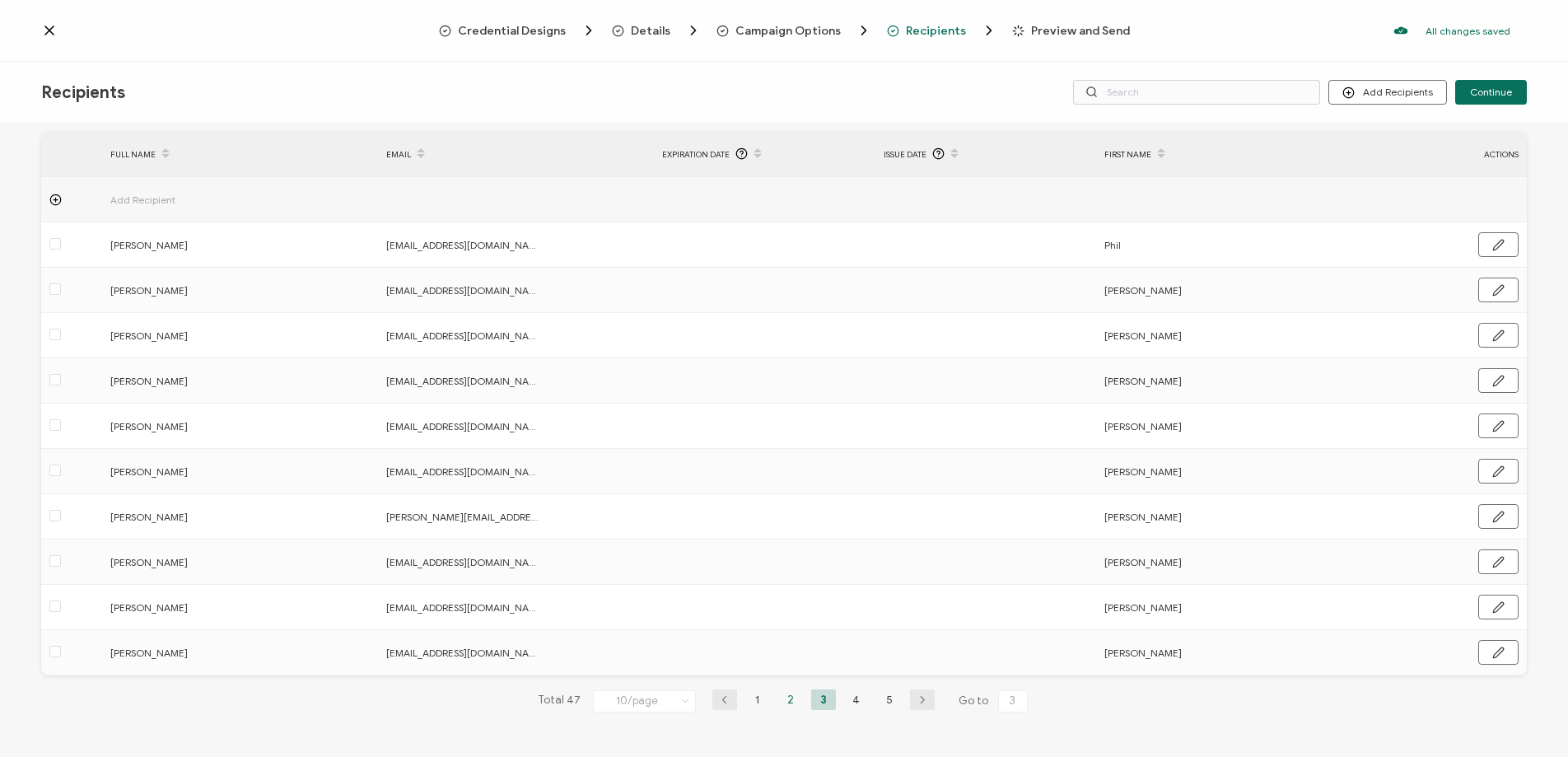
click at [779, 699] on li "2" at bounding box center [791, 700] width 25 height 21
click at [749, 703] on li "1" at bounding box center [757, 700] width 25 height 21
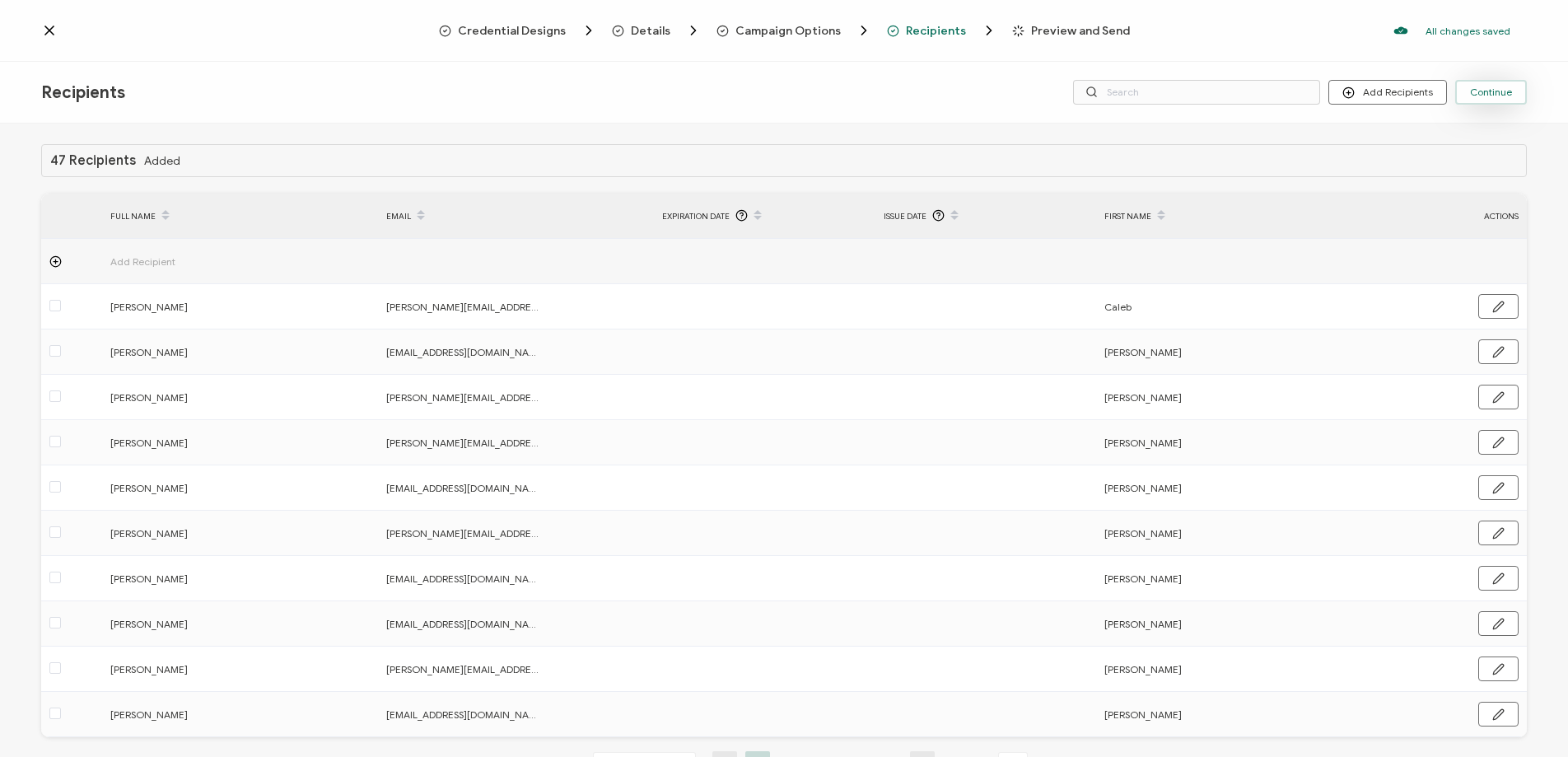
click at [1496, 100] on button "Continue" at bounding box center [1491, 92] width 72 height 25
